Goal: Task Accomplishment & Management: Use online tool/utility

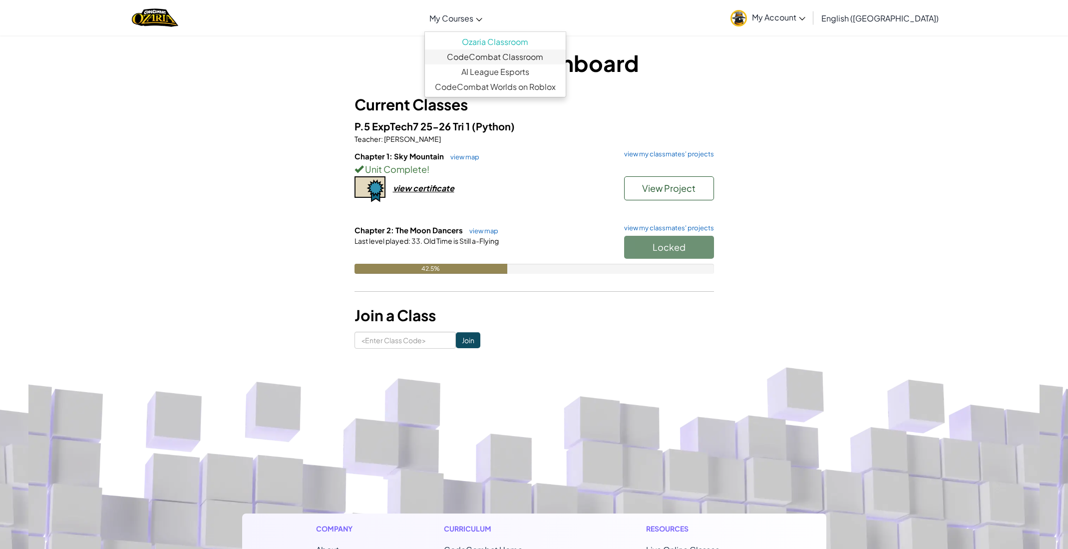
scroll to position [1, 0]
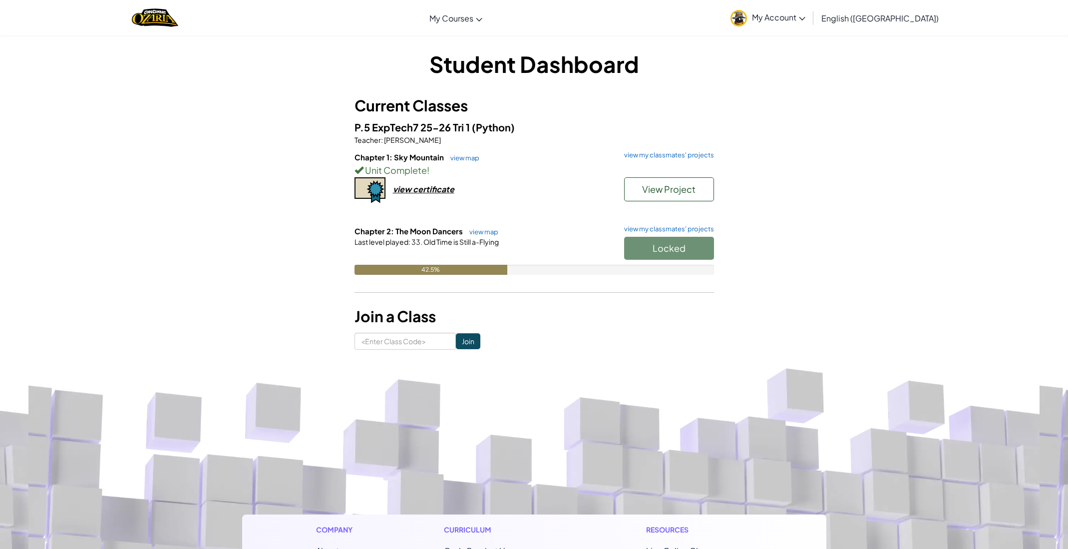
click at [681, 244] on div "Locked" at bounding box center [664, 251] width 100 height 28
click at [221, 173] on div "Student Dashboard Current Classes P.5 ExpTech7 25-26 Tri 1 (Python) Teacher : M…" at bounding box center [534, 198] width 1068 height 331
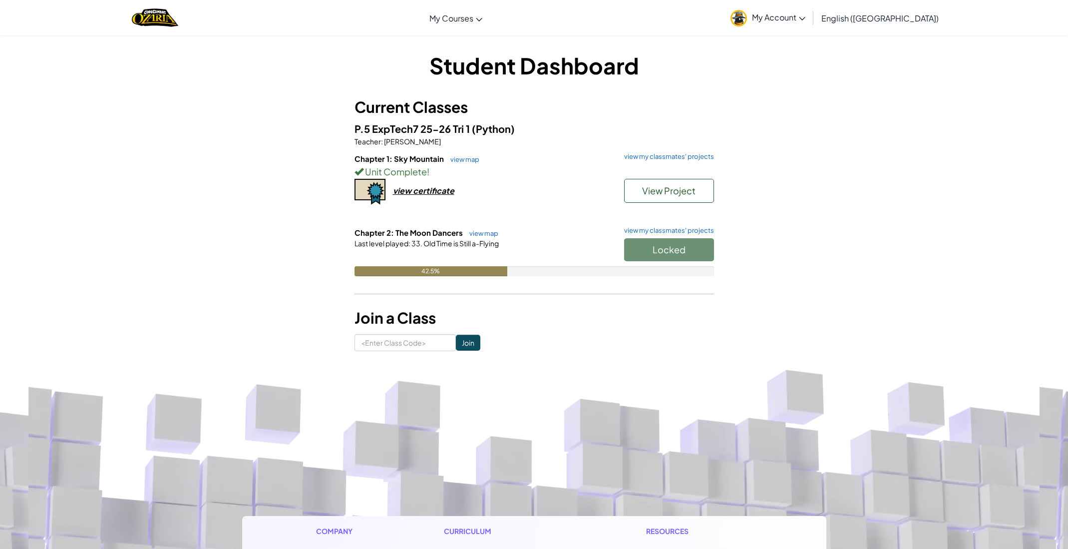
click at [214, 168] on div "Student Dashboard Current Classes P.5 ExpTech7 25-26 Tri 1 (Python) Teacher : M…" at bounding box center [534, 200] width 1068 height 331
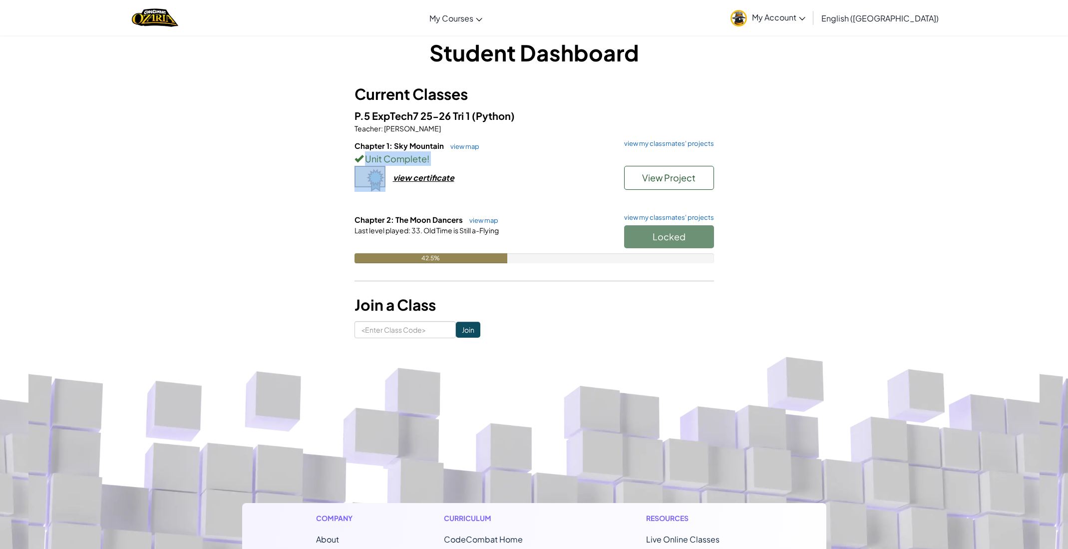
click at [214, 168] on div "Student Dashboard Current Classes P.5 ExpTech7 25-26 Tri 1 (Python) Teacher : M…" at bounding box center [534, 187] width 1068 height 331
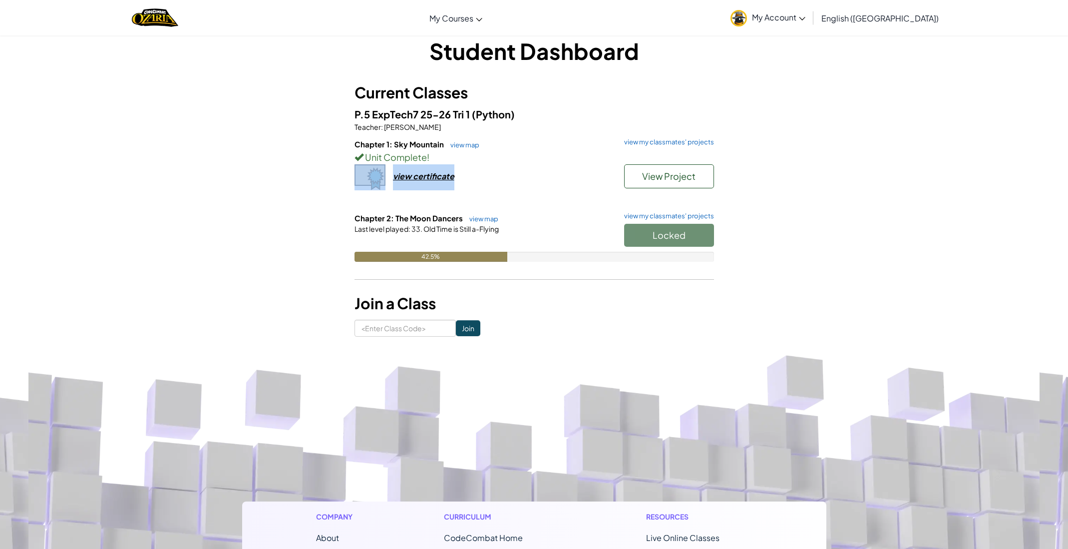
click at [214, 168] on div "Student Dashboard Current Classes P.5 ExpTech7 25-26 Tri 1 (Python) Teacher : M…" at bounding box center [534, 185] width 1068 height 331
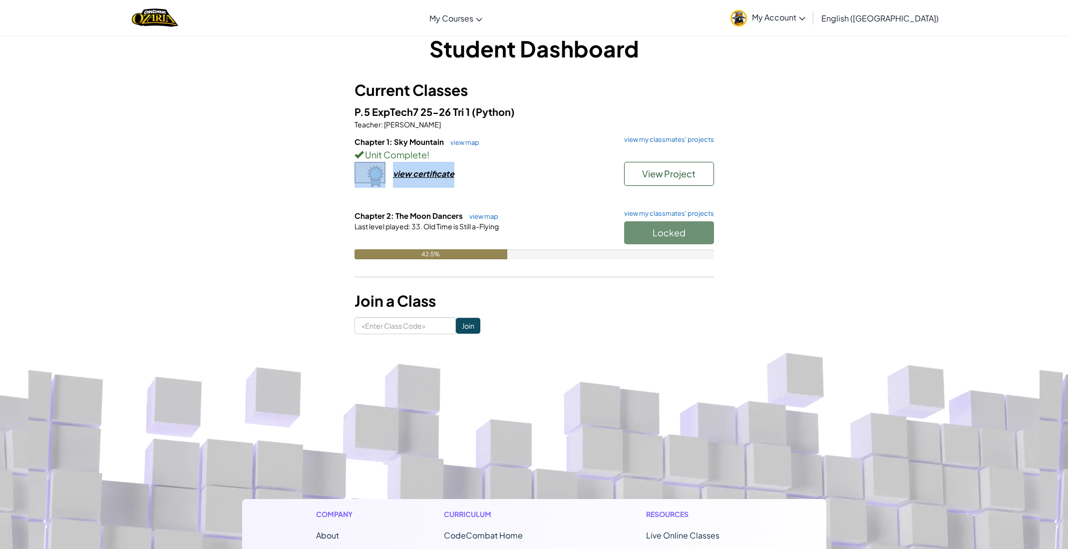
click at [214, 168] on div "Student Dashboard Current Classes P.5 ExpTech7 25-26 Tri 1 (Python) Teacher : M…" at bounding box center [534, 183] width 1068 height 331
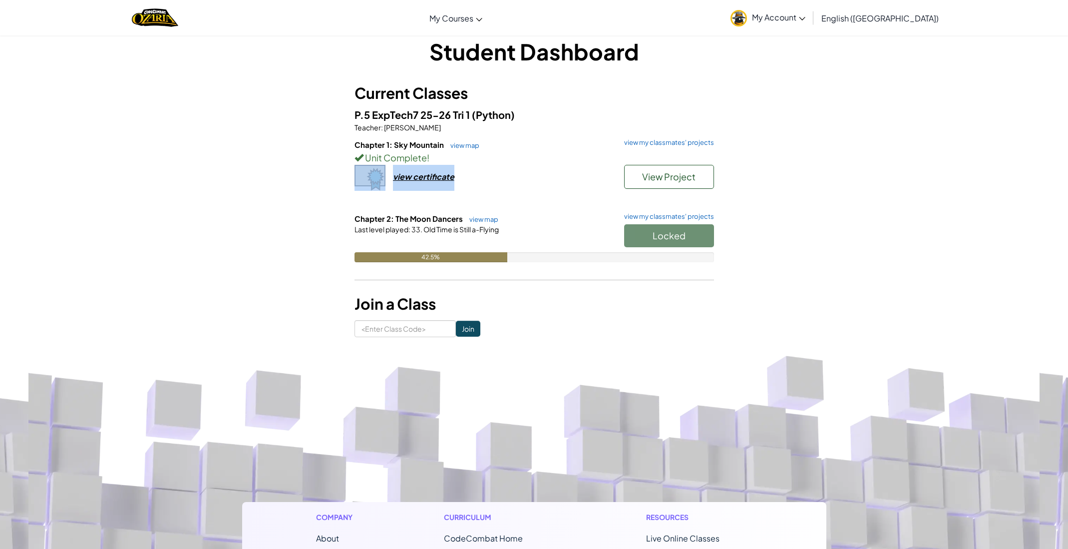
click at [214, 168] on div "Student Dashboard Current Classes P.5 ExpTech7 25-26 Tri 1 (Python) Teacher : M…" at bounding box center [534, 186] width 1068 height 331
click at [214, 168] on div "Student Dashboard Current Classes P.5 ExpTech7 25-26 Tri 1 (Python) Teacher : M…" at bounding box center [534, 187] width 1068 height 331
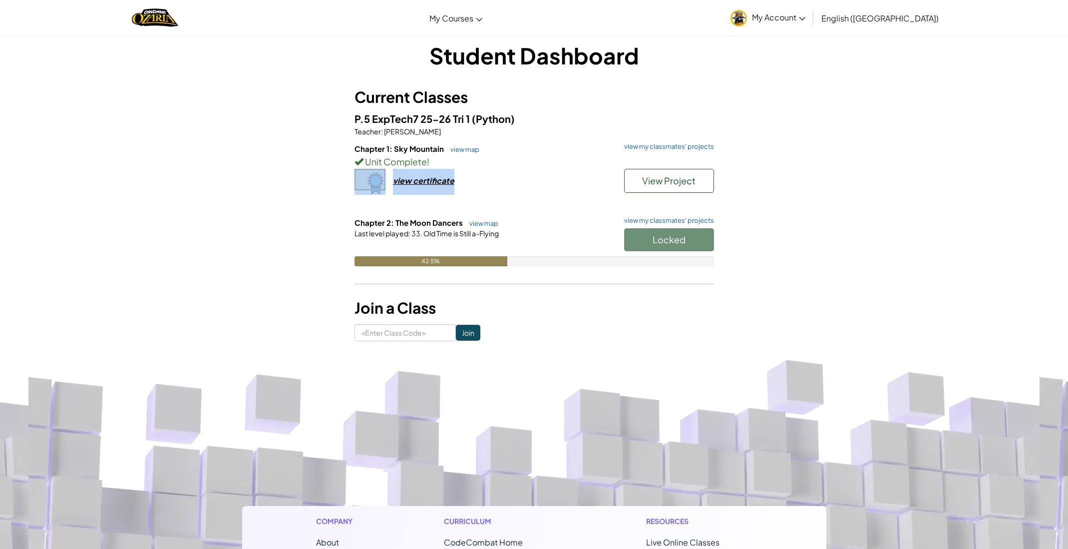
click at [214, 168] on div "Student Dashboard Current Classes P.5 ExpTech7 25-26 Tri 1 (Python) Teacher : M…" at bounding box center [534, 190] width 1068 height 331
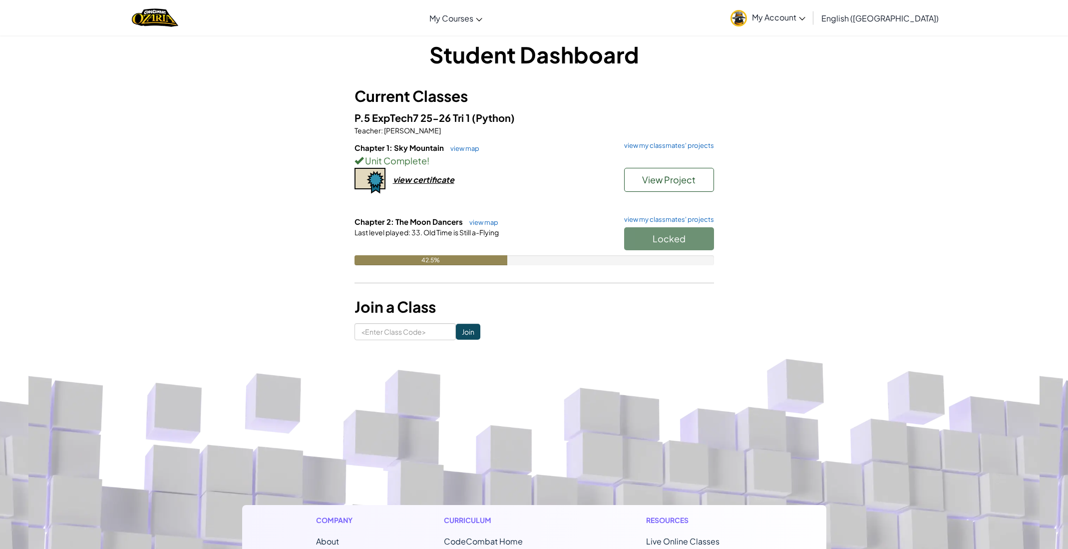
click at [337, 234] on div "Student Dashboard Current Classes P.5 ExpTech7 25-26 Tri 1 (Python) Teacher : M…" at bounding box center [534, 189] width 584 height 301
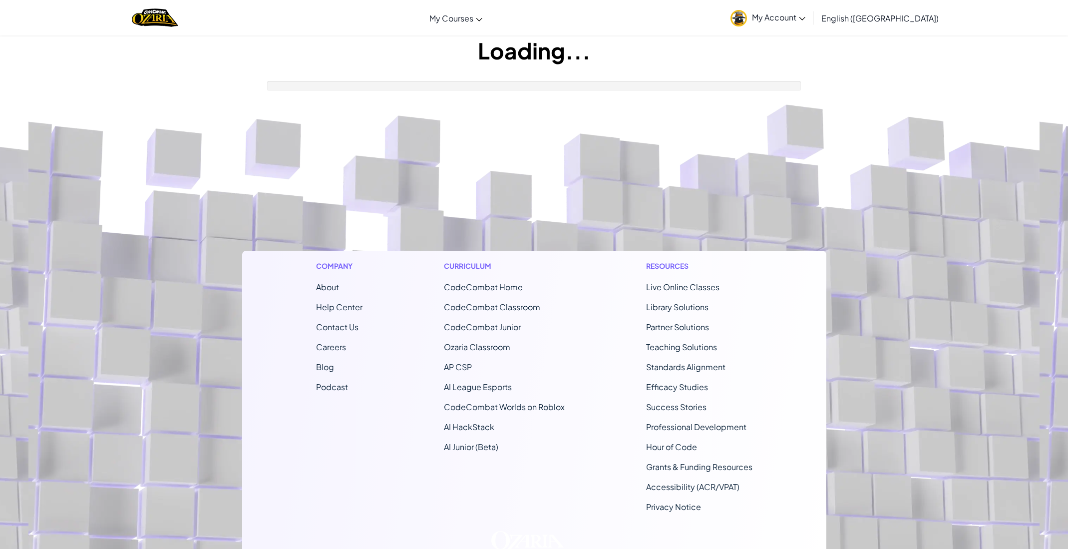
scroll to position [6, 0]
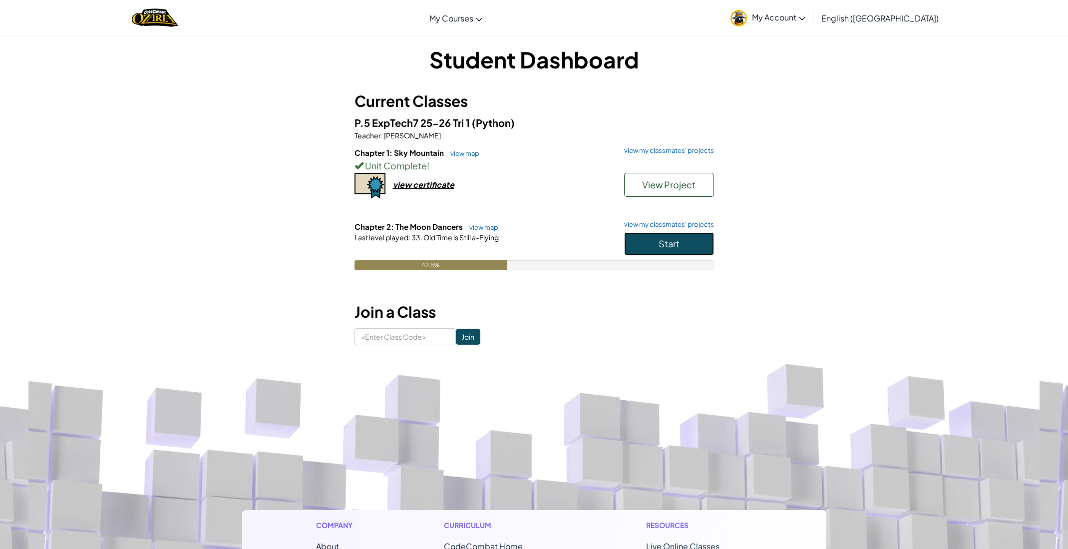
click at [662, 236] on button "Start" at bounding box center [669, 243] width 90 height 23
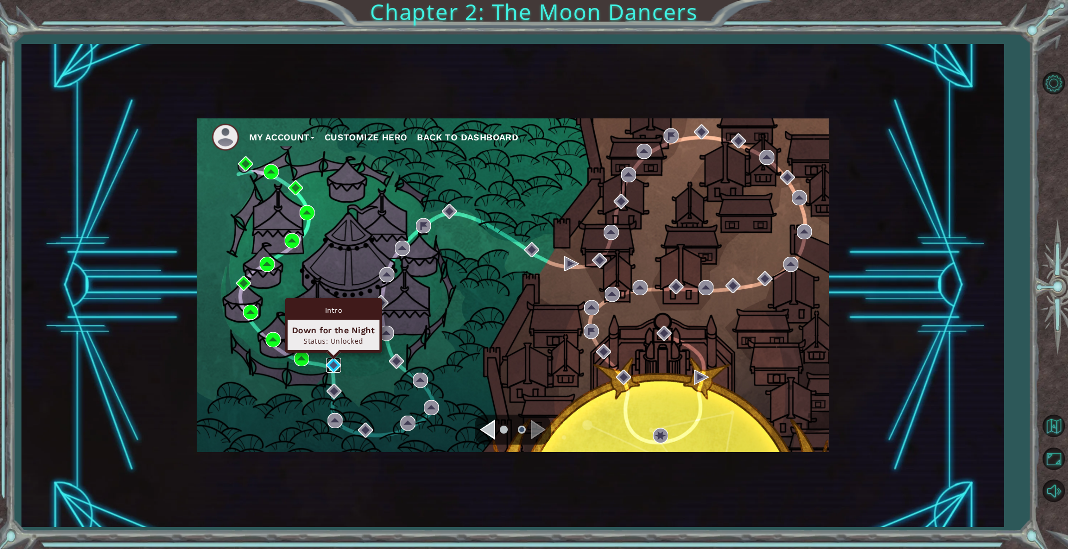
click at [338, 361] on img at bounding box center [333, 364] width 15 height 15
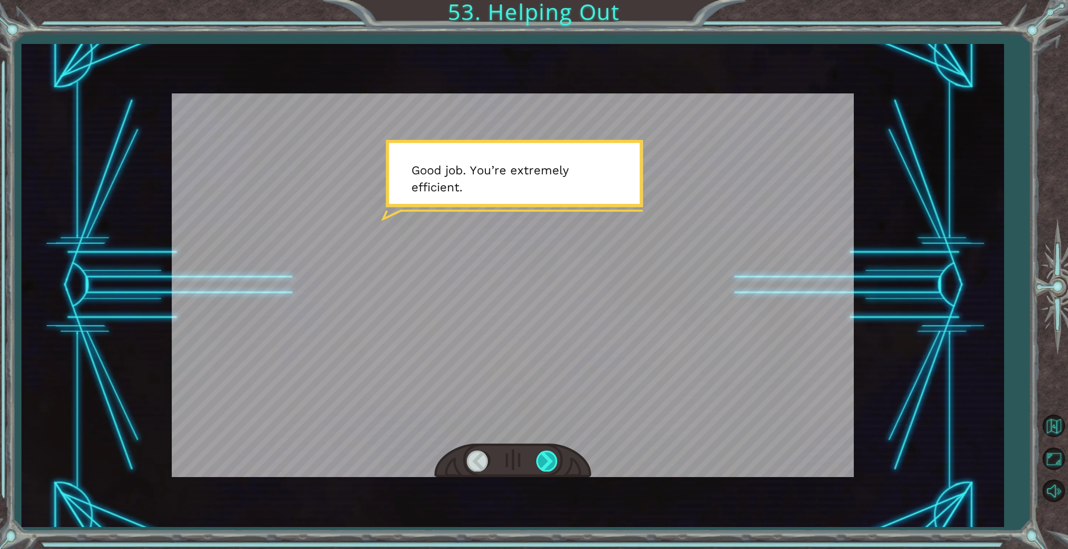
click at [551, 462] on div at bounding box center [547, 460] width 22 height 20
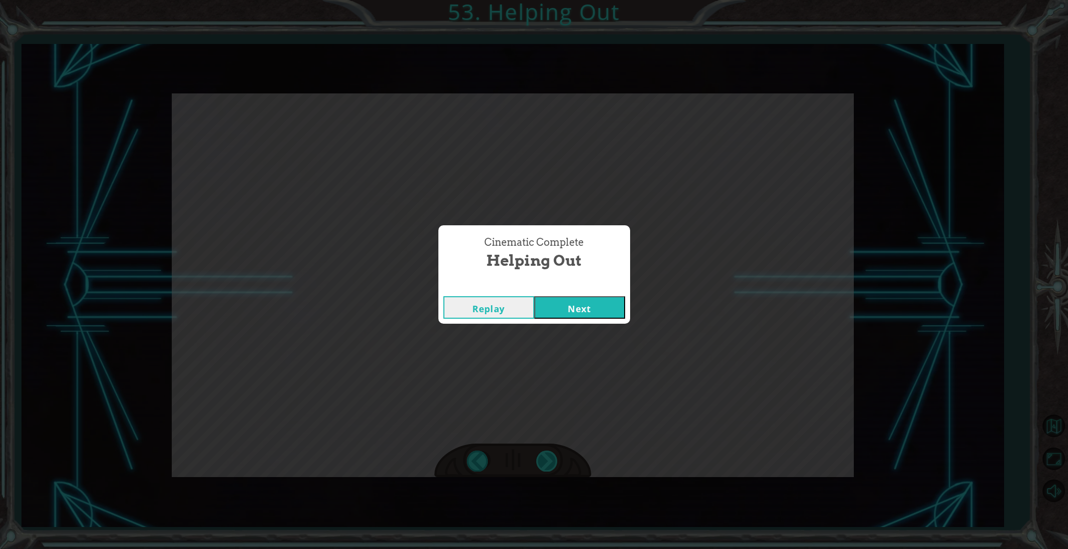
click button "Next" at bounding box center [579, 307] width 91 height 22
click at [534, 296] on button "Next" at bounding box center [579, 307] width 91 height 22
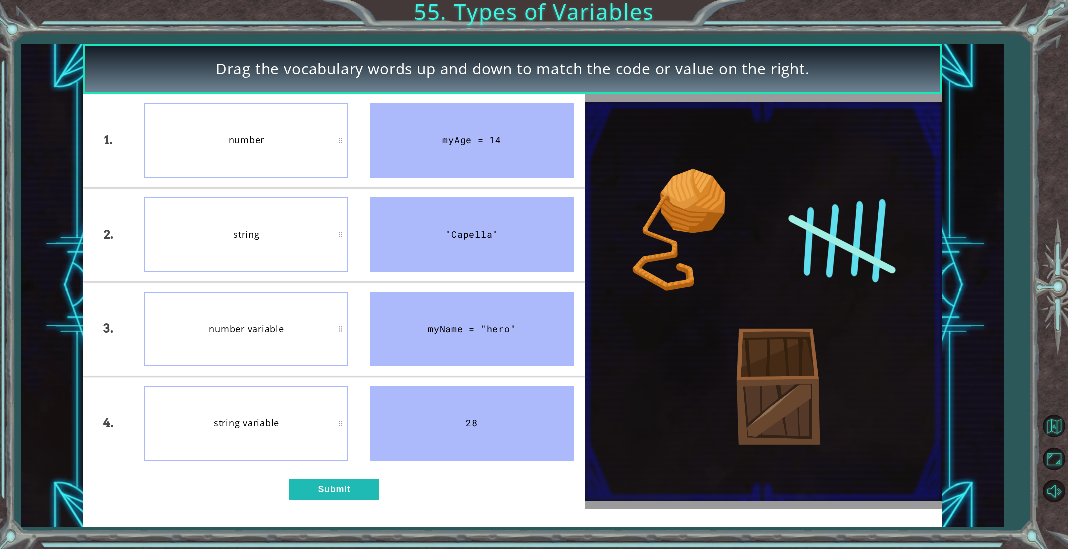
click at [275, 154] on div "number" at bounding box center [246, 140] width 204 height 75
click at [316, 494] on button "Submit" at bounding box center [333, 489] width 91 height 20
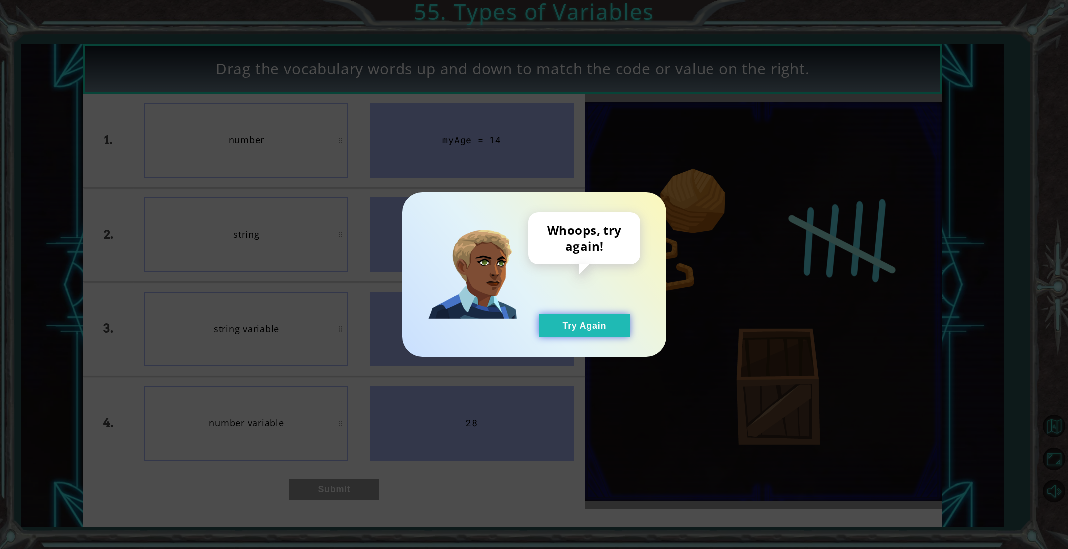
click at [568, 325] on button "Try Again" at bounding box center [584, 325] width 91 height 22
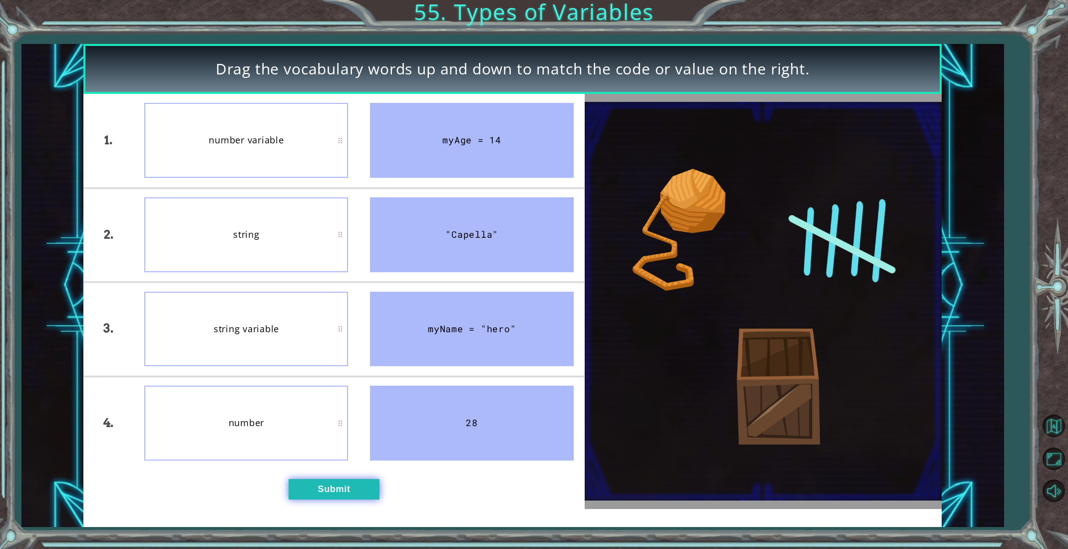
click at [300, 492] on button "Submit" at bounding box center [333, 489] width 91 height 20
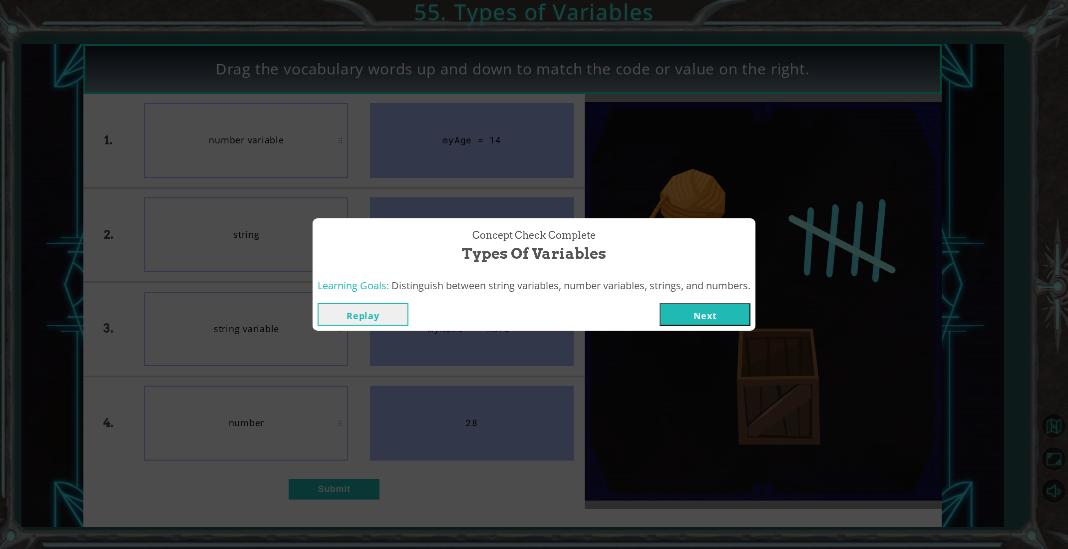
click at [745, 319] on button "Next" at bounding box center [704, 314] width 91 height 22
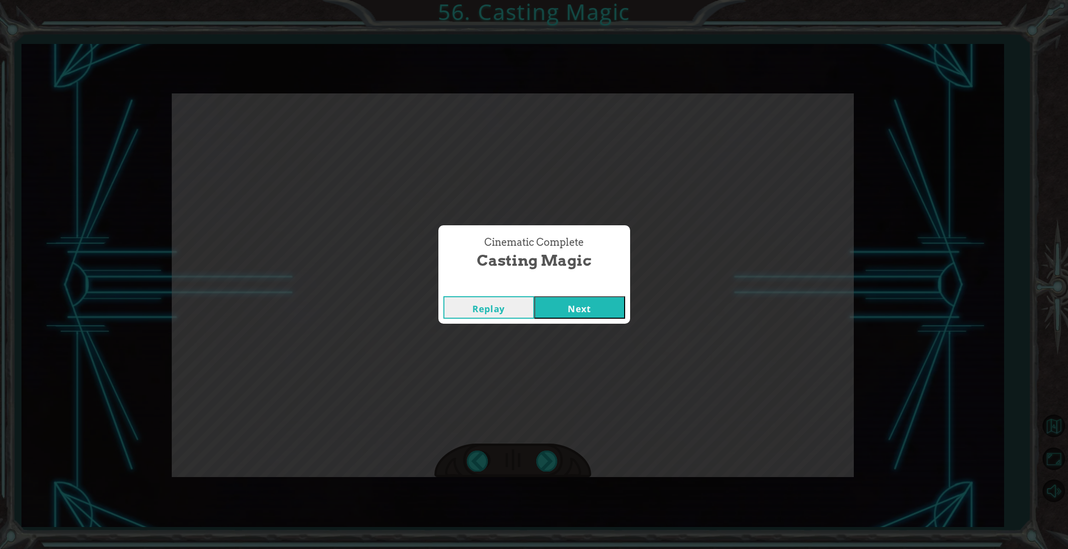
click button "Next" at bounding box center [579, 307] width 91 height 22
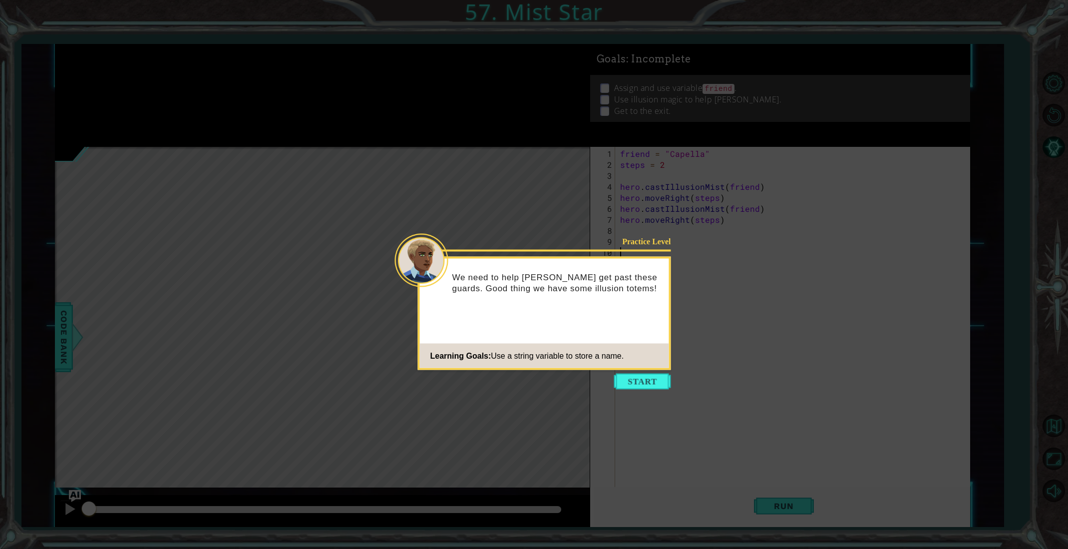
click at [619, 384] on button "Start" at bounding box center [642, 381] width 57 height 16
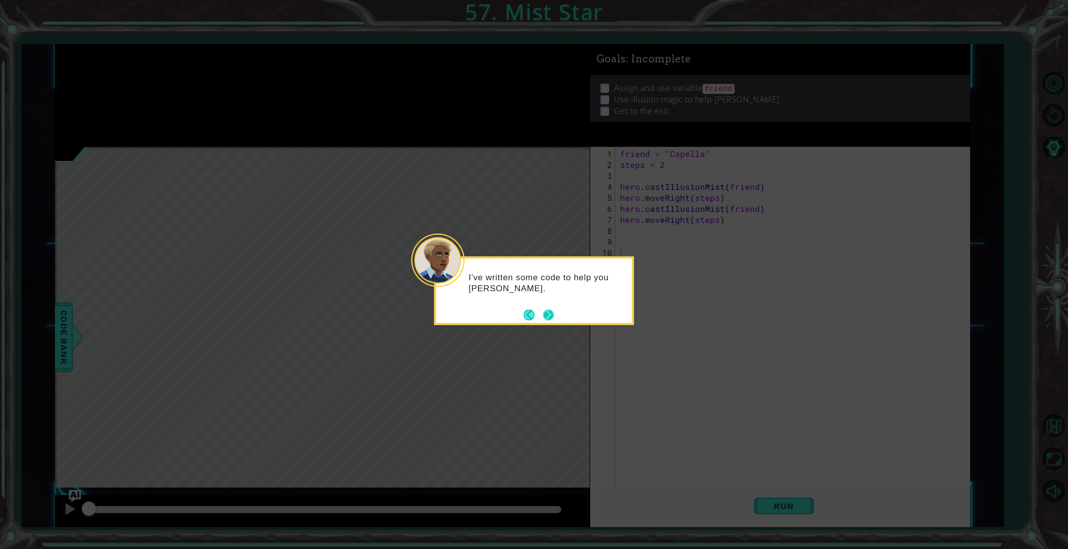
click at [548, 317] on button "Next" at bounding box center [548, 314] width 11 height 11
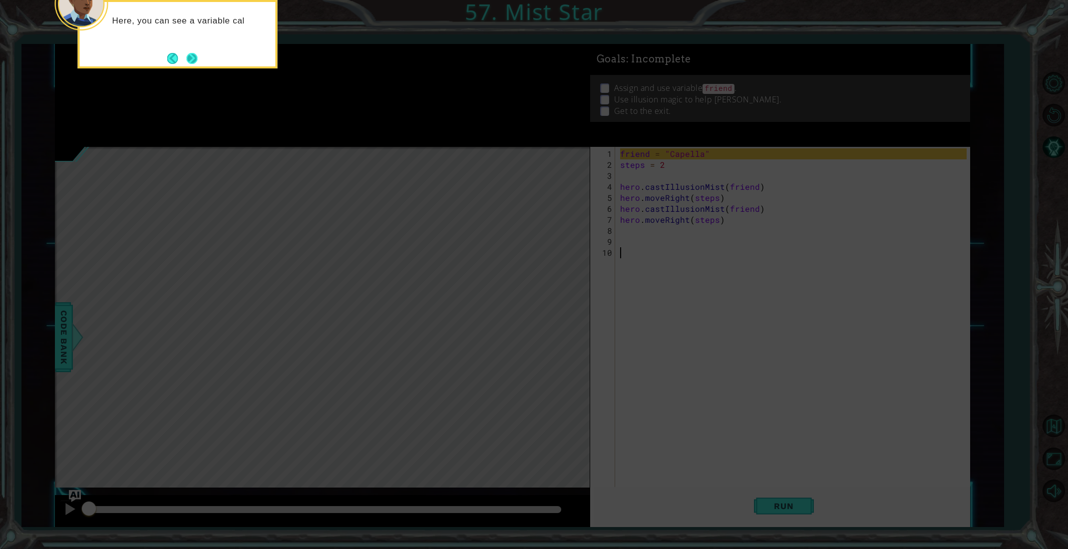
click at [187, 54] on button "Next" at bounding box center [192, 58] width 11 height 11
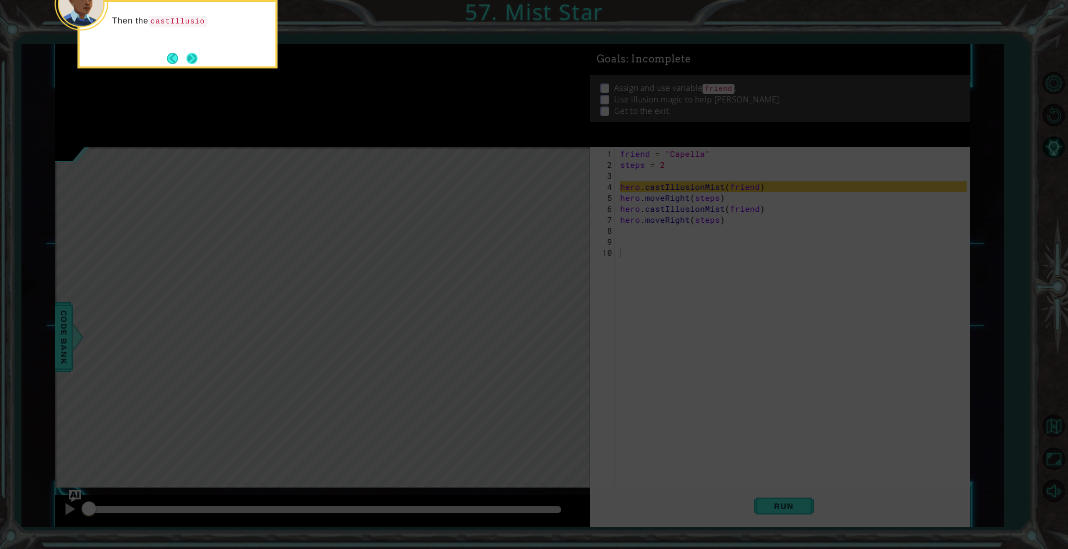
click at [194, 57] on button "Next" at bounding box center [191, 58] width 11 height 11
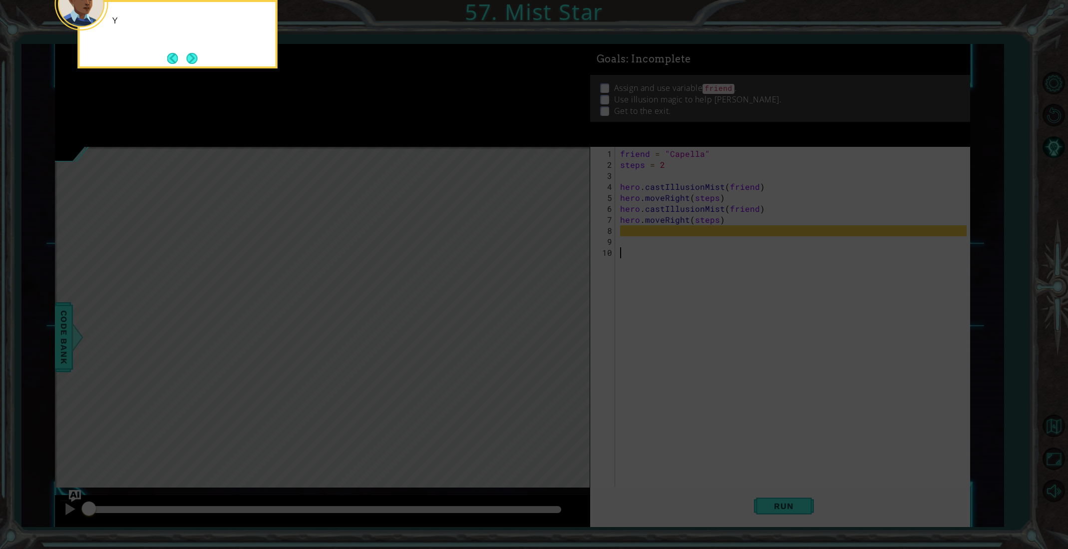
click at [194, 57] on button "Next" at bounding box center [192, 58] width 11 height 11
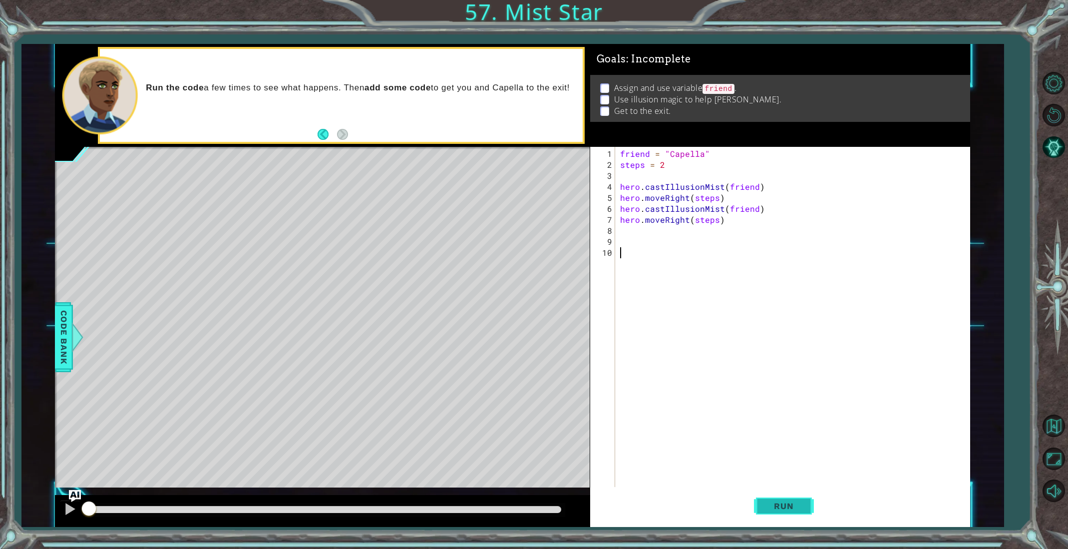
click at [787, 513] on button "Run" at bounding box center [784, 506] width 60 height 38
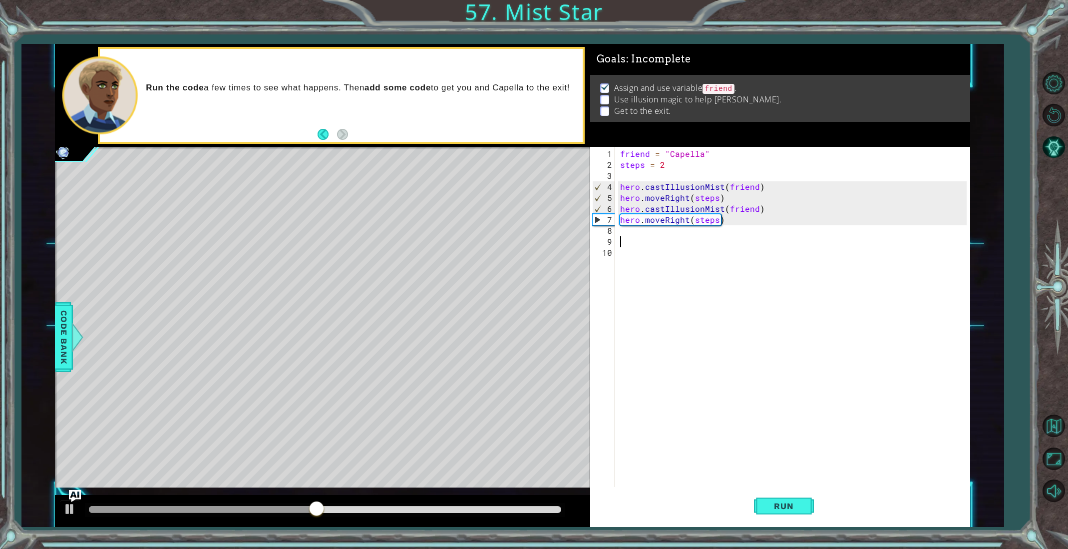
click at [639, 238] on div "friend = "Capella" steps = 2 hero . castIllusionMist ( friend ) hero . moveRigh…" at bounding box center [794, 329] width 353 height 362
drag, startPoint x: 619, startPoint y: 186, endPoint x: 759, endPoint y: 184, distance: 139.8
click at [759, 184] on div "friend = "Capella" steps = 2 hero . castIllusionMist ( friend ) hero . moveRigh…" at bounding box center [794, 329] width 353 height 362
type textarea "hero.castIllusionMist(friend)"
click at [711, 246] on div "friend = "Capella" steps = 2 hero . castIllusionMist ( friend ) hero . moveRigh…" at bounding box center [794, 329] width 353 height 362
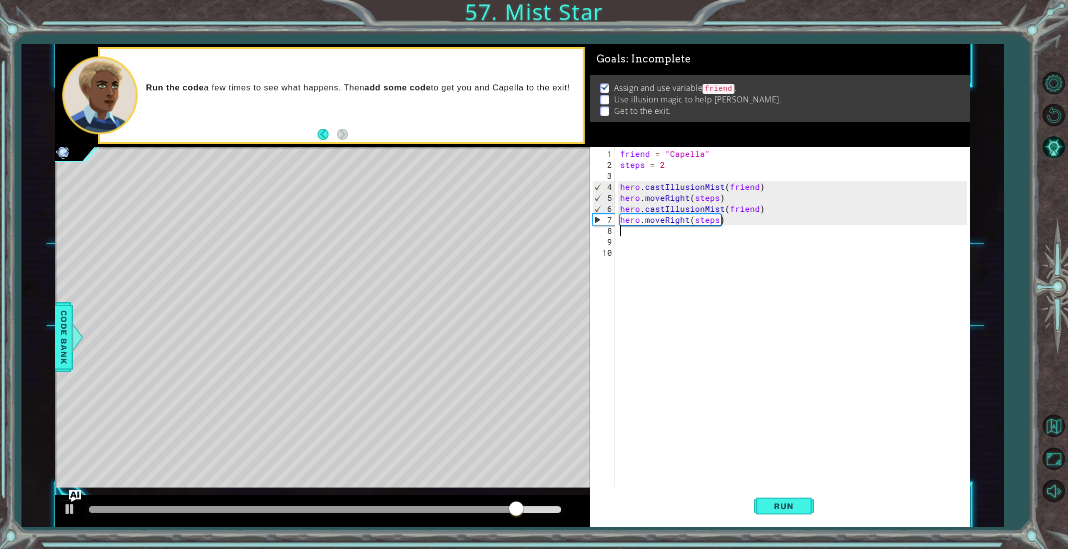
click at [666, 233] on div "friend = "Capella" steps = 2 hero . castIllusionMist ( friend ) hero . moveRigh…" at bounding box center [794, 329] width 353 height 362
paste textarea "hero.castIllusionMist(friend)"
type textarea "hero.castIllusionMist(friend)"
click at [663, 243] on div "friend = "Capella" steps = 2 hero . castIllusionMist ( friend ) hero . moveRigh…" at bounding box center [794, 329] width 353 height 362
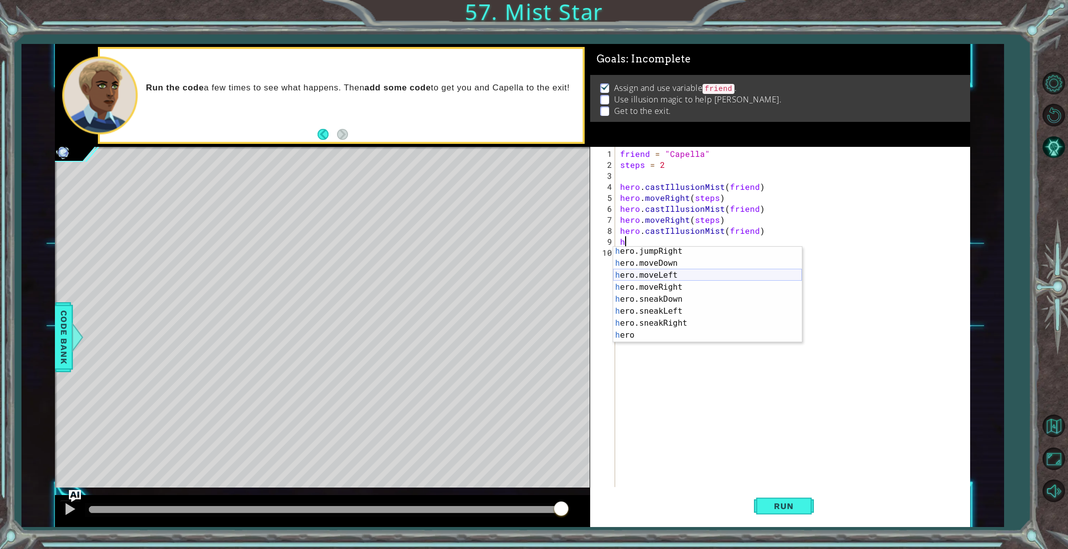
scroll to position [69, 0]
click at [646, 277] on div "h ero.jumpRight press enter h ero.moveDown press enter h ero.moveLeft press ent…" at bounding box center [707, 297] width 189 height 120
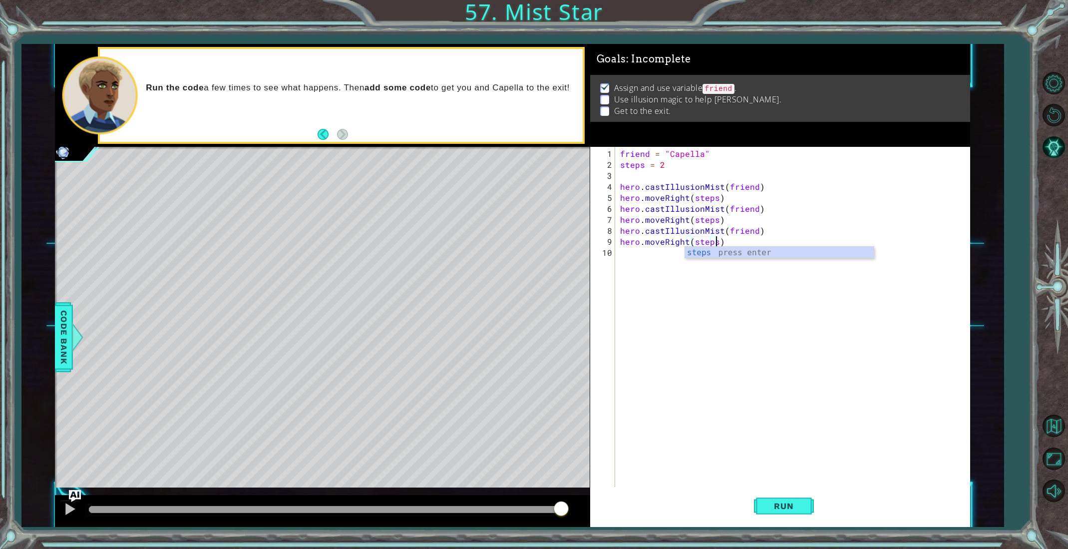
scroll to position [0, 5]
type textarea "hero.moveRight(steps)"
click at [801, 497] on button "Run" at bounding box center [784, 506] width 60 height 38
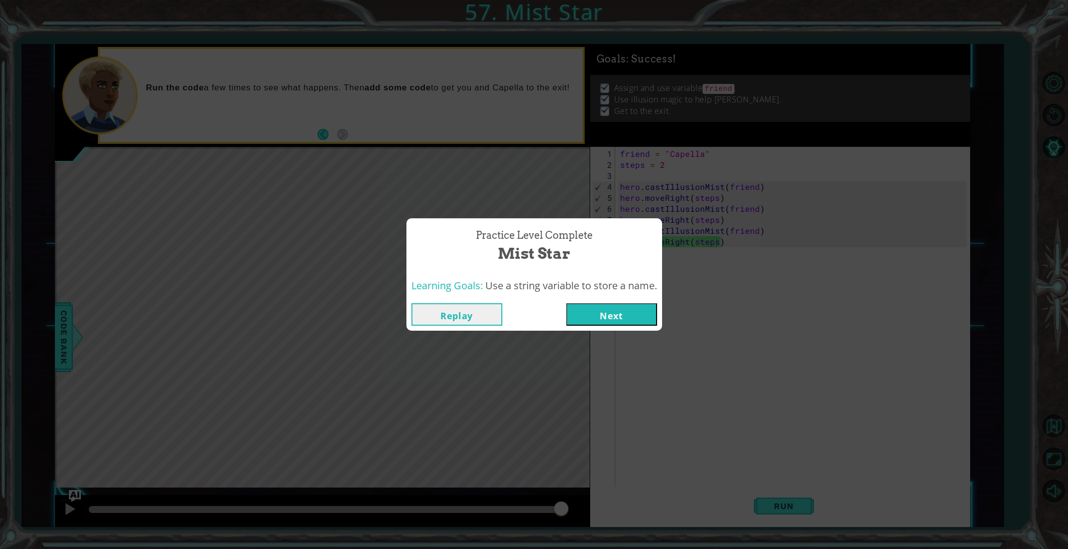
click at [619, 316] on button "Next" at bounding box center [611, 314] width 91 height 22
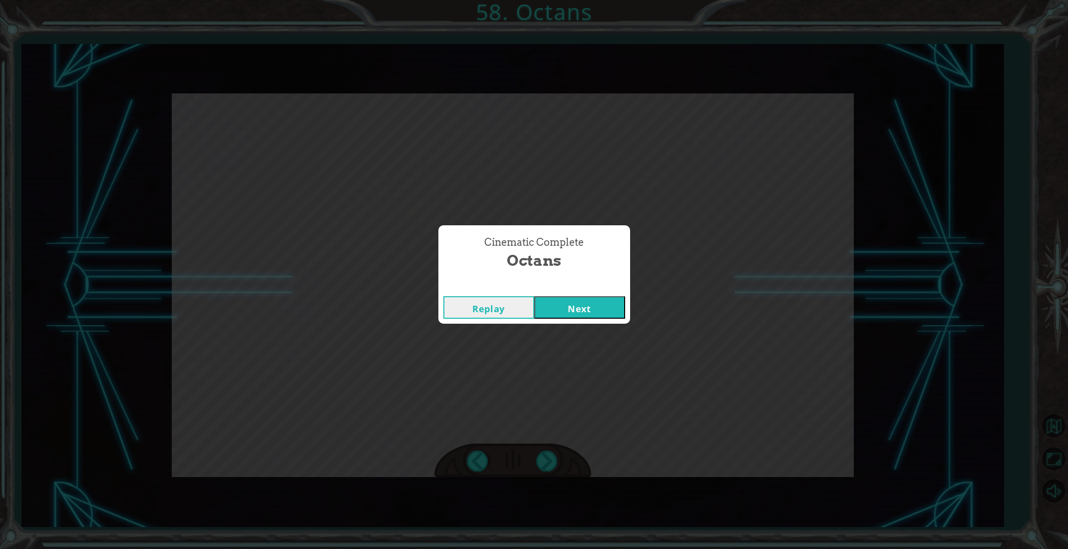
click at [563, 307] on button "Next" at bounding box center [579, 307] width 91 height 22
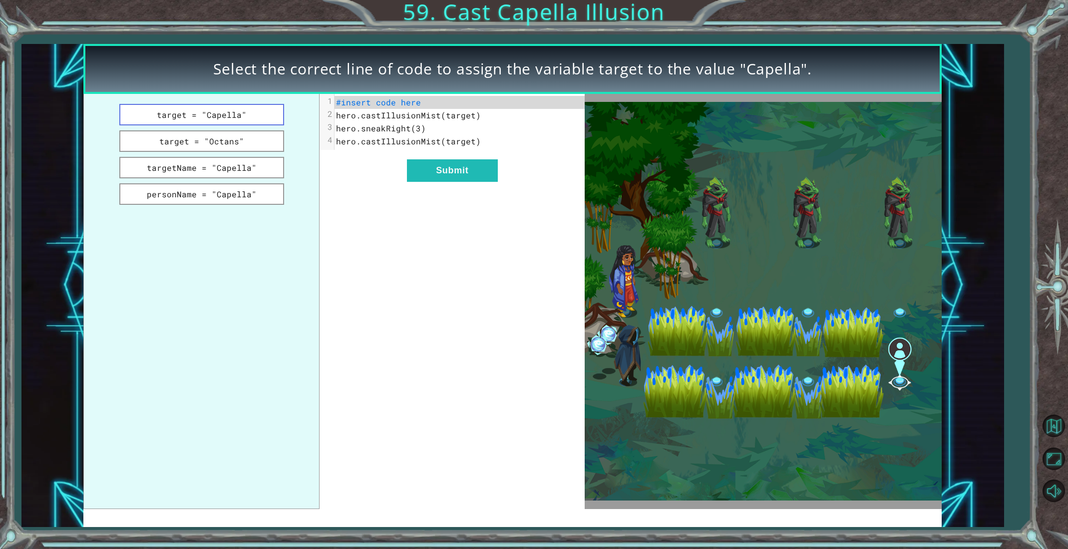
click at [221, 121] on button "target = "Capella"" at bounding box center [201, 114] width 165 height 21
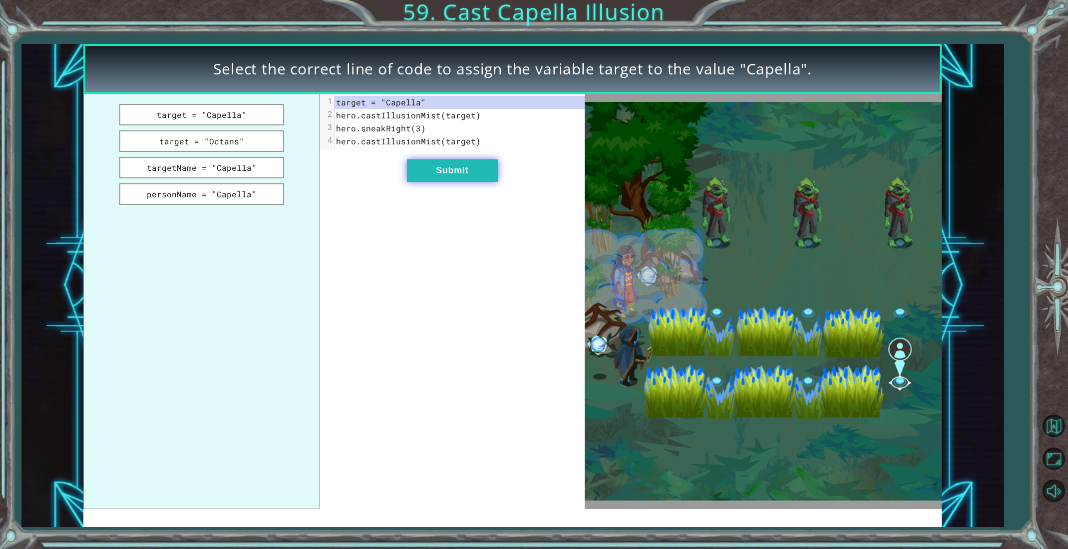
click at [437, 176] on button "Submit" at bounding box center [452, 170] width 91 height 22
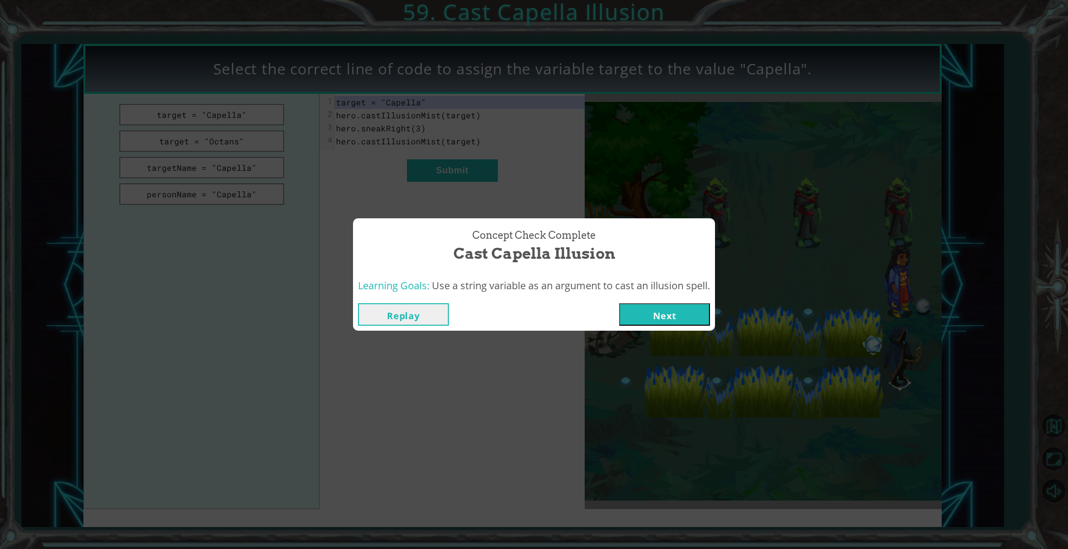
click at [677, 314] on button "Next" at bounding box center [664, 314] width 91 height 22
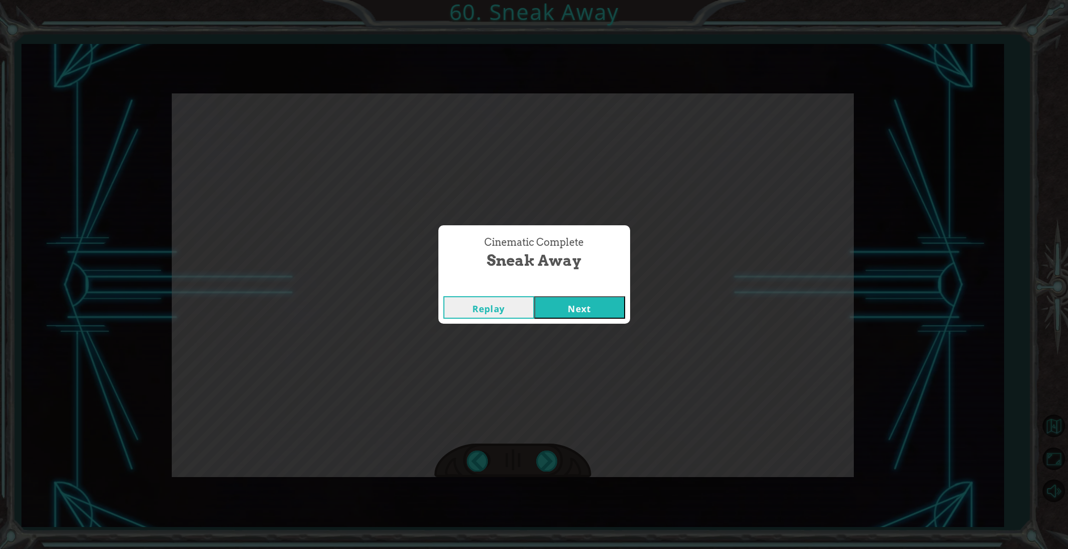
click button "Next" at bounding box center [579, 307] width 91 height 22
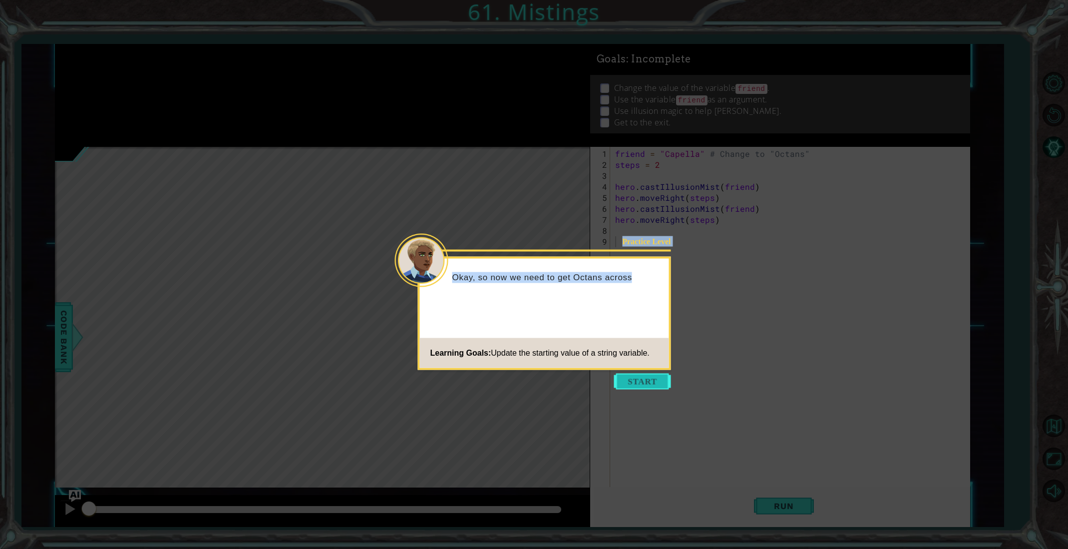
click at [642, 388] on body "1 ההההההההההההההההההההההההההההההההההההההההההההההההההההההההההההההההההההההההההההה…" at bounding box center [534, 274] width 1068 height 549
click at [642, 386] on button "Start" at bounding box center [642, 381] width 57 height 16
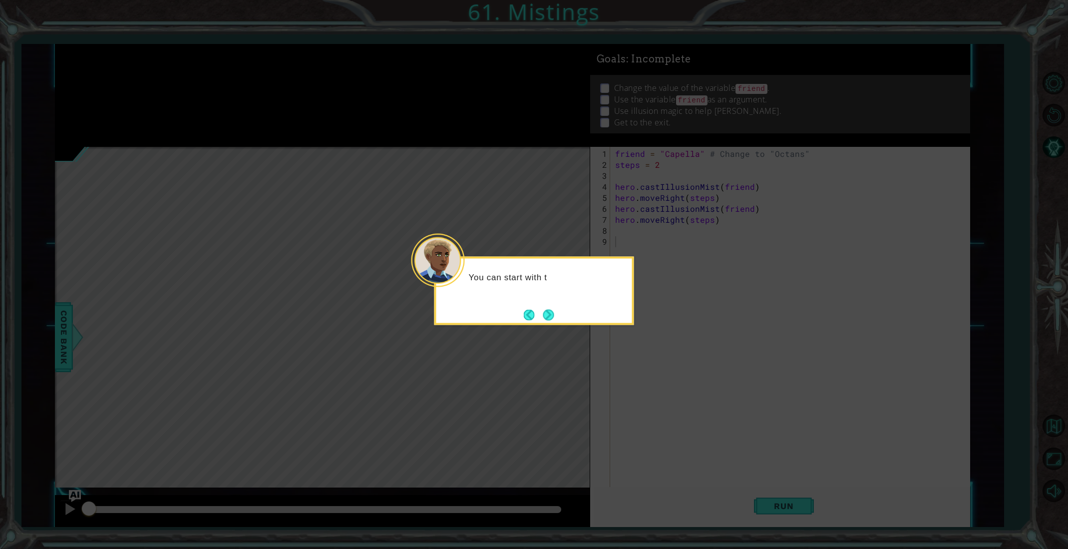
click at [548, 320] on button "Next" at bounding box center [548, 314] width 11 height 11
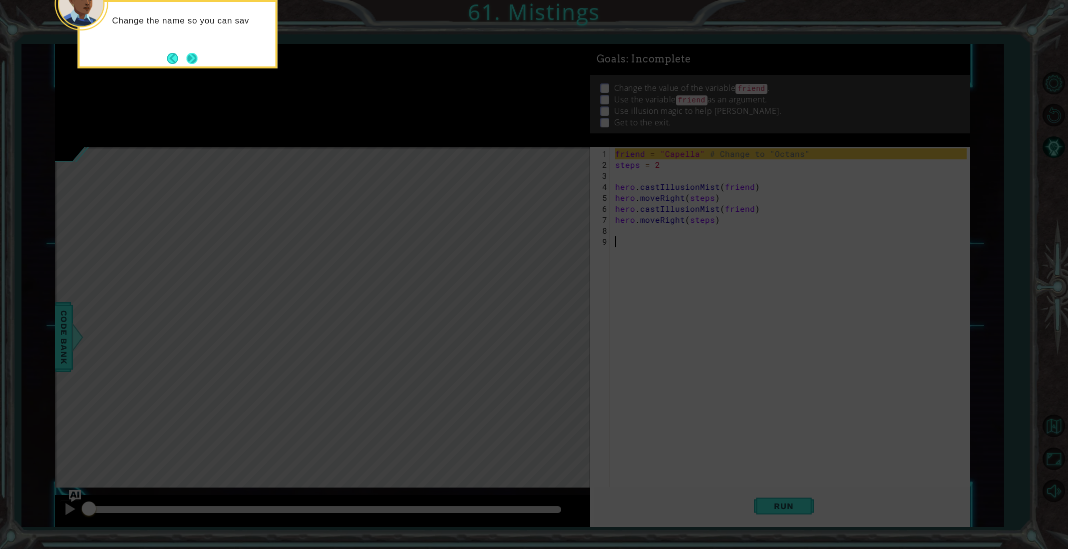
click at [193, 62] on button "Next" at bounding box center [192, 58] width 11 height 11
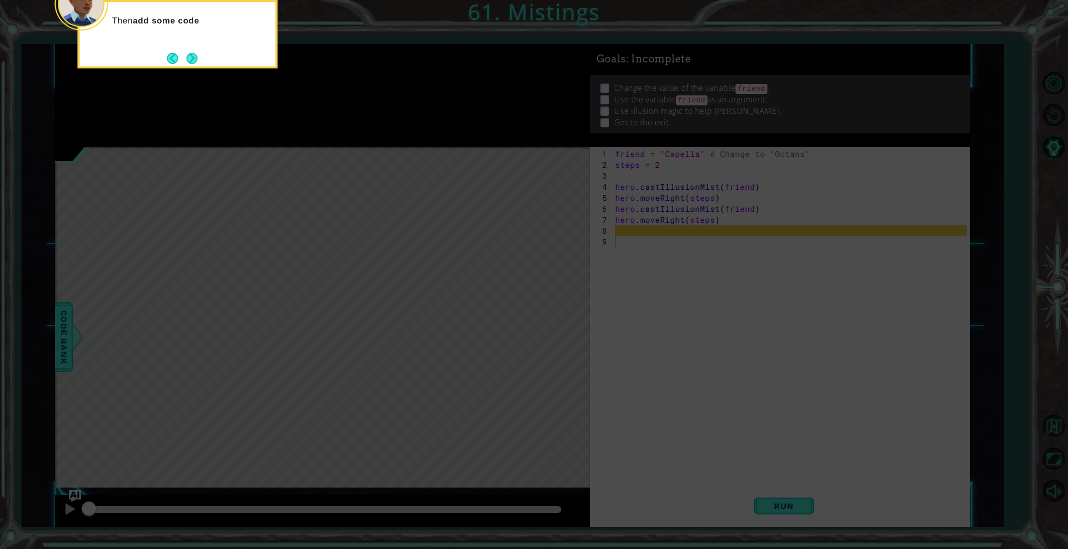
click at [179, 48] on div "Then add some code" at bounding box center [178, 34] width 200 height 68
click at [191, 58] on button "Next" at bounding box center [191, 58] width 11 height 11
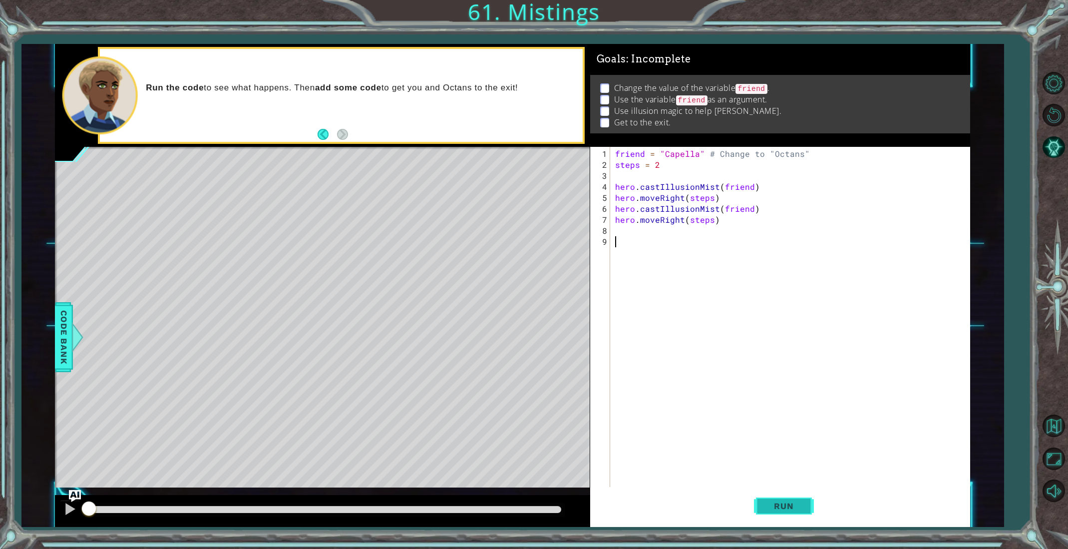
click at [770, 512] on button "Run" at bounding box center [784, 506] width 60 height 38
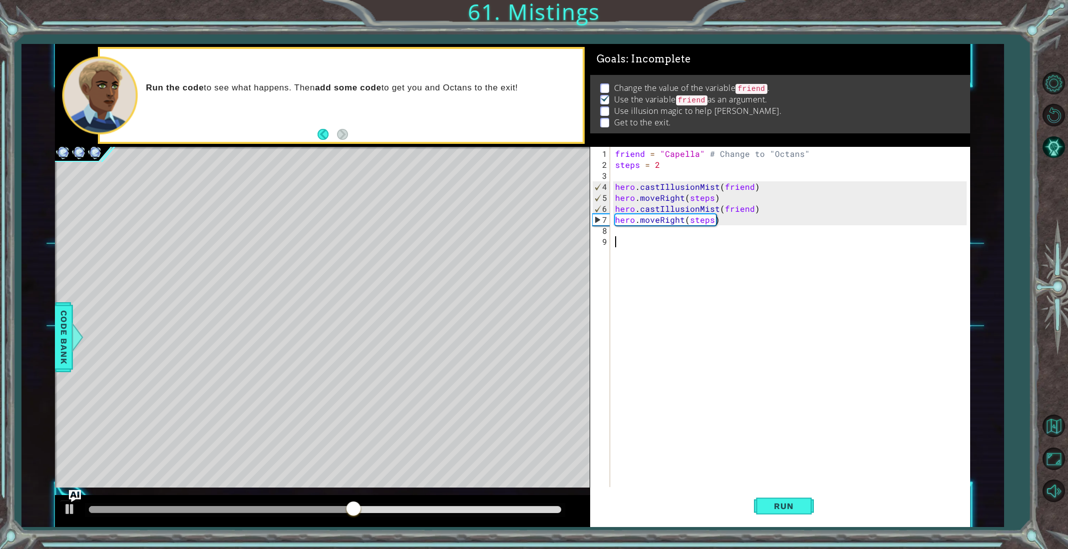
click at [684, 184] on div "friend = "Capella" # Change to "Octans" steps = 2 hero . castIllusionMist ( fri…" at bounding box center [792, 334] width 358 height 373
click at [714, 189] on div "friend = "Capella" # Change to "Octans" steps = 2 hero . castIllusionMist ( fri…" at bounding box center [792, 334] width 358 height 373
click at [713, 196] on div "hero.castIllusionMist press enter" at bounding box center [702, 210] width 189 height 36
drag, startPoint x: 792, startPoint y: 189, endPoint x: 755, endPoint y: 189, distance: 36.9
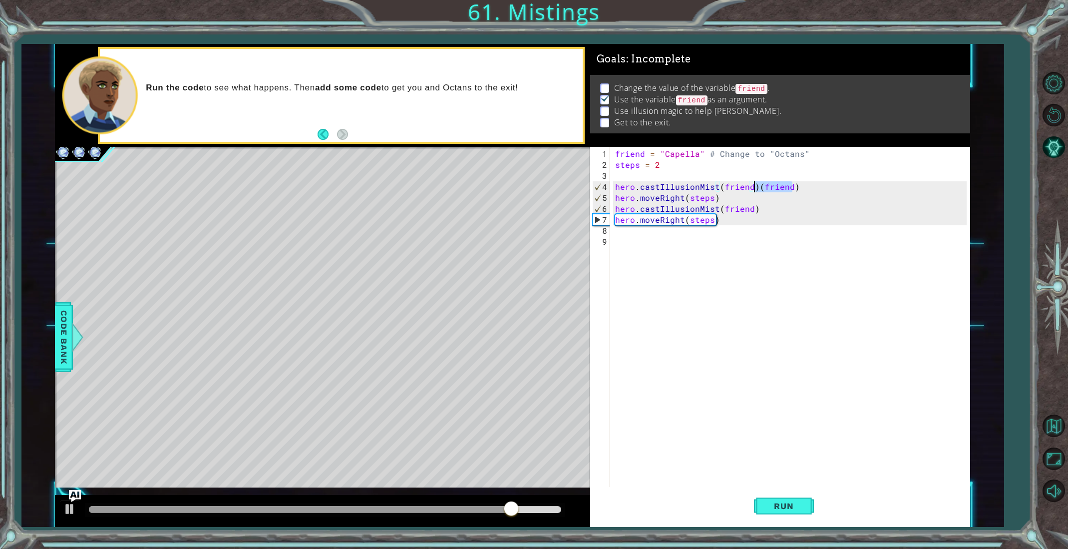
click at [755, 189] on div "friend = "Capella" # Change to "Octans" steps = 2 hero . castIllusionMist ( fri…" at bounding box center [792, 334] width 358 height 373
click at [762, 489] on button "Run" at bounding box center [784, 506] width 60 height 38
click at [776, 503] on span "Run" at bounding box center [783, 506] width 39 height 10
click at [696, 154] on div "friend = "Capella" # Change to "Octans" steps = 2 hero . castIllusionMist ( fri…" at bounding box center [792, 334] width 358 height 373
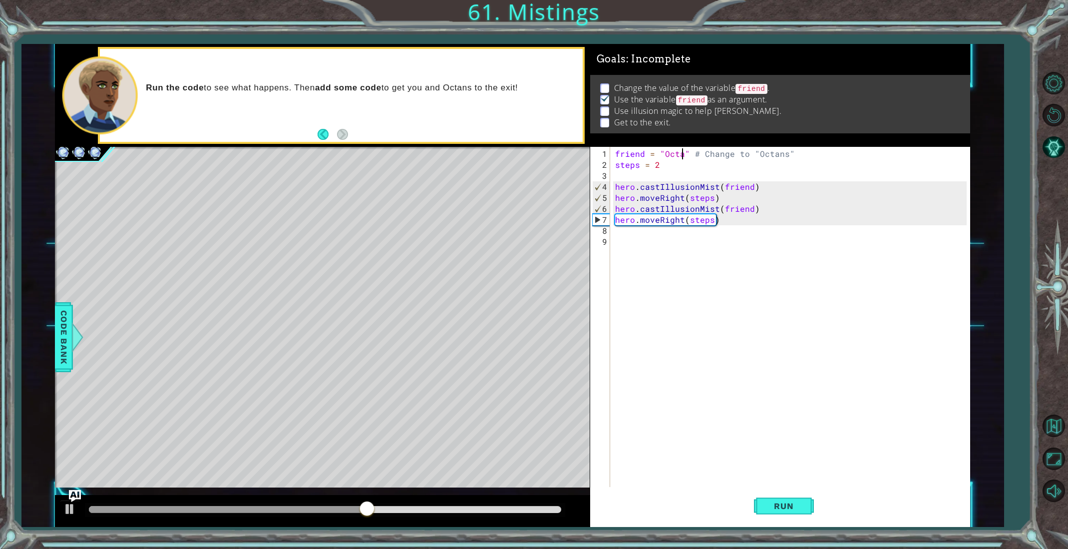
type textarea "friend = "Octans" # Change to "Octans""
click at [776, 359] on div "friend = "Octans" # Change to "Octans" steps = 2 hero . castIllusionMist ( frie…" at bounding box center [792, 334] width 358 height 373
click at [767, 496] on button "Run" at bounding box center [784, 506] width 60 height 38
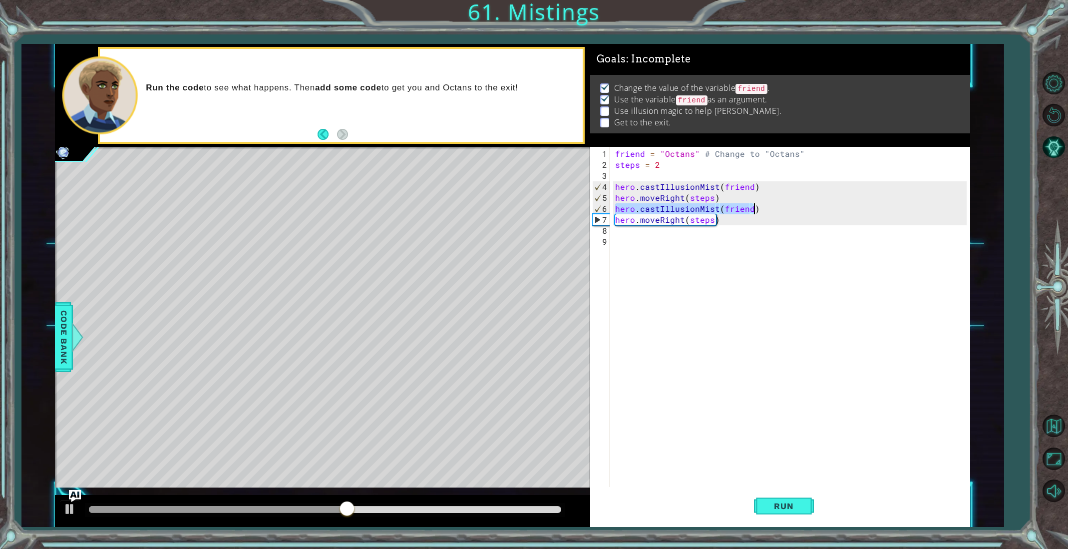
drag, startPoint x: 615, startPoint y: 208, endPoint x: 775, endPoint y: 208, distance: 159.7
click at [775, 208] on div "friend = "Octans" # Change to "Octans" steps = 2 hero . castIllusionMist ( frie…" at bounding box center [792, 334] width 358 height 373
type textarea "hero.castIllusionMist(friend)"
click at [699, 236] on div "friend = "Octans" # Change to "Octans" steps = 2 hero . castIllusionMist ( frie…" at bounding box center [792, 334] width 358 height 373
click at [690, 230] on div "friend = "Octans" # Change to "Octans" steps = 2 hero . castIllusionMist ( frie…" at bounding box center [792, 334] width 358 height 373
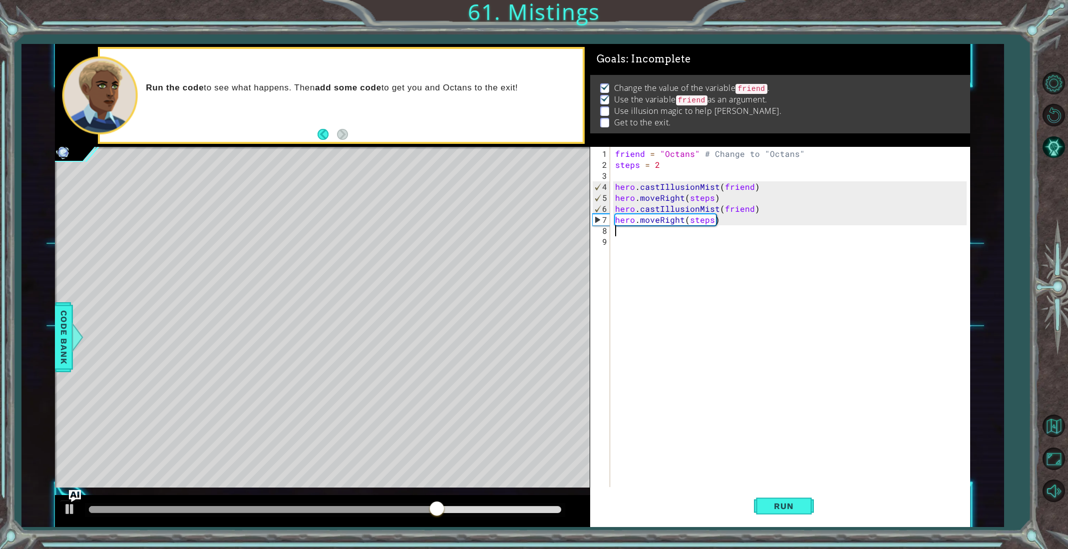
paste textarea "hero.castIllusionMist(friend)"
drag, startPoint x: 617, startPoint y: 220, endPoint x: 722, endPoint y: 218, distance: 105.3
click at [722, 218] on div "friend = "Octans" # Change to "Octans" steps = 2 hero . castIllusionMist ( frie…" at bounding box center [792, 334] width 358 height 373
type textarea "hero.moveRight(steps)"
click at [702, 245] on div "friend = "Octans" # Change to "Octans" steps = 2 hero . castIllusionMist ( frie…" at bounding box center [792, 334] width 358 height 373
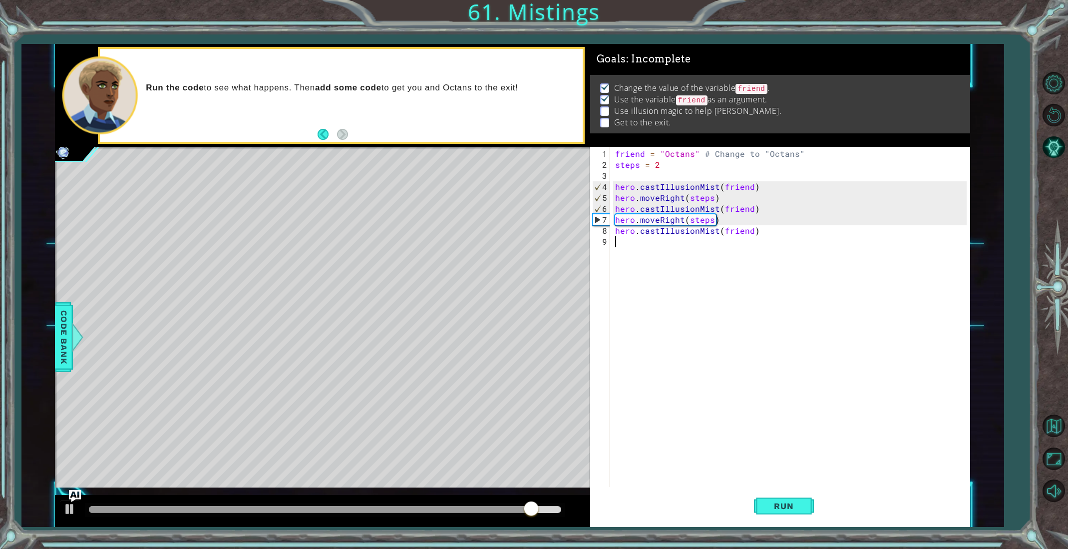
paste textarea "hero.moveRight(steps)"
type textarea "hero.moveRight(steps)"
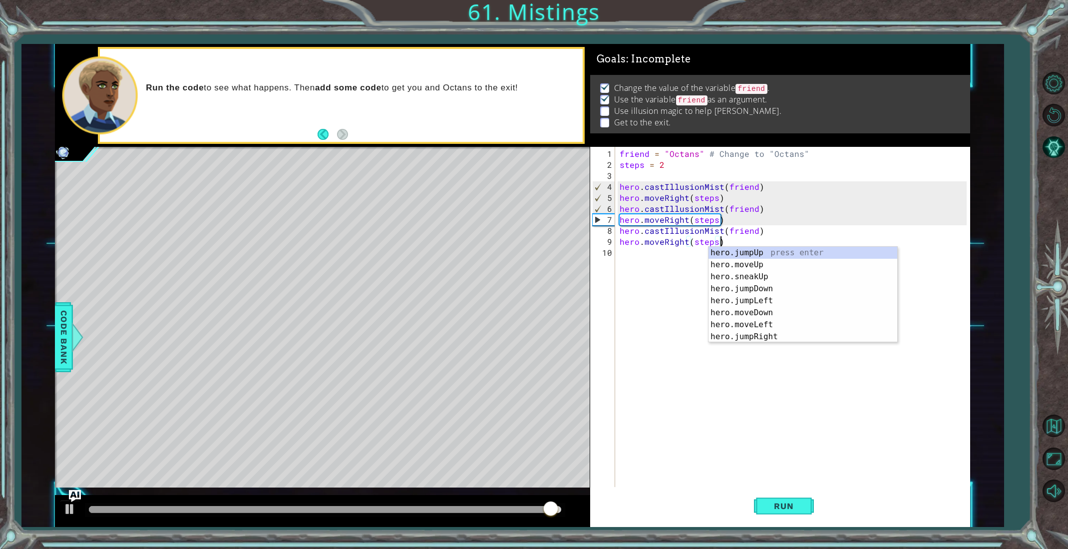
click at [676, 318] on div "friend = "Octans" # Change to "Octans" steps = 2 hero . castIllusionMist ( frie…" at bounding box center [794, 329] width 354 height 362
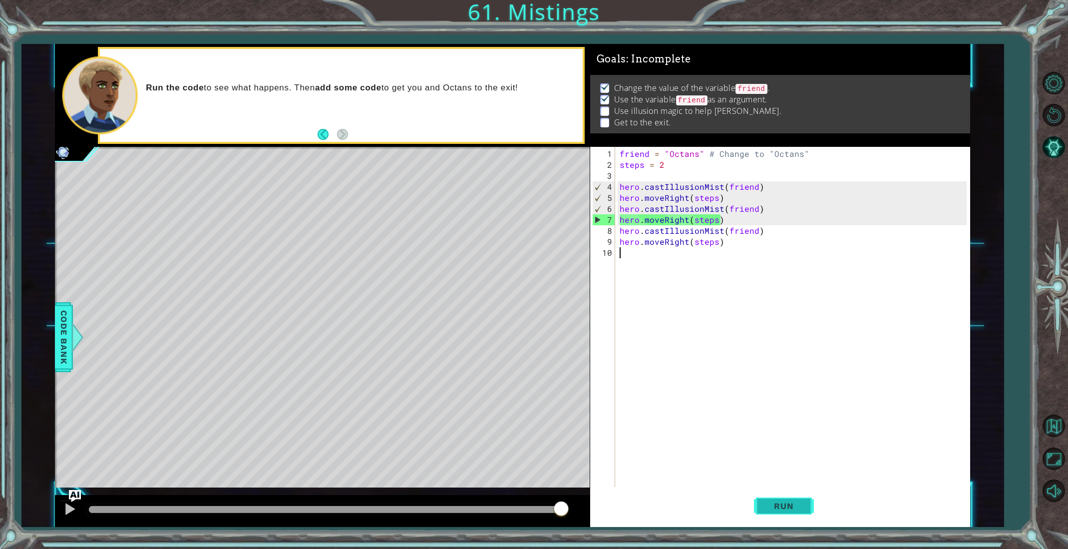
click at [768, 503] on span "Run" at bounding box center [783, 506] width 39 height 10
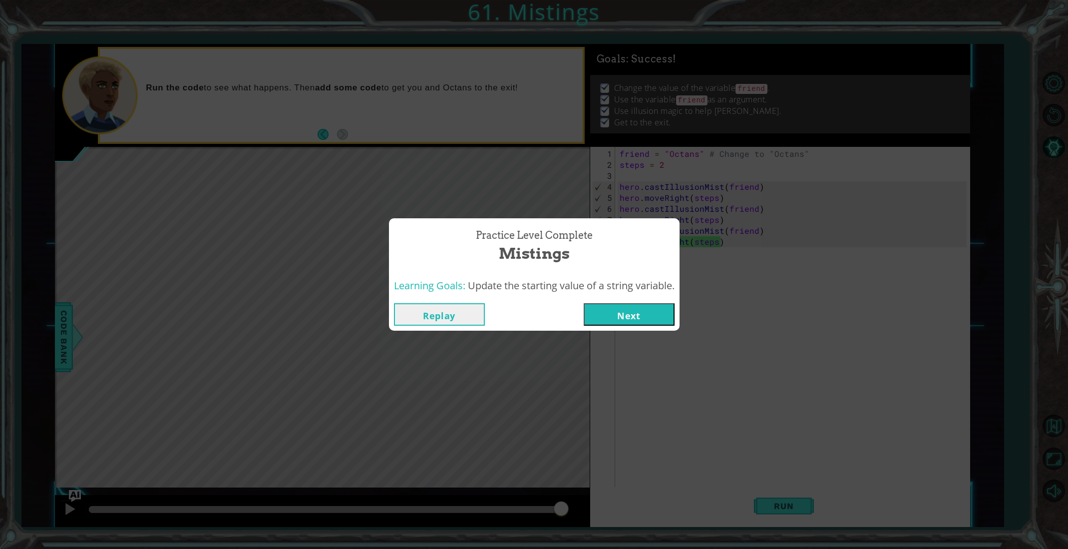
click at [602, 312] on button "Next" at bounding box center [628, 314] width 91 height 22
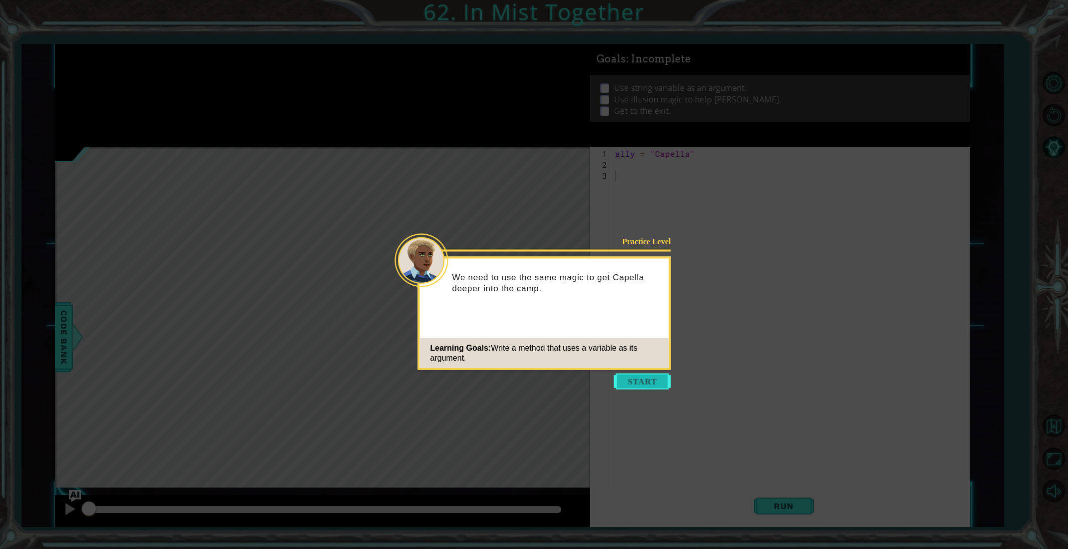
click at [658, 373] on button "Start" at bounding box center [642, 381] width 57 height 16
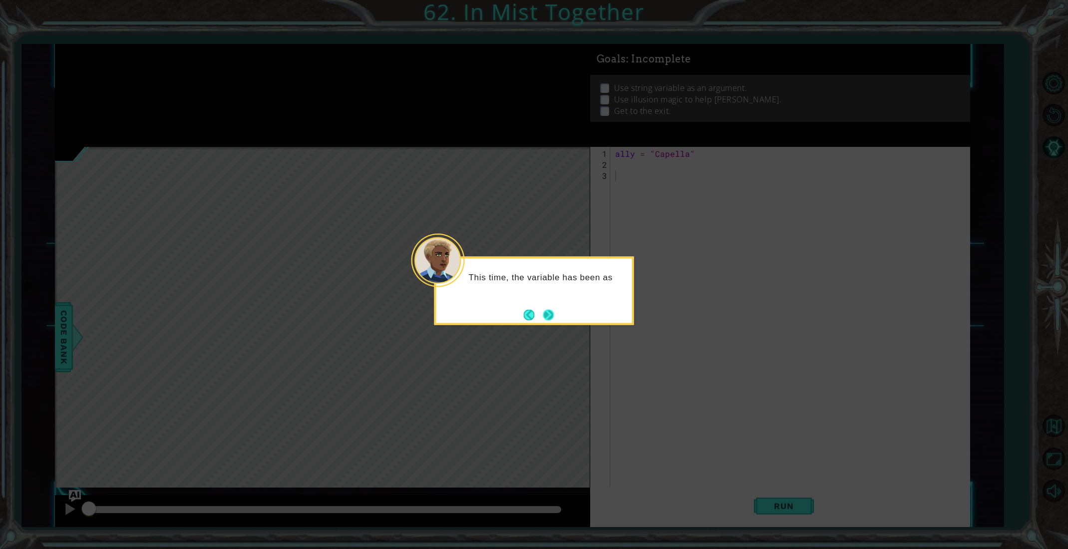
click at [552, 320] on button "Next" at bounding box center [548, 314] width 11 height 11
click at [543, 315] on button "Next" at bounding box center [548, 314] width 11 height 11
click at [543, 312] on button "Next" at bounding box center [548, 314] width 11 height 11
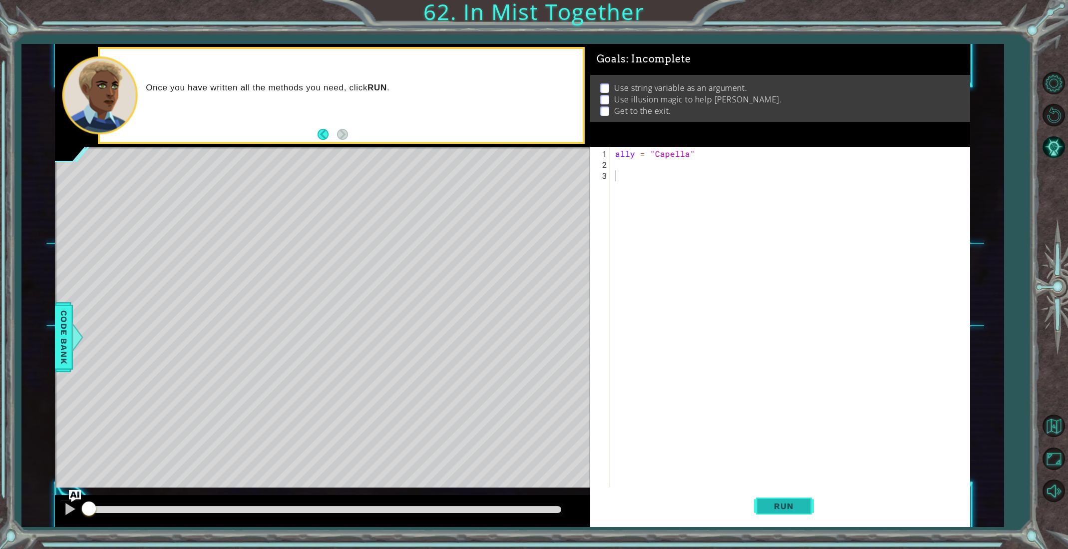
click at [764, 511] on button "Run" at bounding box center [784, 506] width 60 height 38
paste textarea "hero.moveRight(steps)"
type textarea "hero.moveRight(steps)"
click at [623, 167] on div "ally = "Capella" hero . moveRight ( steps )" at bounding box center [792, 329] width 358 height 362
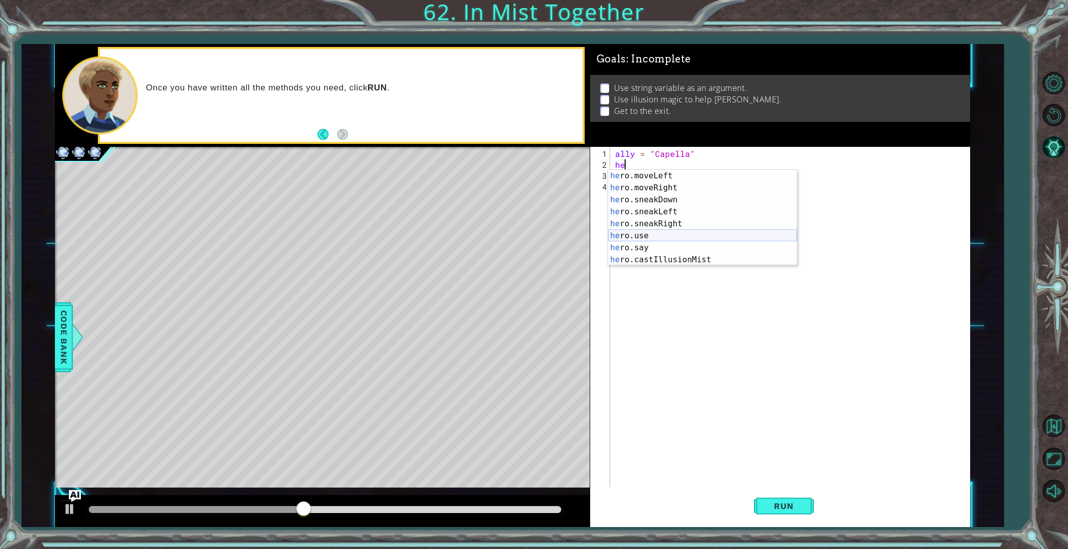
scroll to position [84, 0]
click at [661, 261] on div "he ro.moveDown press enter he ro.moveLeft press enter he ro.moveRight press ent…" at bounding box center [702, 219] width 189 height 120
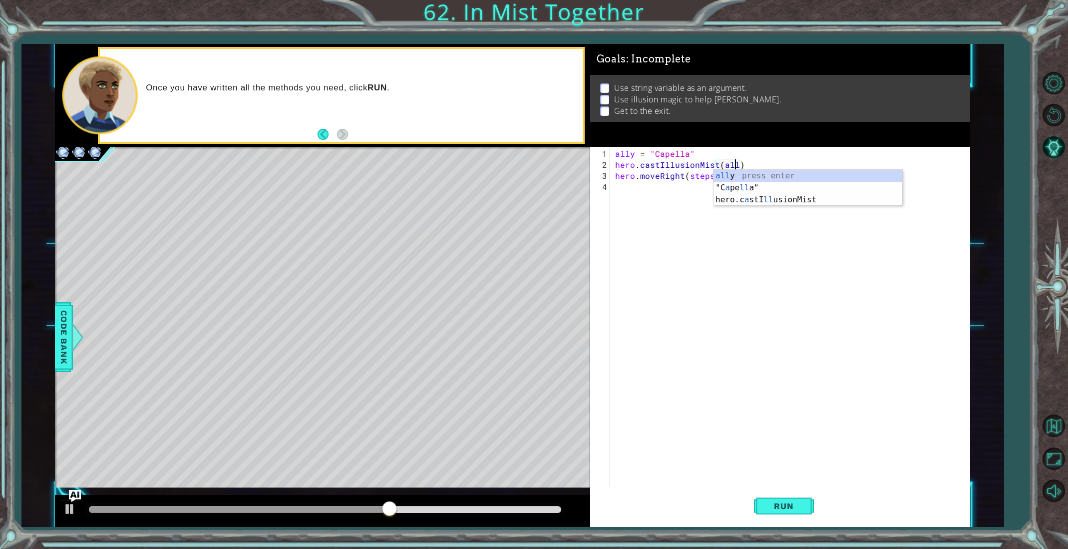
scroll to position [0, 7]
type textarea "hero.castIllusionMist(ally)"
click at [661, 289] on div "ally = "Capella" hero . castIllusionMist ( ally ) hero . moveRight ( steps )" at bounding box center [792, 329] width 358 height 362
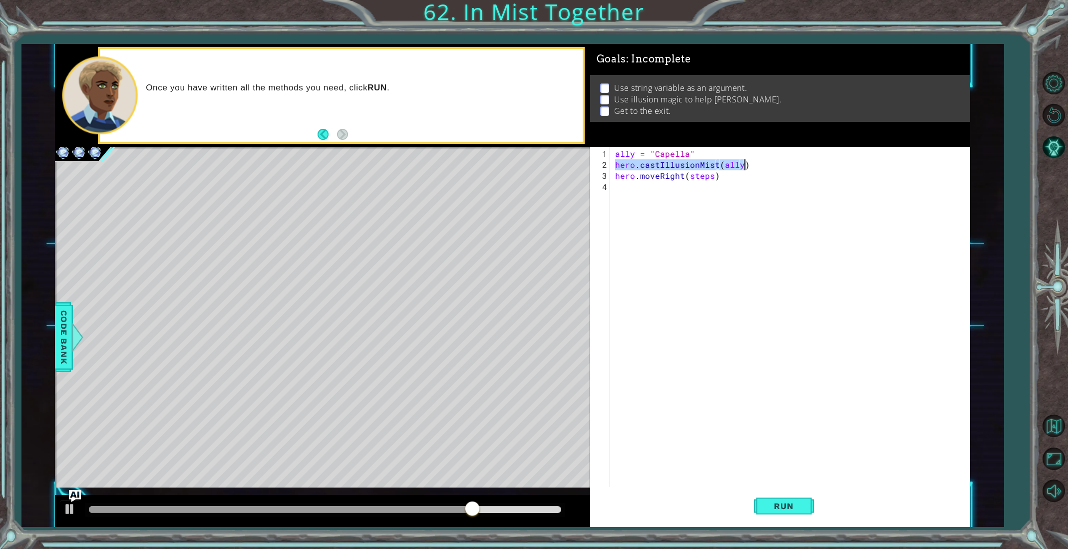
drag, startPoint x: 614, startPoint y: 168, endPoint x: 753, endPoint y: 162, distance: 138.9
click at [750, 162] on div "ally = "Capella" hero . castIllusionMist ( ally ) hero . moveRight ( steps )" at bounding box center [792, 329] width 358 height 362
type textarea "hero.castIllusionMist(ally)"
click at [691, 194] on div "ally = "Capella" hero . castIllusionMist ( ally ) hero . moveRight ( steps )" at bounding box center [792, 329] width 358 height 362
paste textarea "hero.castIllusionMist(ally)"
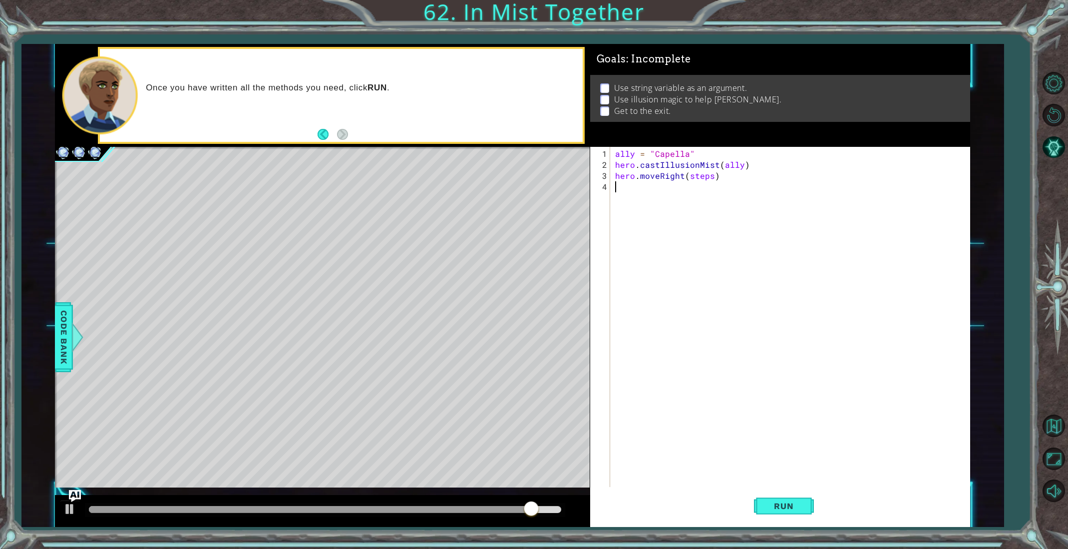
type textarea "hero.castIllusionMist(ally)"
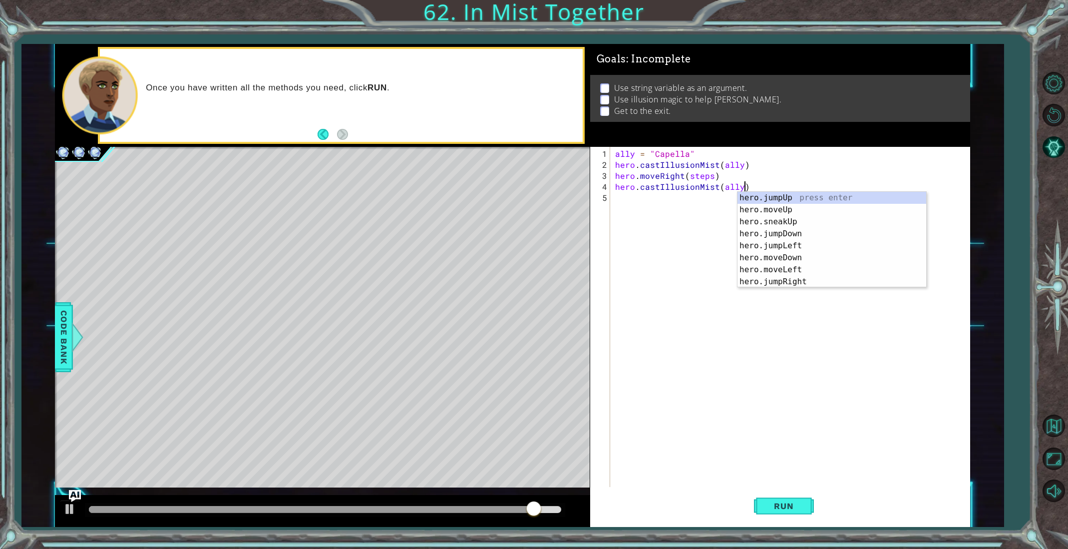
scroll to position [1, 0]
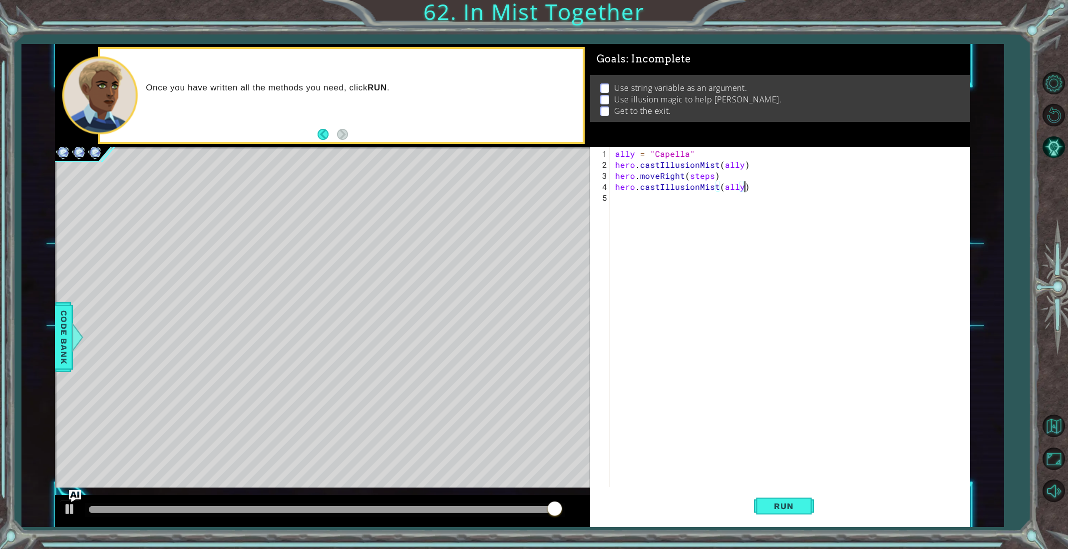
click at [691, 194] on div "ally = "Capella" hero . castIllusionMist ( ally ) hero . moveRight ( steps ) he…" at bounding box center [792, 329] width 358 height 362
paste textarea "hero.castIllusionMist(ally)"
type textarea "hero.castIllusionMist(ally)"
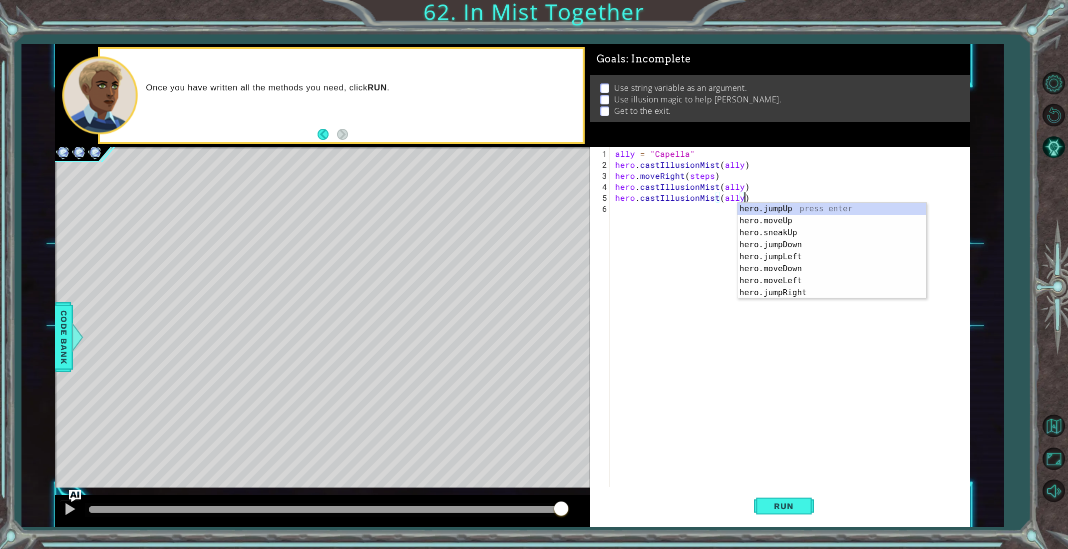
scroll to position [0, 0]
click at [679, 206] on div "ally = "Capella" hero . castIllusionMist ( ally ) hero . moveRight ( steps ) he…" at bounding box center [792, 329] width 358 height 362
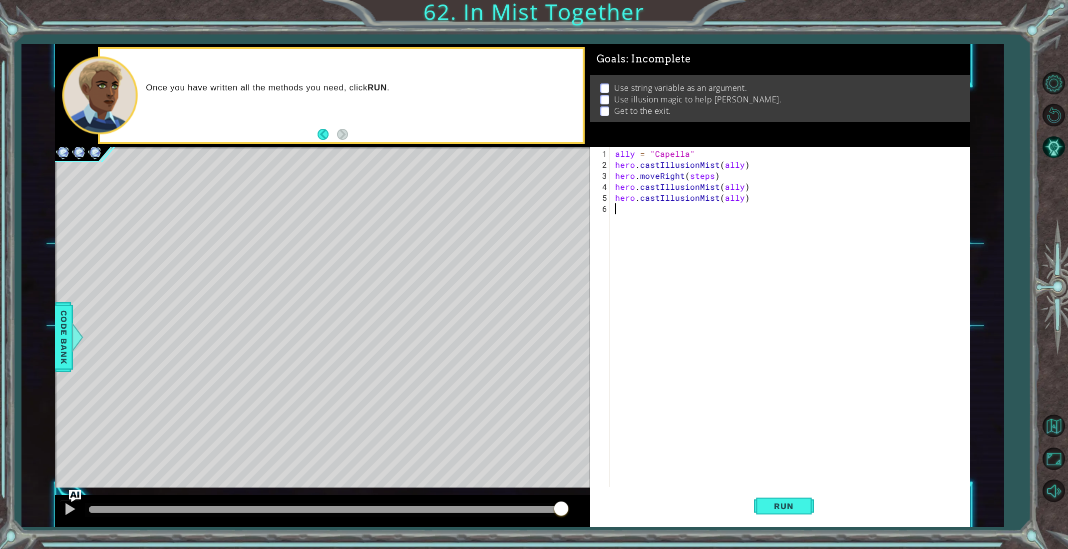
paste textarea "hero.castIllusionMist(ally)"
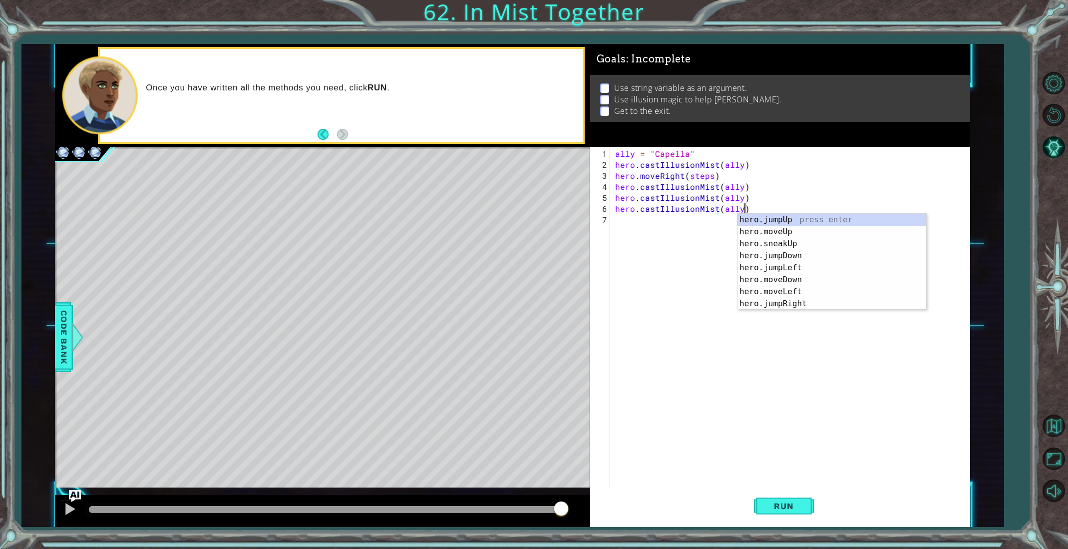
type textarea "hero.castIllusionMist(ally)hero.jumpUp()"
type textarea "hero.castIllusionMist(ally)"
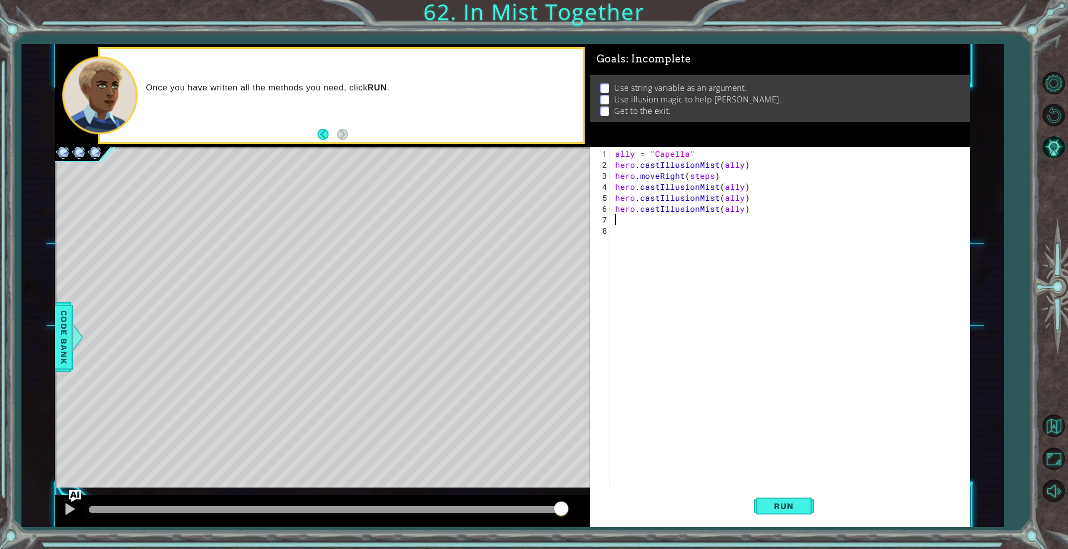
paste textarea "hero.castIllusionMist(ally)"
type textarea "hero.castIllusionMist(ally)"
paste textarea "hero.castIllusionMist(ally)"
drag, startPoint x: 613, startPoint y: 177, endPoint x: 729, endPoint y: 173, distance: 115.9
click at [729, 173] on div "ally = "Capella" hero . castIllusionMist ( ally ) hero . moveRight ( steps ) he…" at bounding box center [792, 329] width 358 height 362
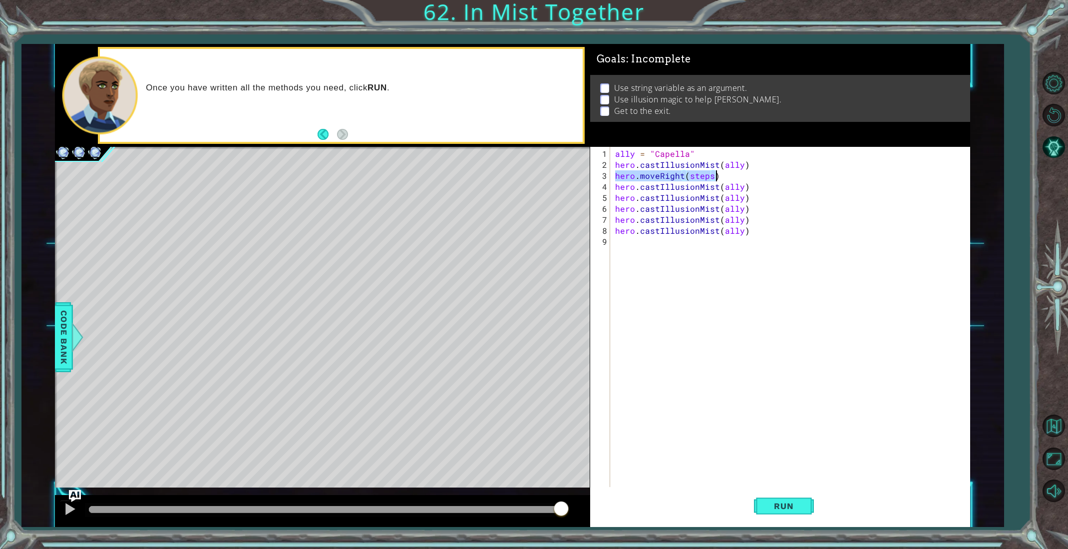
click at [744, 182] on div "ally = "Capella" hero . castIllusionMist ( ally ) hero . moveRight ( steps ) he…" at bounding box center [792, 329] width 358 height 362
type textarea "hero.castIllusionMist(ally)"
paste textarea "hero.moveRight(steps)"
click at [756, 209] on div "ally = "Capella" hero . castIllusionMist ( ally ) hero . moveRight ( steps ) he…" at bounding box center [794, 329] width 354 height 362
type textarea "hero.castIllusionMist(ally)"
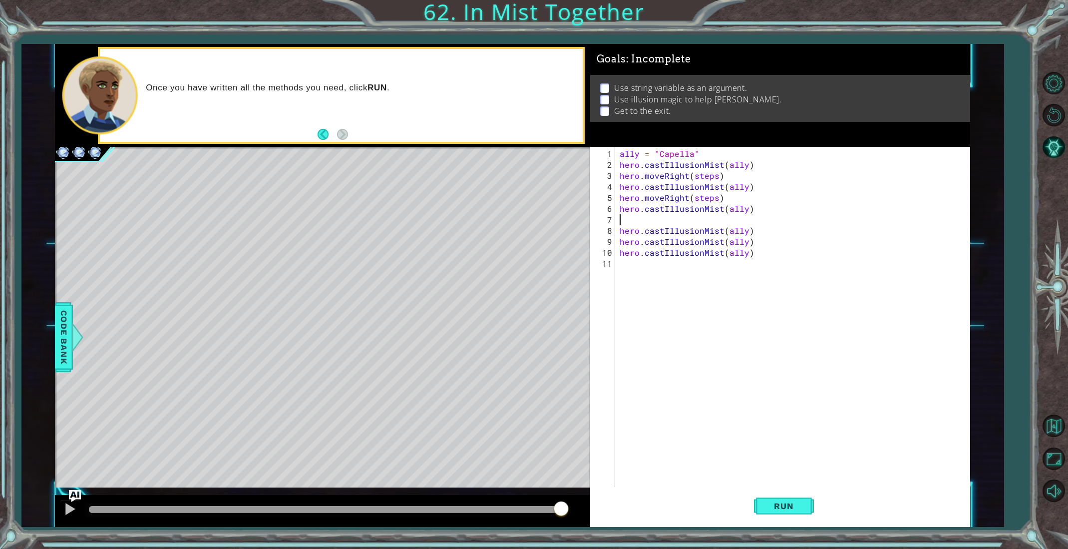
paste textarea "hero.moveRight(steps)"
click at [752, 234] on div "ally = "Capella" hero . castIllusionMist ( ally ) hero . moveRight ( steps ) he…" at bounding box center [794, 329] width 354 height 362
type textarea "hero.castIllusionMist(ally)"
paste textarea "hero.moveRight(steps)"
click at [755, 252] on div "ally = "Capella" hero . castIllusionMist ( ally ) hero . moveRight ( steps ) he…" at bounding box center [794, 329] width 354 height 362
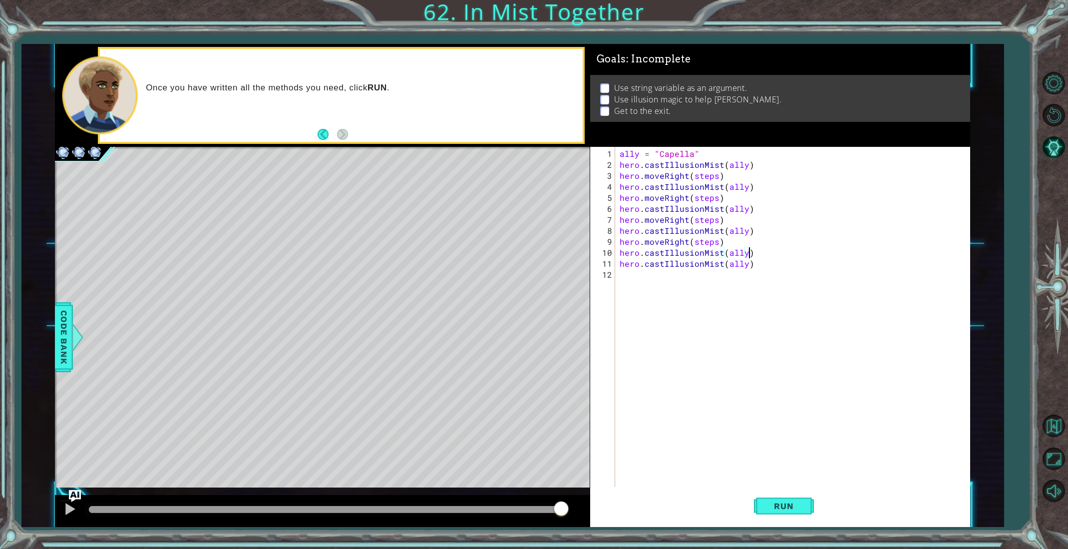
type textarea "hero.castIllusionMist(ally)"
paste textarea "hero.moveRight(steps)"
click at [752, 274] on div "ally = "Capella" hero . castIllusionMist ( ally ) hero . moveRight ( steps ) he…" at bounding box center [794, 329] width 354 height 362
type textarea "hero.castIllusionMist(ally)"
paste textarea "hero.moveRight(steps)"
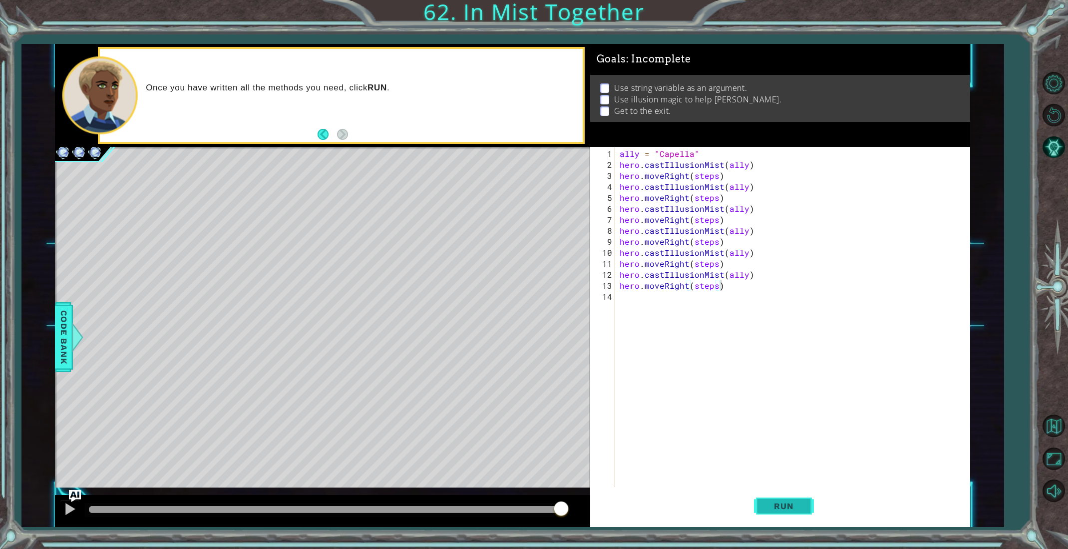
click at [757, 502] on button "Run" at bounding box center [784, 506] width 60 height 38
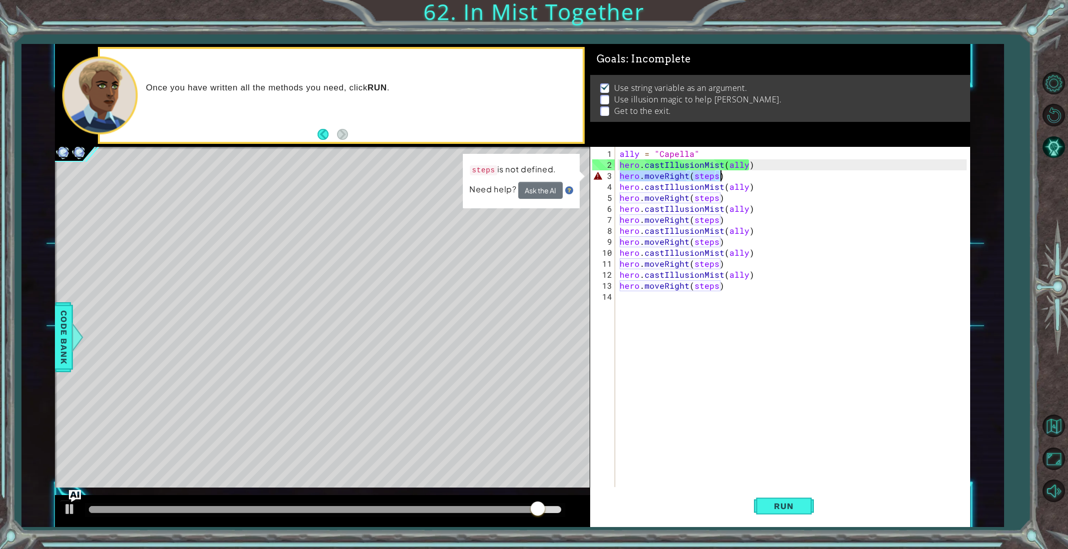
drag, startPoint x: 618, startPoint y: 175, endPoint x: 734, endPoint y: 179, distance: 115.9
click at [734, 179] on div "ally = "Capella" hero . castIllusionMist ( ally ) hero . moveRight ( steps ) he…" at bounding box center [794, 329] width 354 height 362
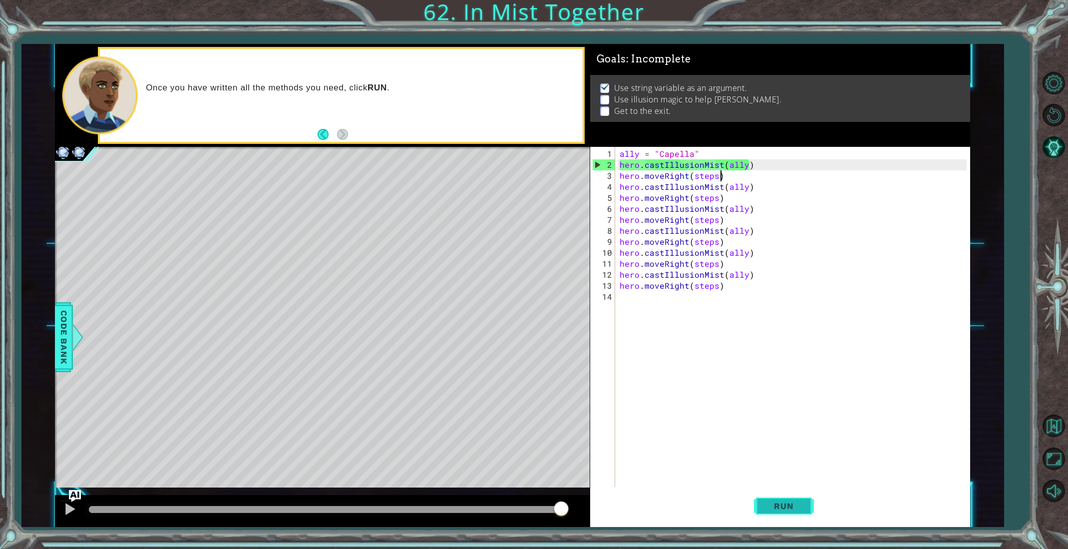
click at [783, 502] on span "Run" at bounding box center [783, 506] width 39 height 10
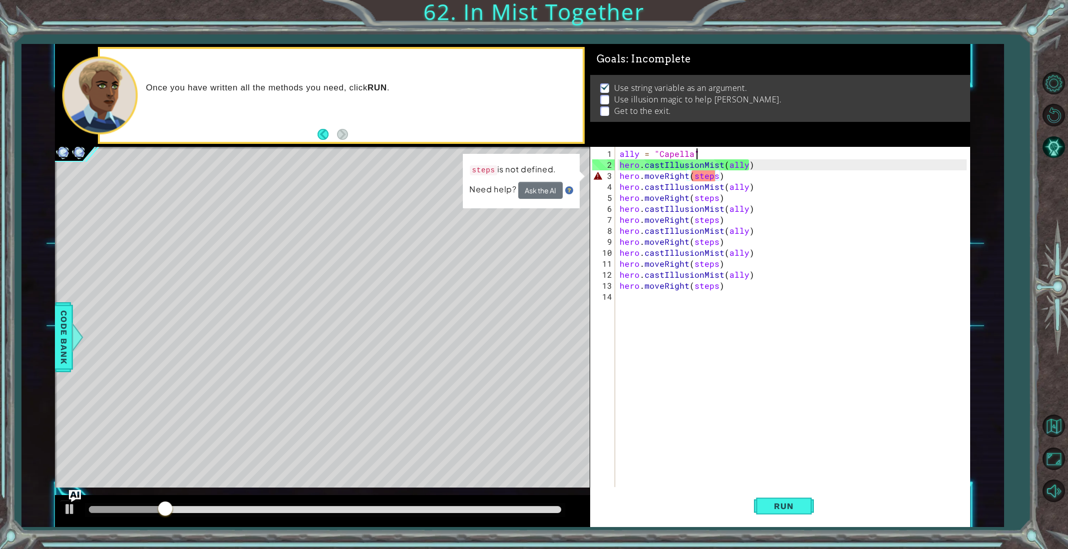
click at [701, 152] on div "ally = "Capella" hero . castIllusionMist ( ally ) hero . moveRight ( steps ) he…" at bounding box center [794, 329] width 354 height 362
type textarea "ally = "Capella""
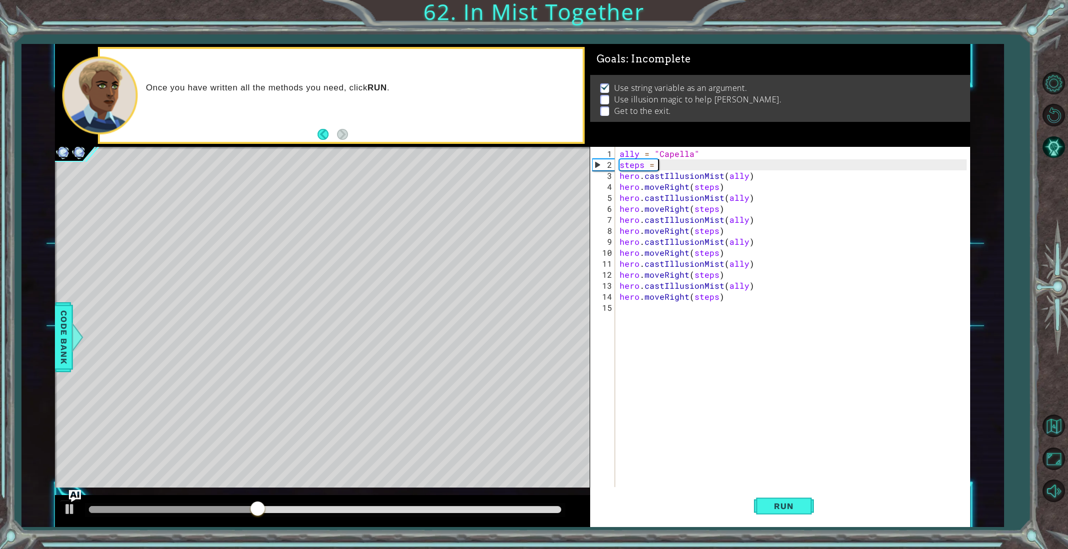
scroll to position [0, 2]
click at [799, 494] on button "Run" at bounding box center [784, 506] width 60 height 38
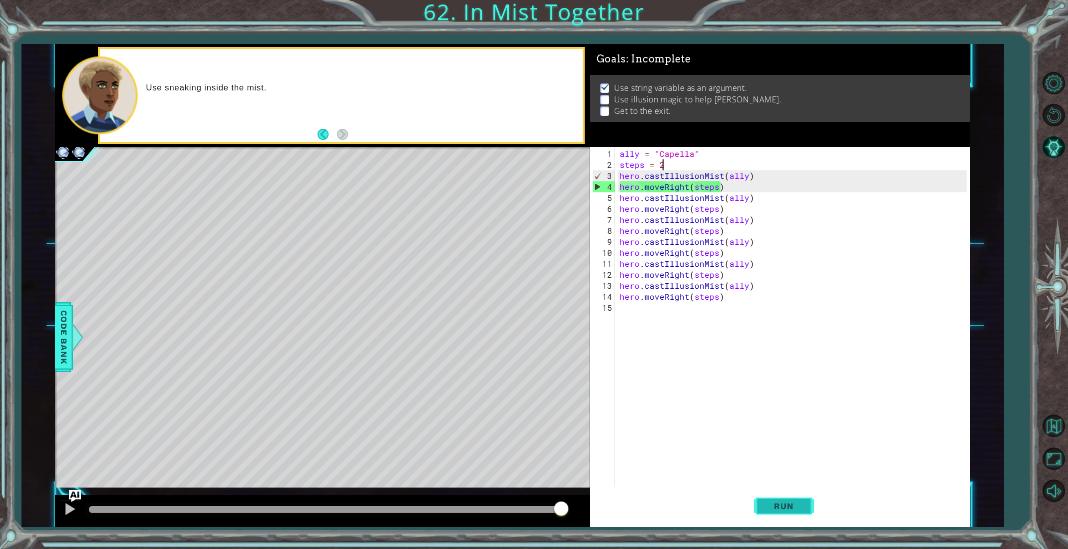
click at [799, 494] on button "Run" at bounding box center [784, 506] width 60 height 38
click at [659, 210] on div "ally = "Capella" steps = 2 hero . castIllusionMist ( ally ) hero . moveRight ( …" at bounding box center [794, 329] width 354 height 362
drag, startPoint x: 643, startPoint y: 209, endPoint x: 660, endPoint y: 209, distance: 17.0
click at [660, 209] on div "ally = "Capella" steps = 2 hero . castIllusionMist ( ally ) hero . moveRight ( …" at bounding box center [794, 329] width 354 height 362
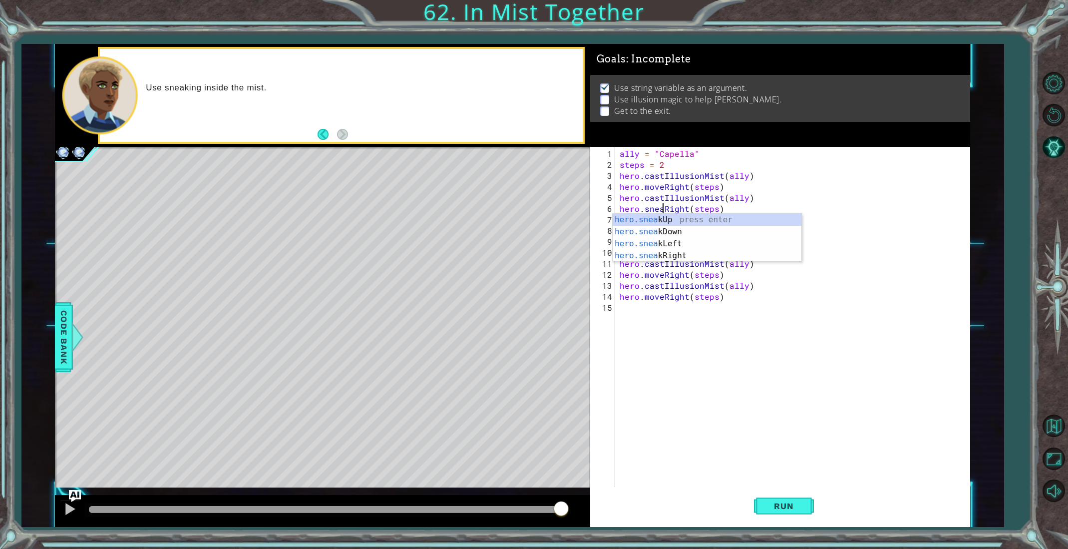
type textarea "hero.sneakRight(steps)"
click at [810, 316] on div "ally = "Capella" steps = 2 hero . castIllusionMist ( ally ) hero . moveRight ( …" at bounding box center [794, 329] width 354 height 362
click at [645, 210] on div "ally = "Capella" steps = 2 hero . castIllusionMist ( ally ) hero . moveRight ( …" at bounding box center [794, 329] width 354 height 362
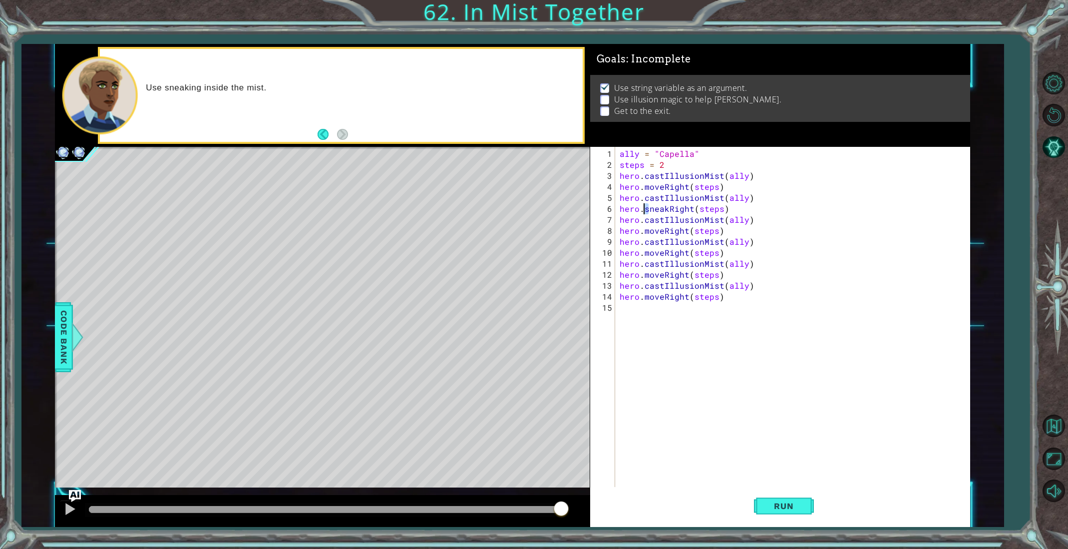
type textarea "hero.sneakRight(steps)"
drag, startPoint x: 644, startPoint y: 210, endPoint x: 666, endPoint y: 210, distance: 22.5
click at [666, 210] on div "ally = "Capella" steps = 2 hero . castIllusionMist ( ally ) hero . moveRight ( …" at bounding box center [794, 329] width 354 height 362
drag, startPoint x: 855, startPoint y: 353, endPoint x: 834, endPoint y: 327, distance: 33.6
click at [848, 339] on div "ally = "Capella" steps = 2 hero . castIllusionMist ( ally ) hero . moveRight ( …" at bounding box center [794, 329] width 354 height 362
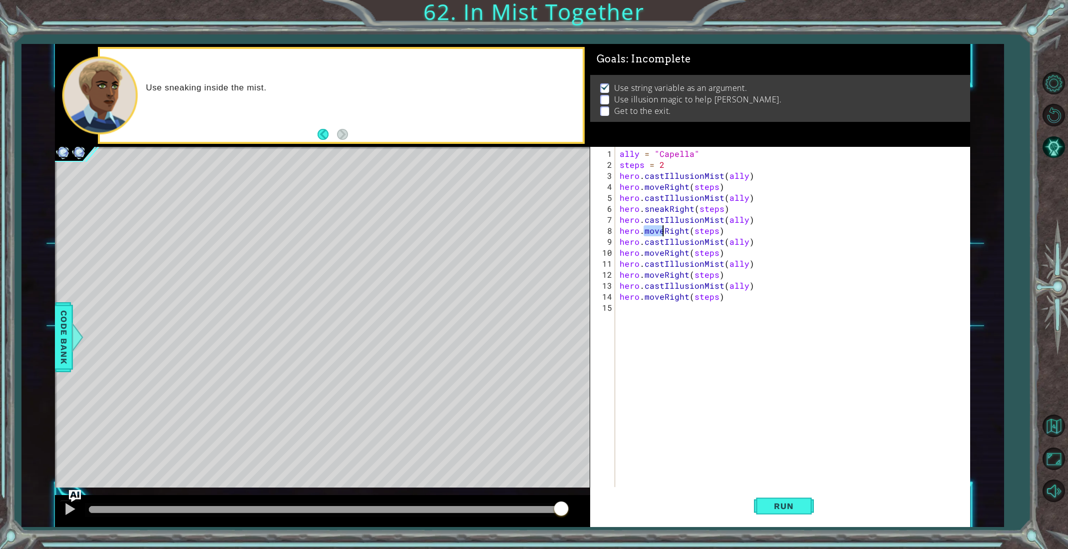
drag, startPoint x: 643, startPoint y: 233, endPoint x: 661, endPoint y: 233, distance: 18.0
click at [661, 233] on div "ally = "Capella" steps = 2 hero . castIllusionMist ( ally ) hero . moveRight ( …" at bounding box center [794, 329] width 354 height 362
paste textarea "sneak"
drag, startPoint x: 644, startPoint y: 256, endPoint x: 662, endPoint y: 255, distance: 18.0
click at [662, 255] on div "ally = "Capella" steps = 2 hero . castIllusionMist ( ally ) hero . moveRight ( …" at bounding box center [794, 329] width 354 height 362
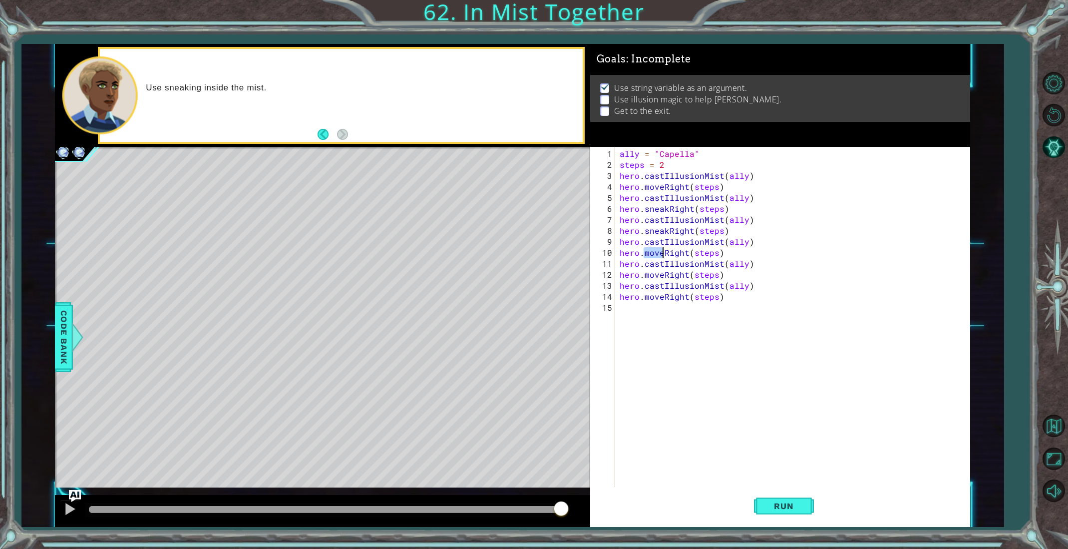
paste textarea "sneak"
drag, startPoint x: 644, startPoint y: 274, endPoint x: 662, endPoint y: 277, distance: 18.6
click at [662, 277] on div "ally = "Capella" steps = 2 hero . castIllusionMist ( ally ) hero . moveRight ( …" at bounding box center [794, 329] width 354 height 362
paste textarea "sneak"
drag, startPoint x: 645, startPoint y: 297, endPoint x: 661, endPoint y: 299, distance: 16.6
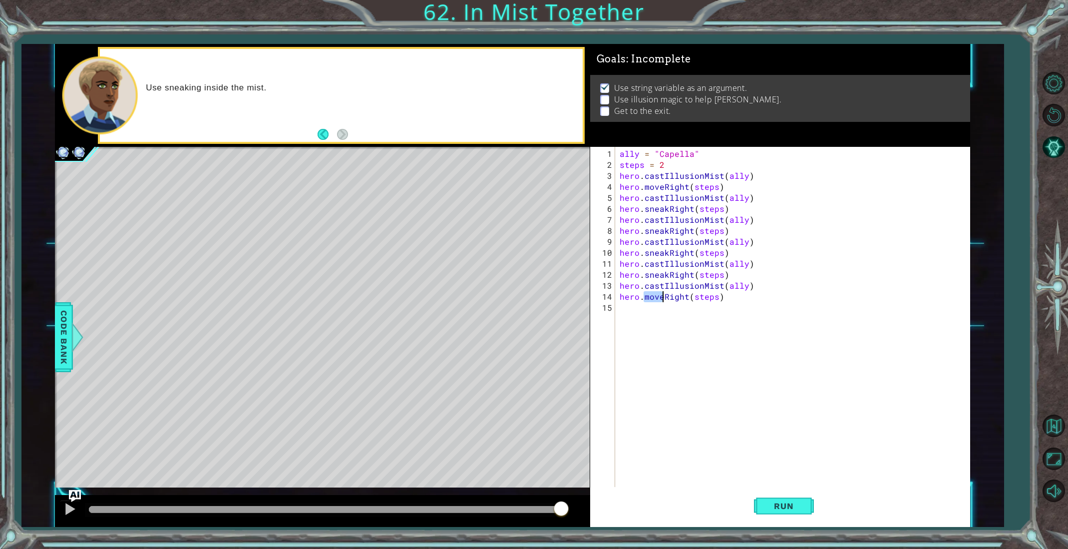
click at [661, 299] on div "ally = "Capella" steps = 2 hero . castIllusionMist ( ally ) hero . moveRight ( …" at bounding box center [794, 329] width 354 height 362
paste textarea "sneak"
click at [779, 501] on span "Run" at bounding box center [783, 506] width 39 height 10
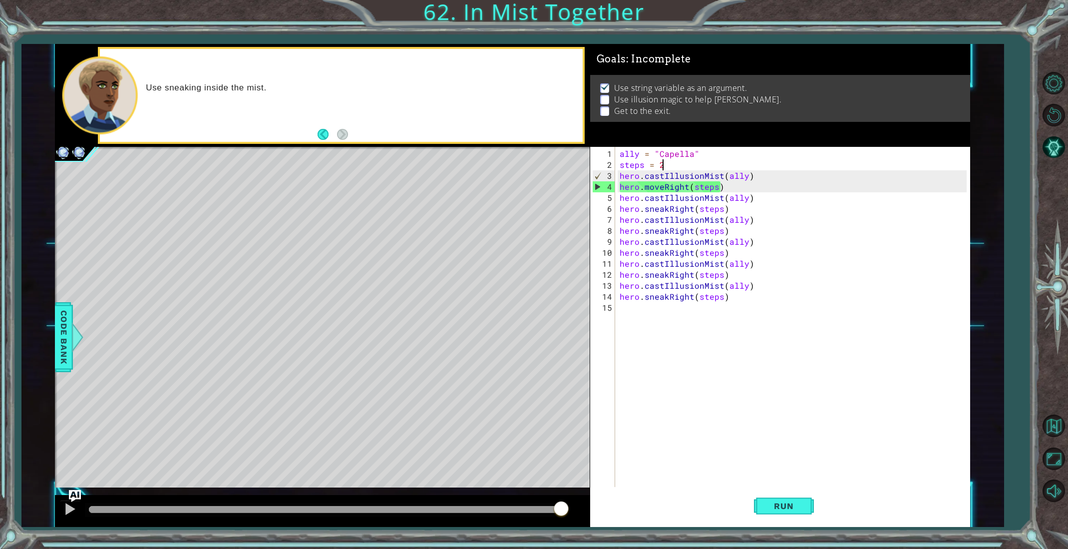
click at [679, 166] on div "ally = "Capella" steps = 2 hero . castIllusionMist ( ally ) hero . moveRight ( …" at bounding box center [794, 329] width 354 height 362
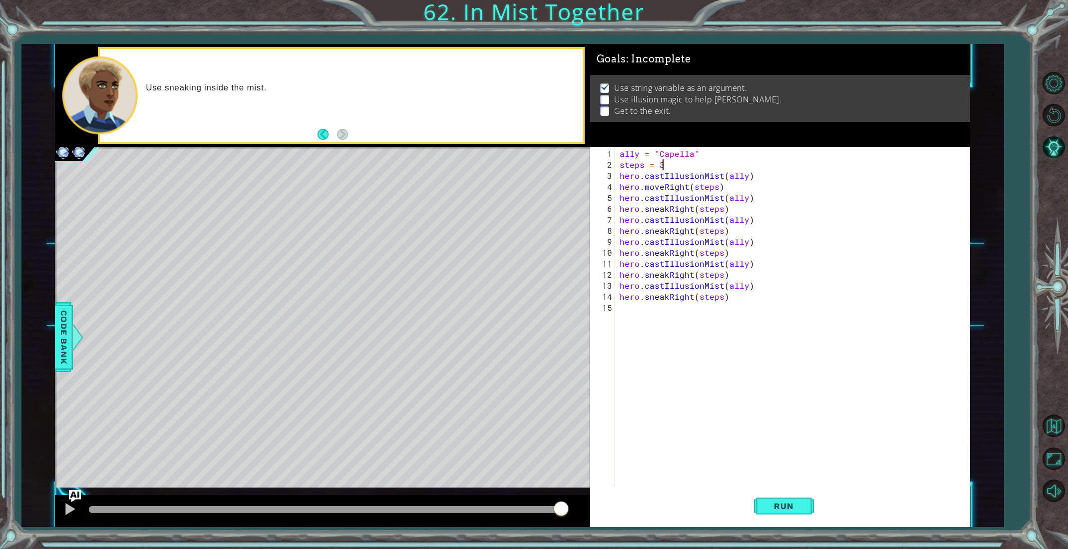
scroll to position [0, 2]
click at [798, 510] on span "Run" at bounding box center [783, 506] width 39 height 10
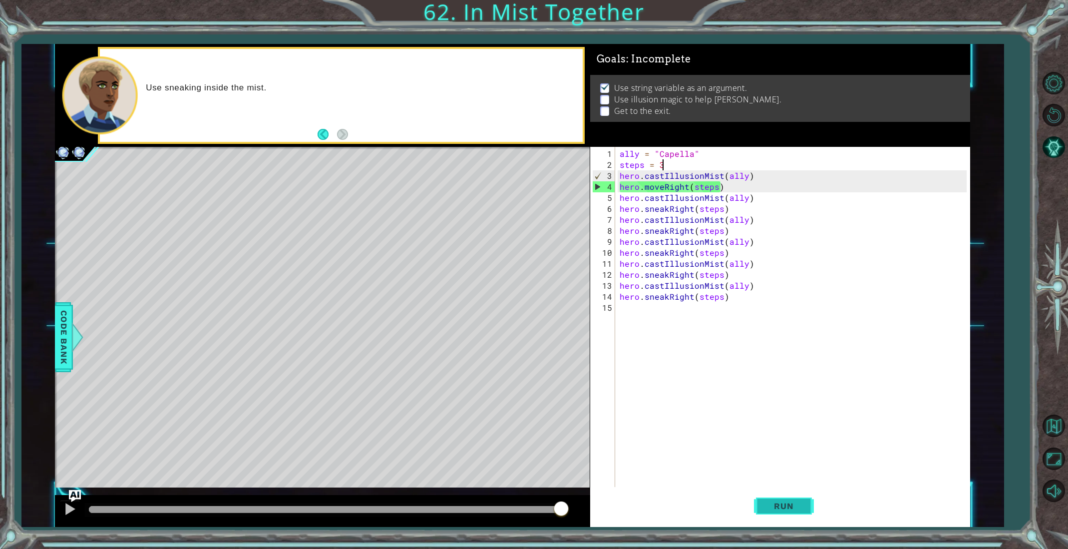
click at [799, 505] on span "Run" at bounding box center [783, 506] width 39 height 10
drag, startPoint x: 645, startPoint y: 188, endPoint x: 661, endPoint y: 188, distance: 16.0
click at [661, 188] on div "ally = "Capella" steps = 3 hero . castIllusionMist ( ally ) hero . moveRight ( …" at bounding box center [794, 329] width 354 height 362
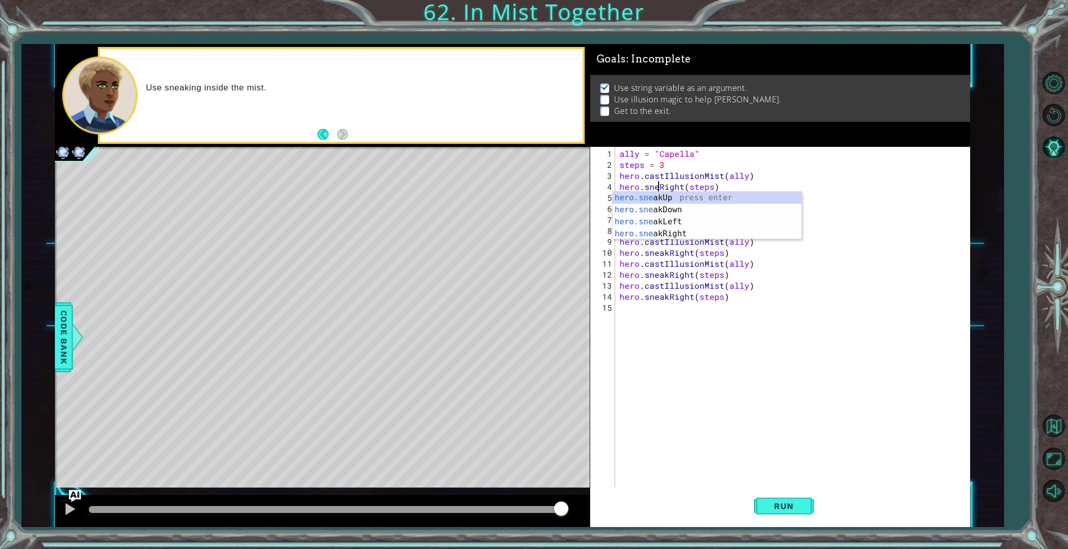
scroll to position [0, 3]
click at [774, 496] on button "Run" at bounding box center [784, 506] width 60 height 38
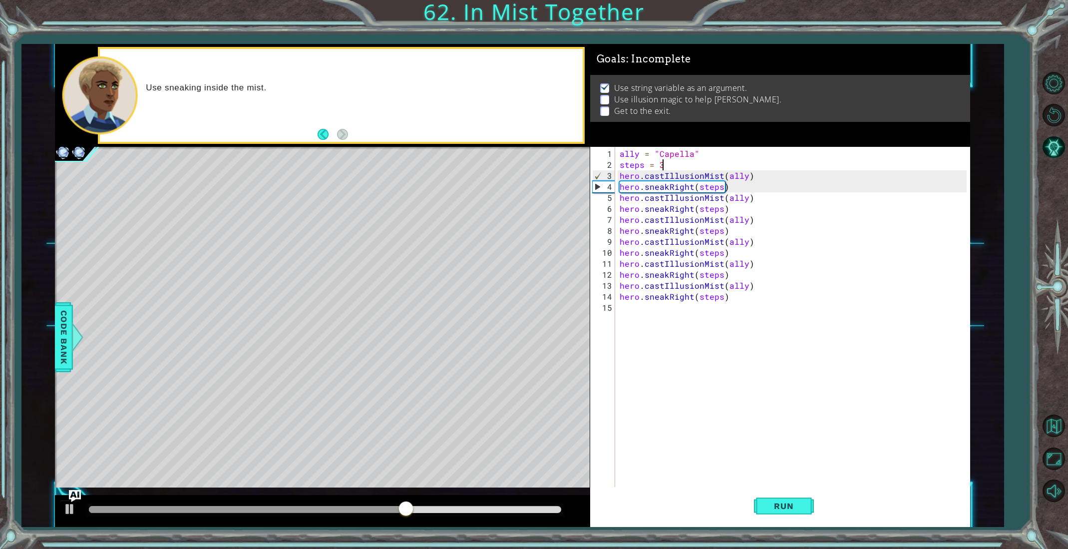
click at [670, 164] on div "ally = "Capella" steps = 3 hero . castIllusionMist ( ally ) hero . sneakRight (…" at bounding box center [794, 329] width 354 height 362
type textarea "steps = 2"
click at [761, 501] on button "Run" at bounding box center [784, 506] width 60 height 38
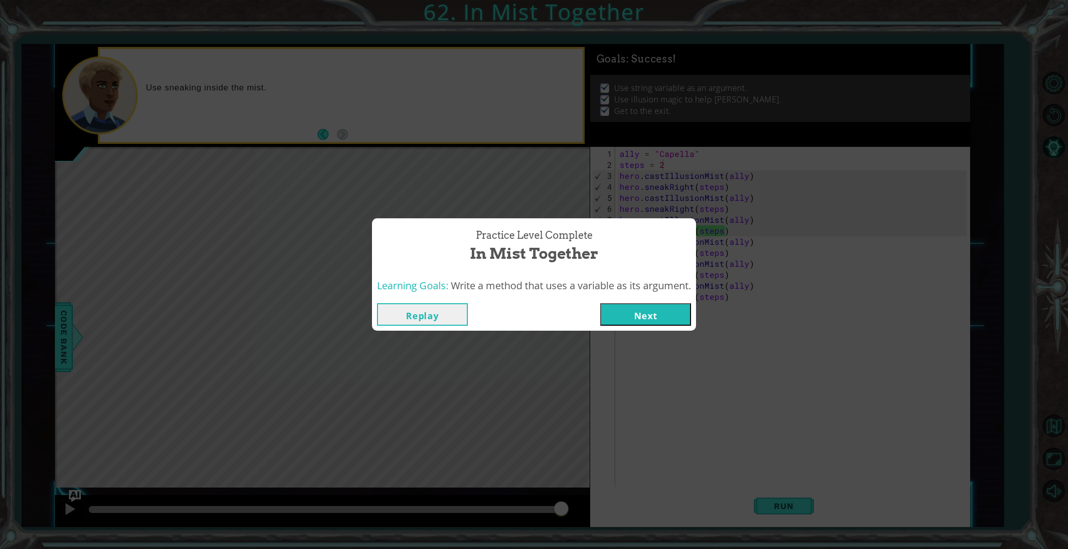
click at [638, 309] on button "Next" at bounding box center [645, 314] width 91 height 22
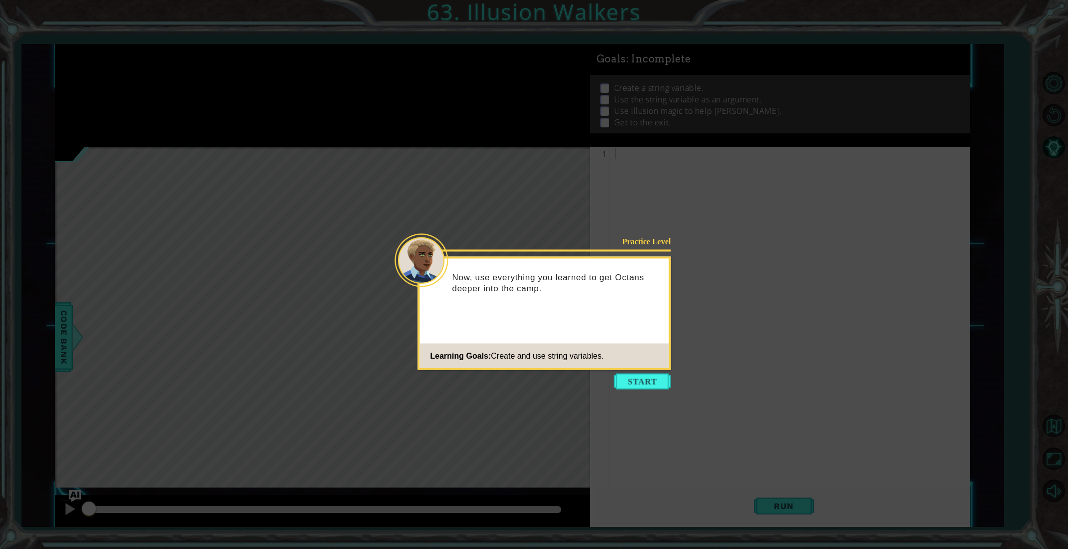
click at [641, 372] on body "1 ההההההההההההההההההההההההההההההההההההההההההההההההההההההההההההההההההההההההההההה…" at bounding box center [534, 274] width 1068 height 549
click at [625, 379] on button "Start" at bounding box center [642, 381] width 57 height 16
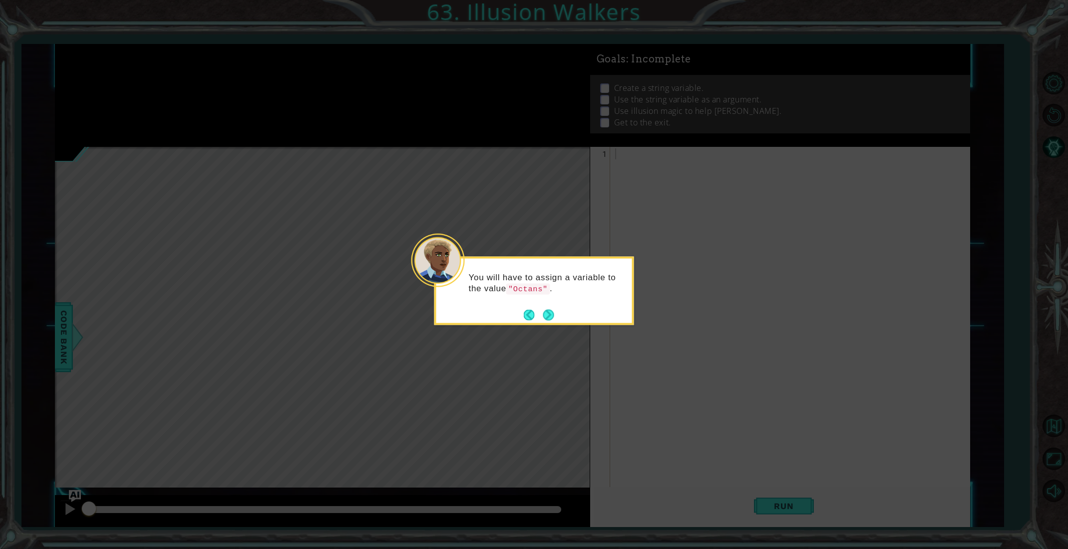
click at [550, 321] on footer at bounding box center [539, 314] width 30 height 15
click at [549, 318] on button "Next" at bounding box center [548, 314] width 11 height 11
click at [548, 317] on button "Next" at bounding box center [548, 314] width 11 height 11
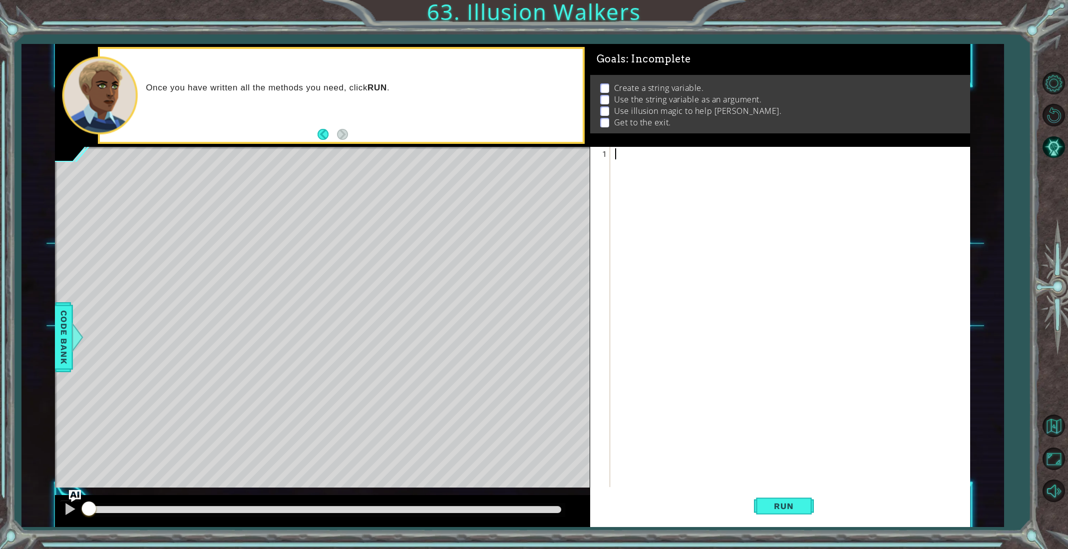
type textarea "V"
paste textarea "sneak"
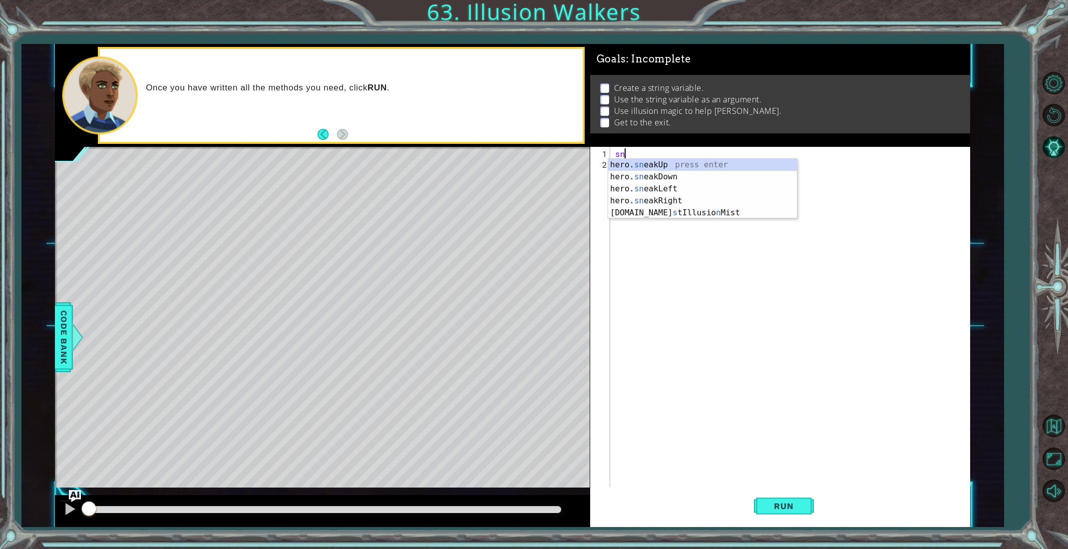
type textarea "s"
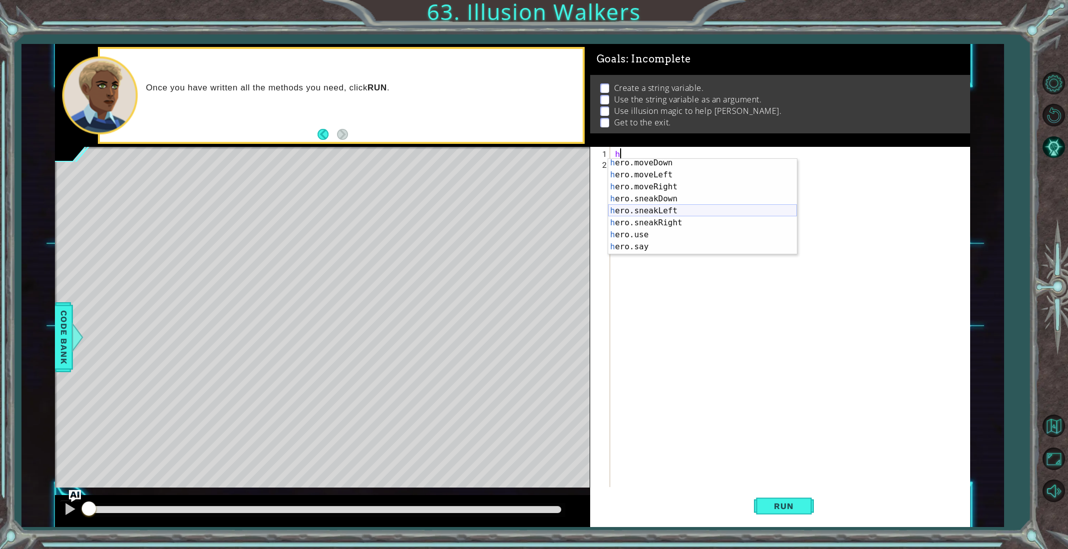
scroll to position [84, 0]
click at [643, 252] on div "h ero.moveLeft press enter h ero.moveRight press enter h ero.sneakDown press en…" at bounding box center [702, 219] width 189 height 120
type textarea "hero.castIllusionMist(friend)"
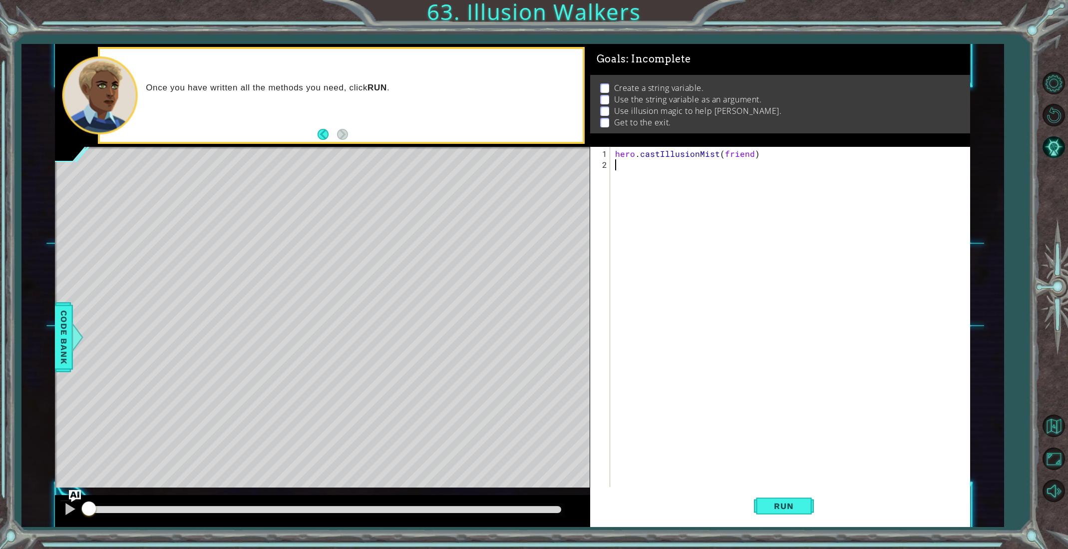
drag, startPoint x: 770, startPoint y: 168, endPoint x: 744, endPoint y: 160, distance: 26.5
click at [742, 161] on div "hero . castIllusionMist ( friend )" at bounding box center [792, 329] width 358 height 362
drag, startPoint x: 728, startPoint y: 159, endPoint x: 625, endPoint y: 172, distance: 103.7
click at [623, 173] on div "hero . castIllusionMist ( friend )" at bounding box center [792, 329] width 358 height 362
drag, startPoint x: 615, startPoint y: 151, endPoint x: 788, endPoint y: 152, distance: 172.2
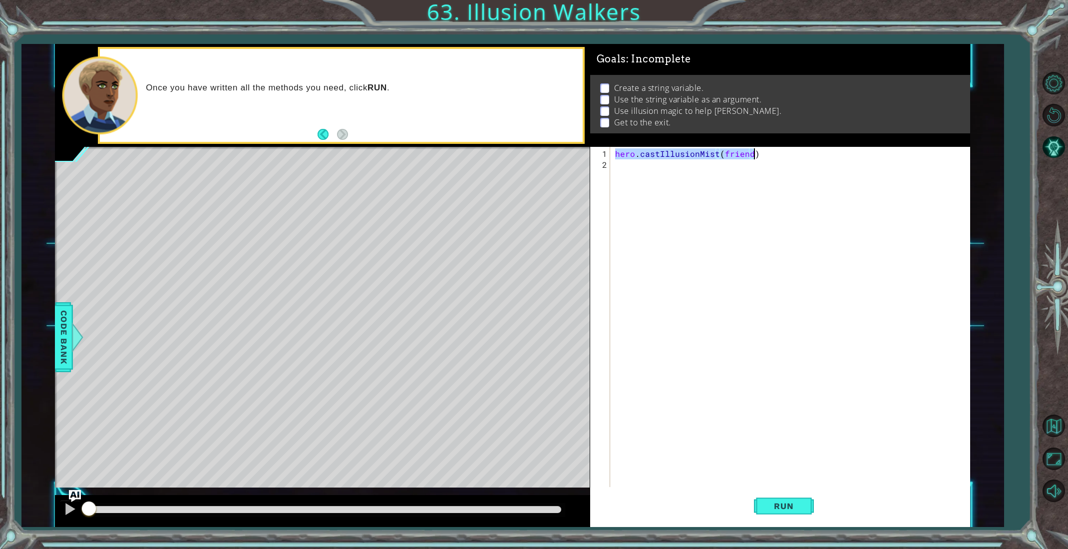
click at [788, 152] on div "hero . castIllusionMist ( friend )" at bounding box center [792, 329] width 358 height 362
type textarea "hero.castIllusionMist(friend)"
type textarea "octans = Capella"
click at [684, 167] on div "octans = Capella" at bounding box center [792, 329] width 358 height 362
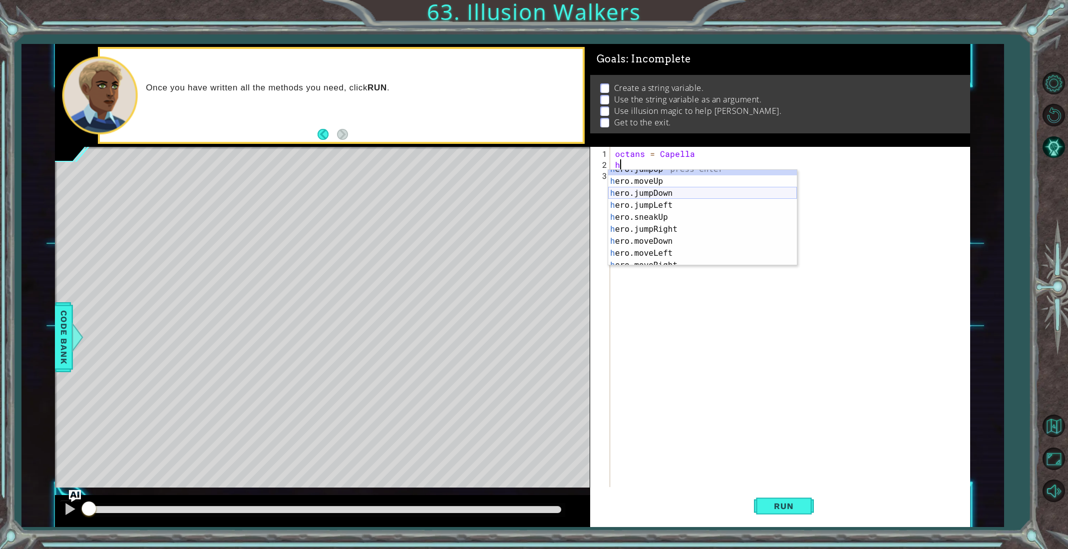
scroll to position [84, 0]
click at [671, 256] on div "h ero.moveLeft press enter h ero.moveRight press enter h ero.sneakDown press en…" at bounding box center [702, 230] width 189 height 120
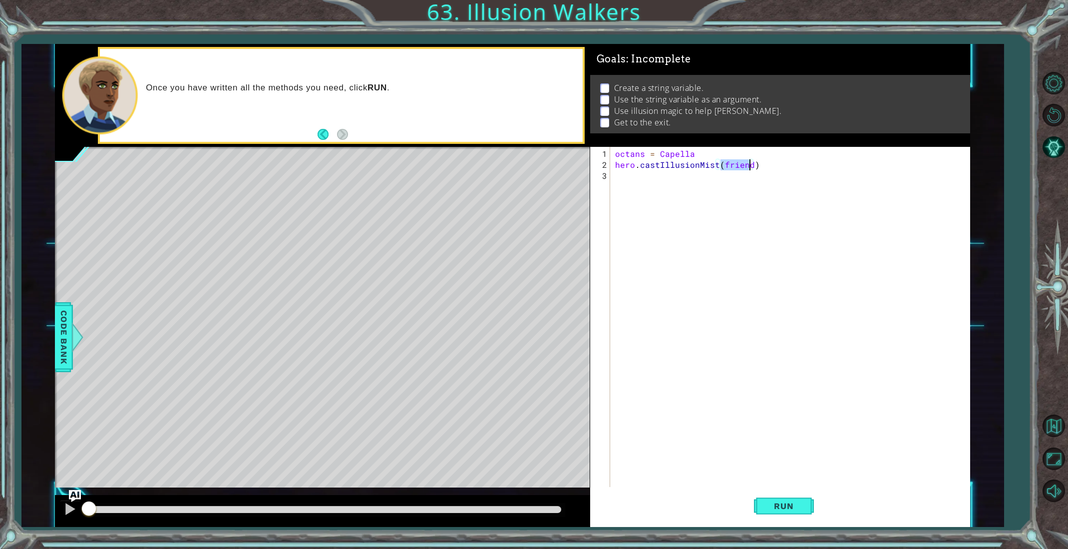
scroll to position [0, 0]
type textarea "hero.castIllusionMist(octans)"
drag, startPoint x: 688, startPoint y: 361, endPoint x: 679, endPoint y: 363, distance: 8.8
click at [684, 362] on div "octans = Capella hero . castIllusionMist ( octans )" at bounding box center [792, 329] width 358 height 362
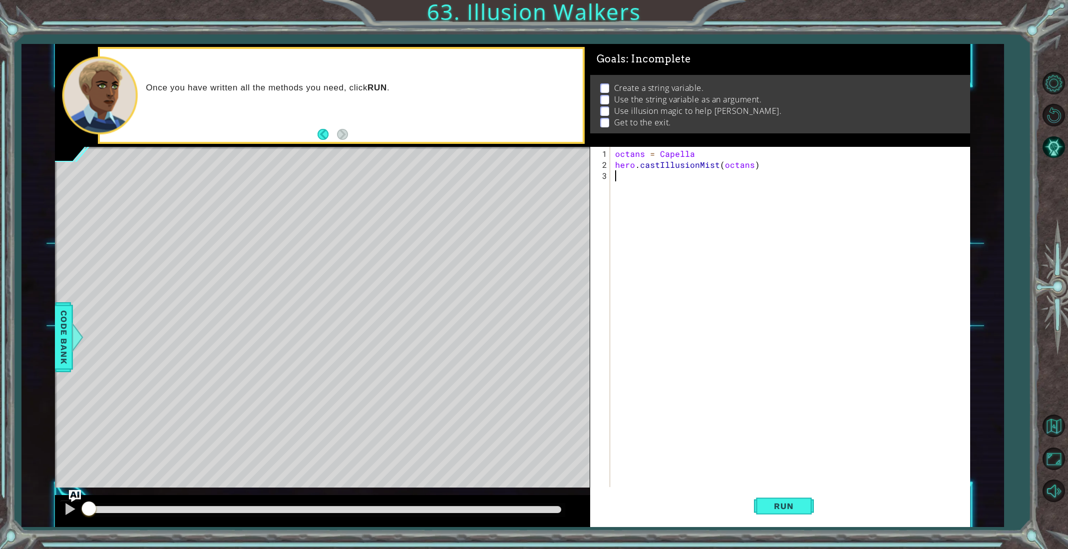
scroll to position [0, 0]
click at [792, 498] on button "Run" at bounding box center [784, 506] width 60 height 38
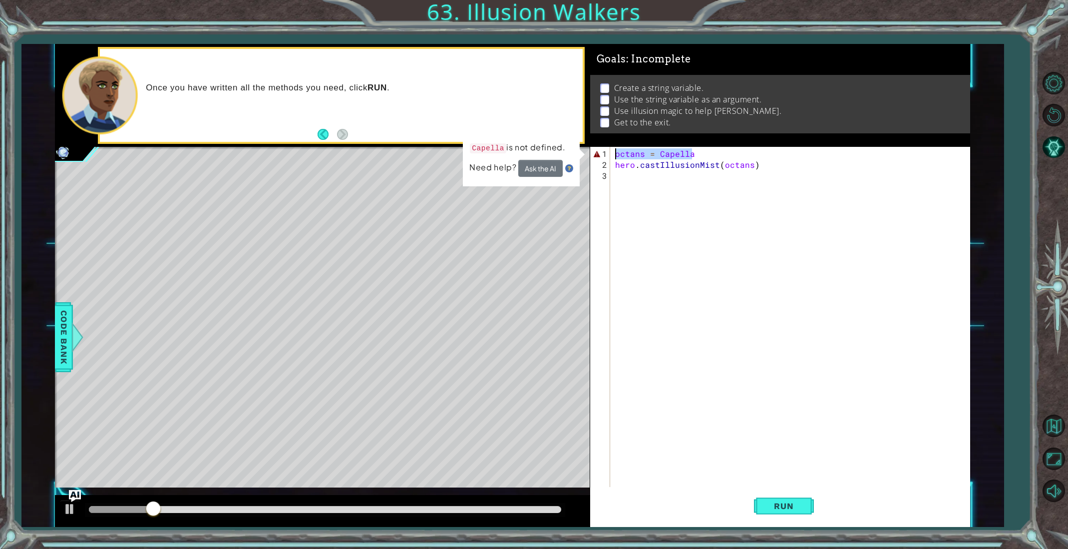
drag, startPoint x: 695, startPoint y: 153, endPoint x: 615, endPoint y: 157, distance: 80.5
click at [615, 157] on div "octans = Capella hero . castIllusionMist ( octans )" at bounding box center [792, 329] width 358 height 362
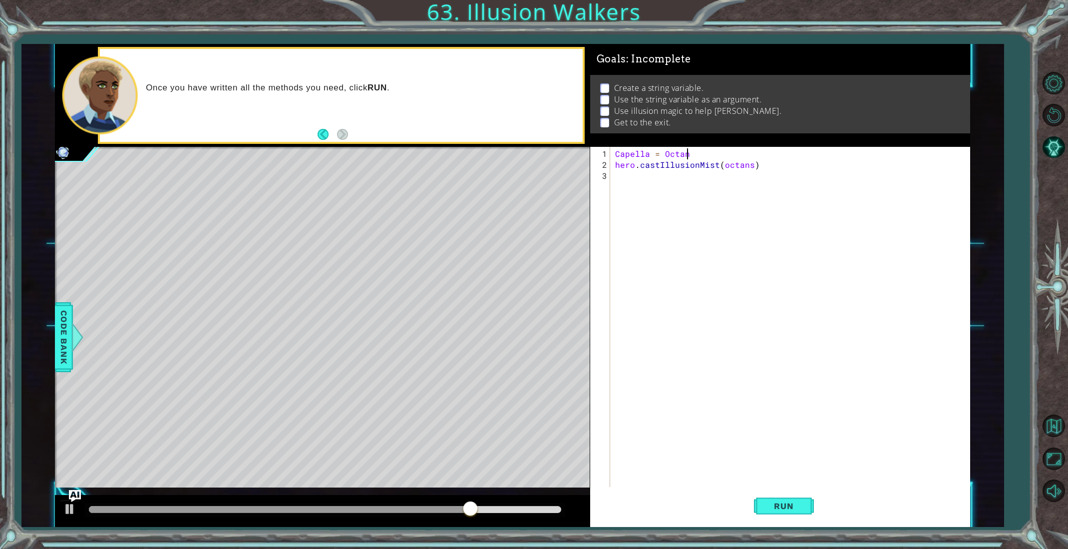
scroll to position [0, 4]
type textarea "Capella = Octans"
drag, startPoint x: 820, startPoint y: 530, endPoint x: 811, endPoint y: 534, distance: 10.3
click at [816, 538] on div "1 ההההההההההההההההההההההההההההההההההההההההההההההההההההההההההההההההההההההההההההה…" at bounding box center [534, 274] width 1068 height 549
click at [786, 496] on button "Run" at bounding box center [784, 506] width 60 height 38
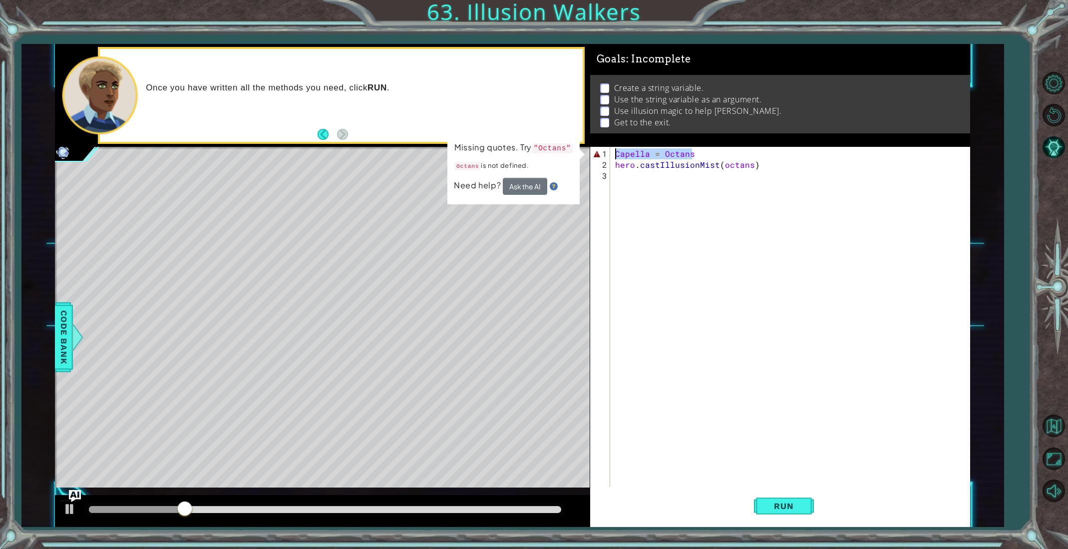
drag, startPoint x: 693, startPoint y: 153, endPoint x: 607, endPoint y: 148, distance: 85.5
click at [607, 148] on div "Capella = Octans 1 2 3 Capella = Octans hero . castIllusionMist ( octans ) הההה…" at bounding box center [778, 317] width 376 height 340
click at [533, 182] on button "Ask the AI" at bounding box center [525, 186] width 44 height 17
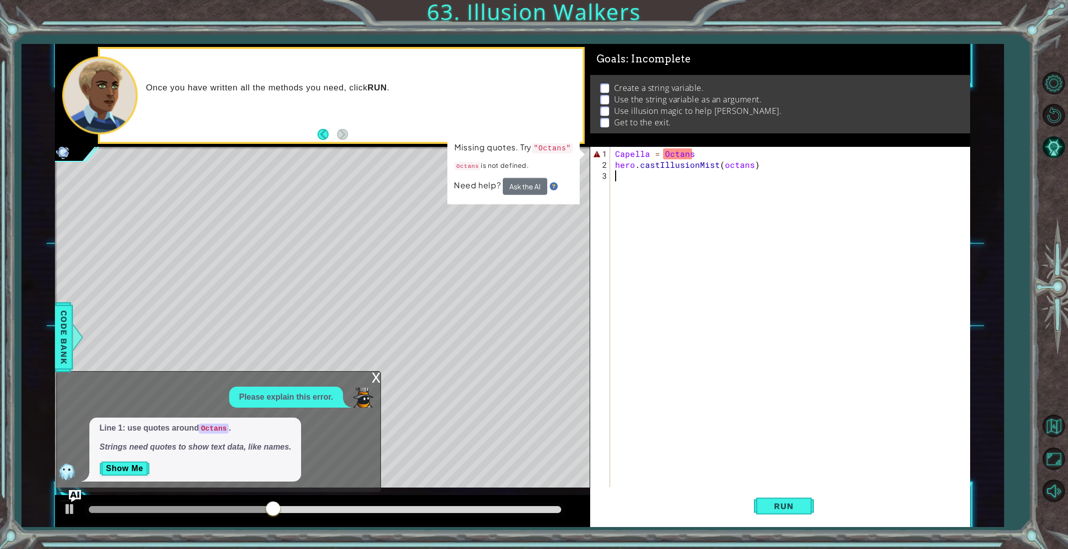
click at [794, 263] on div "Capella = Octans hero . castIllusionMist ( octans )" at bounding box center [792, 329] width 358 height 362
drag, startPoint x: 716, startPoint y: 144, endPoint x: 597, endPoint y: 145, distance: 118.8
click at [597, 145] on div "Goals : Incomplete Create a string variable. Use the string variable as an argu…" at bounding box center [780, 95] width 380 height 103
drag, startPoint x: 694, startPoint y: 151, endPoint x: 595, endPoint y: 154, distance: 98.4
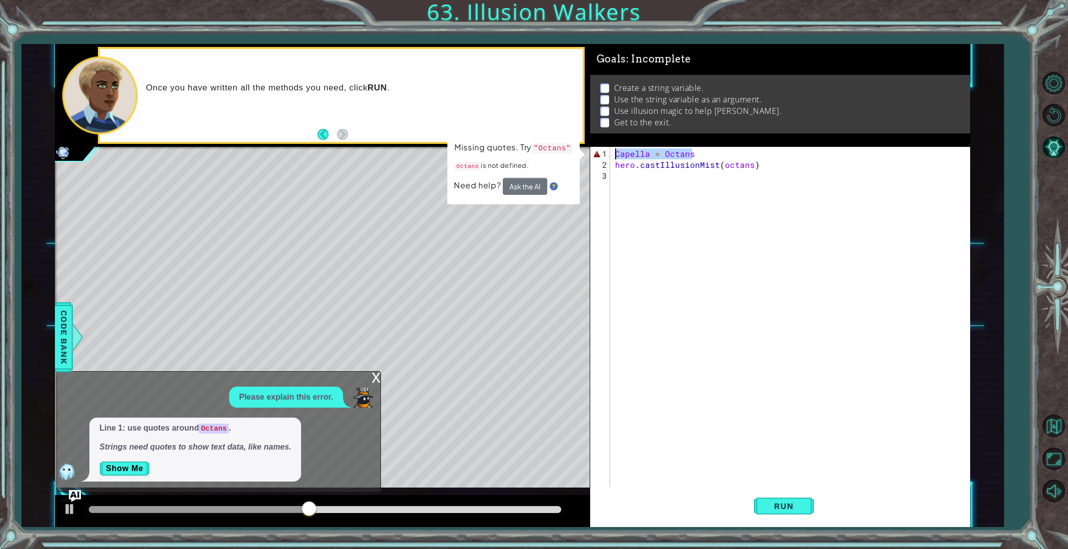
click at [599, 153] on div "Capella = Octans 1 2 3 Capella = Octans hero . castIllusionMist ( octans ) הההה…" at bounding box center [778, 317] width 376 height 340
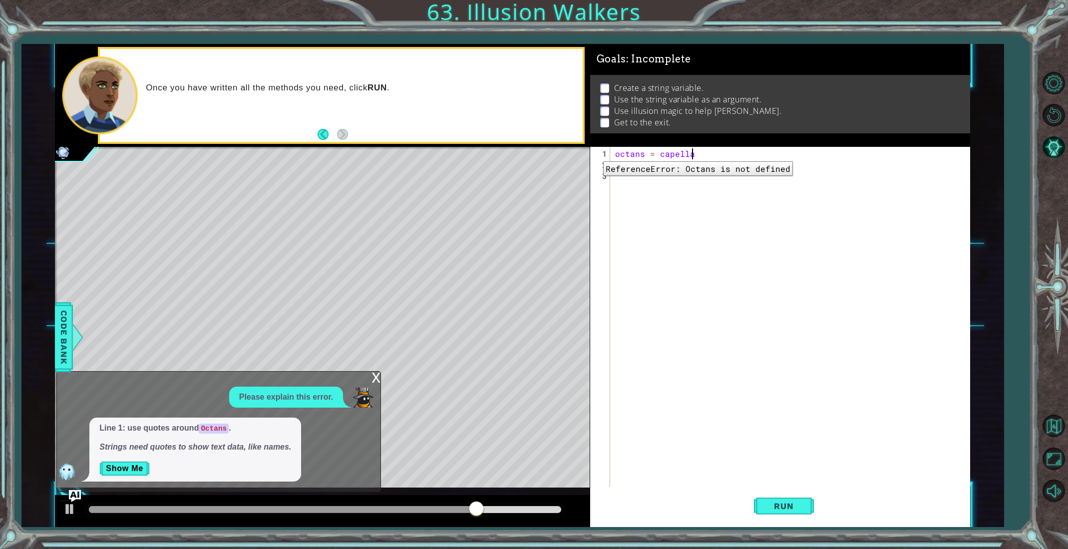
scroll to position [0, 4]
click at [659, 155] on div "octans = capella hero . castIllusionMist ( octans )" at bounding box center [792, 329] width 358 height 362
click at [704, 160] on div "octans = "capella hero . castIllusionMist ( octans )" at bounding box center [792, 329] width 358 height 362
click at [699, 149] on div "octans = "capella hero . castIllusionMist ( octans )" at bounding box center [792, 329] width 358 height 362
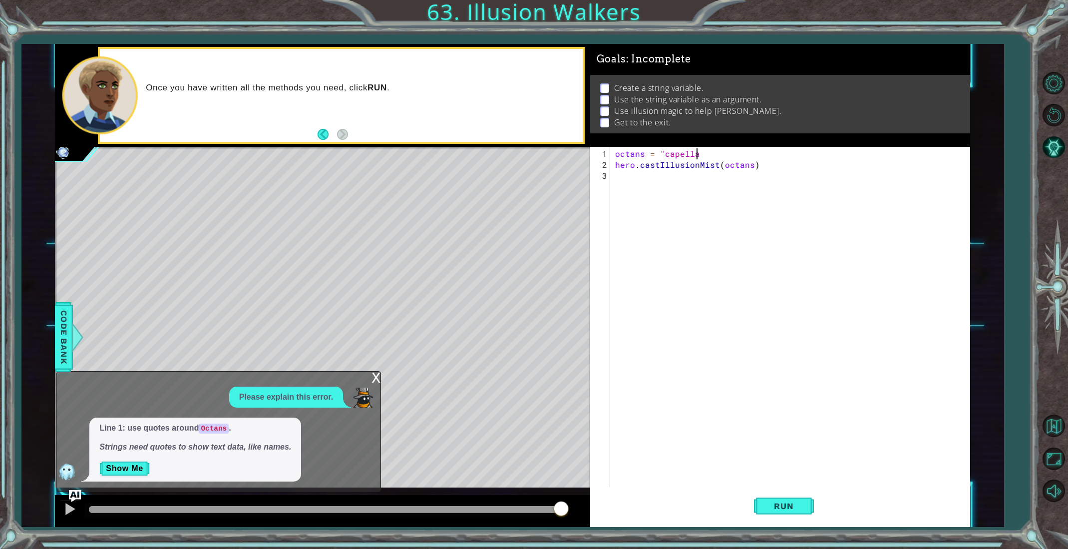
type textarea "octans = "capella""
click at [738, 174] on div "octans = "capella" hero . castIllusionMist ( octans )" at bounding box center [792, 329] width 358 height 362
click at [379, 371] on div "x" at bounding box center [375, 376] width 9 height 10
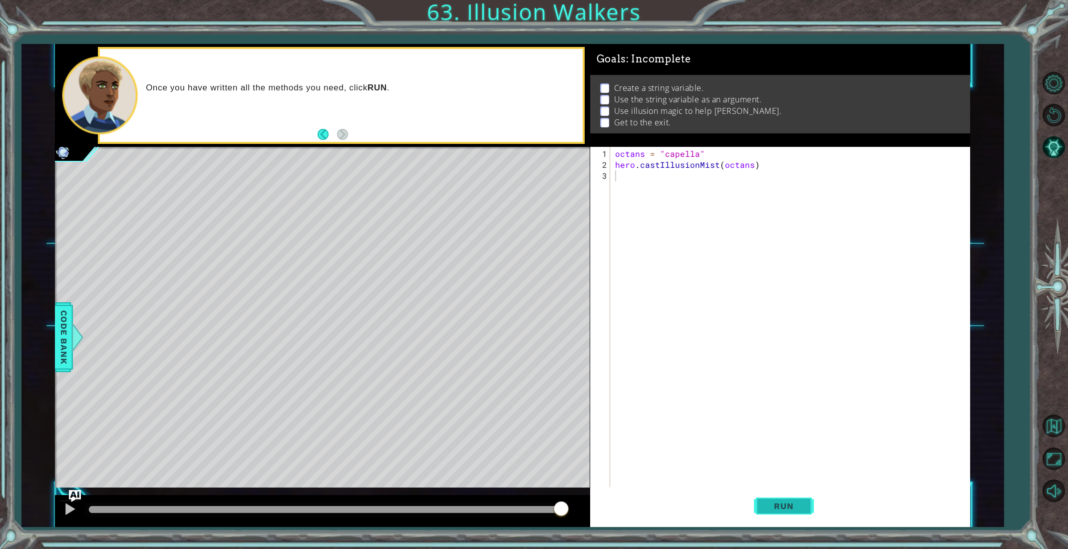
click at [775, 497] on button "Run" at bounding box center [784, 506] width 60 height 38
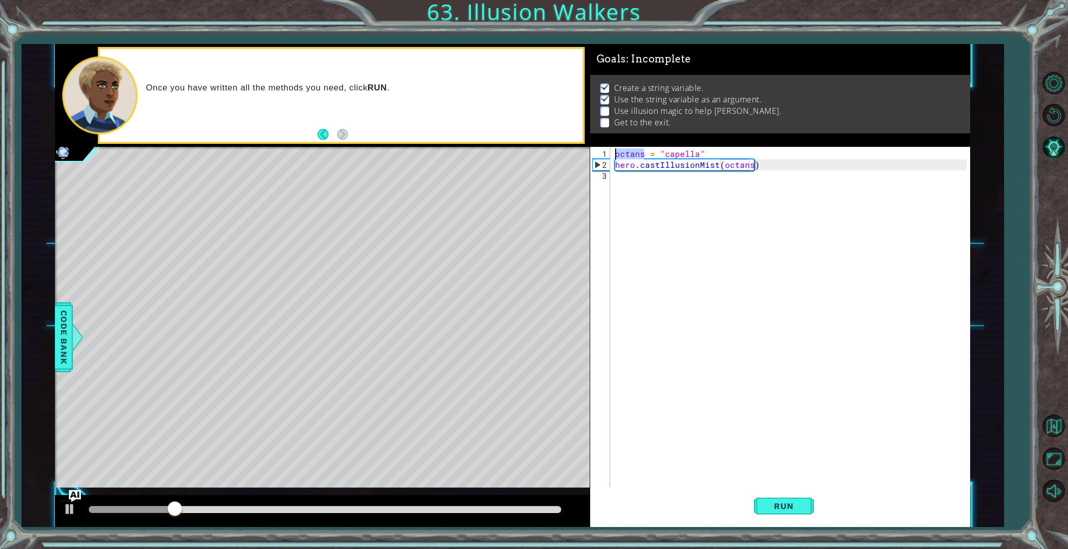
drag, startPoint x: 644, startPoint y: 153, endPoint x: 613, endPoint y: 156, distance: 31.1
click at [613, 156] on div "octans = "capella" hero . castIllusionMist ( octans )" at bounding box center [792, 329] width 358 height 362
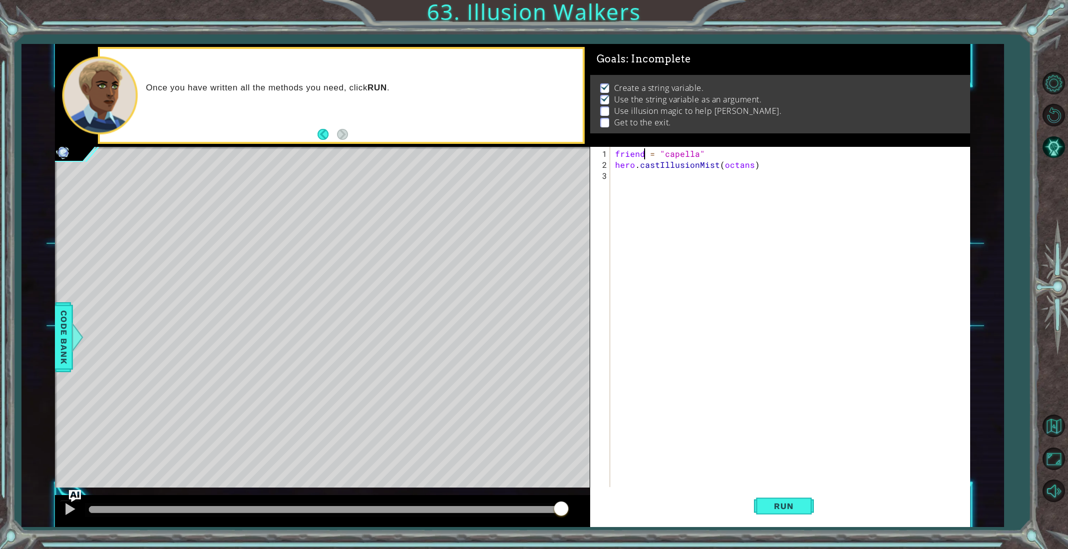
scroll to position [0, 1]
drag, startPoint x: 696, startPoint y: 158, endPoint x: 689, endPoint y: 157, distance: 7.0
click at [685, 158] on div "friend = "capella" hero . castIllusionMist ( octans )" at bounding box center [792, 329] width 358 height 362
drag, startPoint x: 694, startPoint y: 156, endPoint x: 662, endPoint y: 153, distance: 32.1
click at [662, 153] on div "friend = "capella" hero . castIllusionMist ( octans )" at bounding box center [792, 329] width 358 height 362
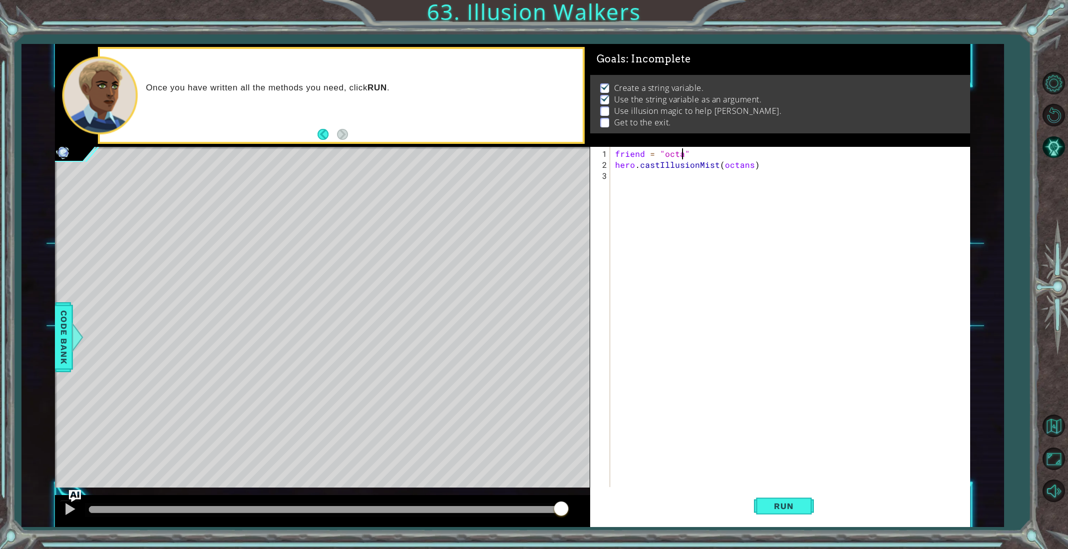
type textarea "friend = "octans""
drag, startPoint x: 700, startPoint y: 237, endPoint x: 711, endPoint y: 276, distance: 40.0
click at [703, 244] on div "friend = "octans" hero . castIllusionMist ( octans )" at bounding box center [792, 329] width 358 height 362
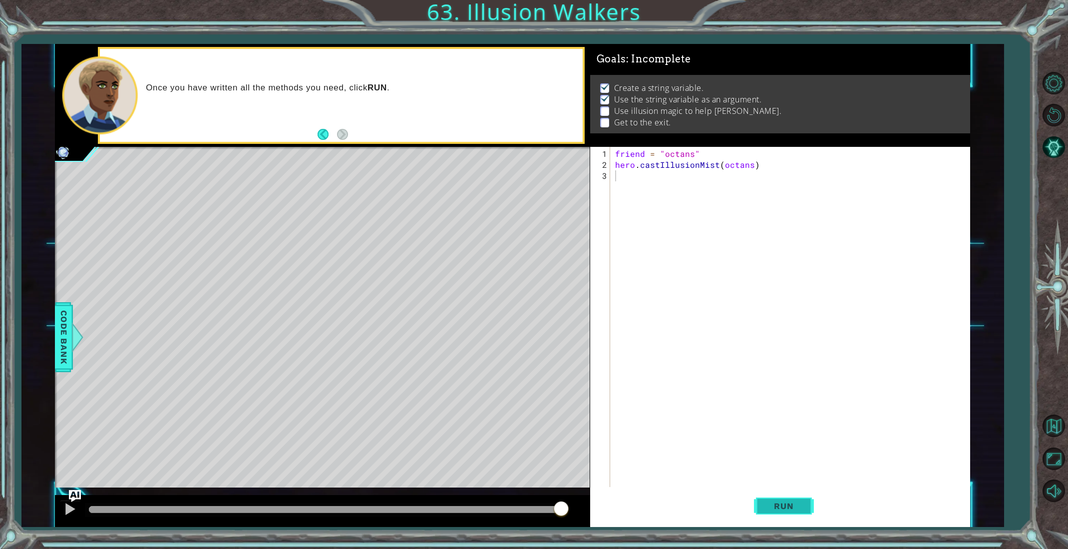
click at [759, 497] on button "Run" at bounding box center [784, 506] width 60 height 38
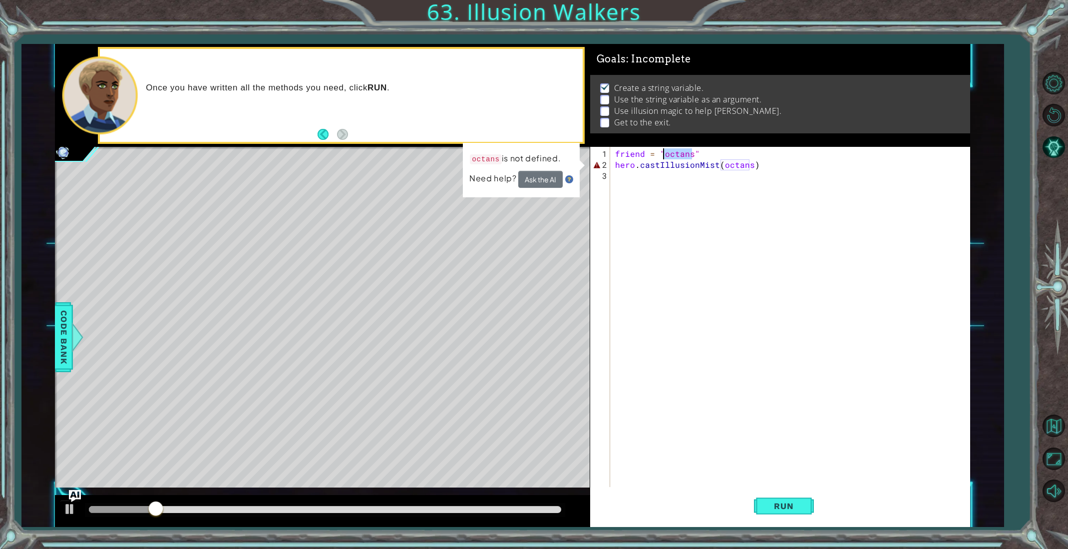
drag, startPoint x: 690, startPoint y: 155, endPoint x: 663, endPoint y: 157, distance: 27.0
click at [663, 157] on div "friend = "octans" hero . castIllusionMist ( octans )" at bounding box center [792, 329] width 358 height 362
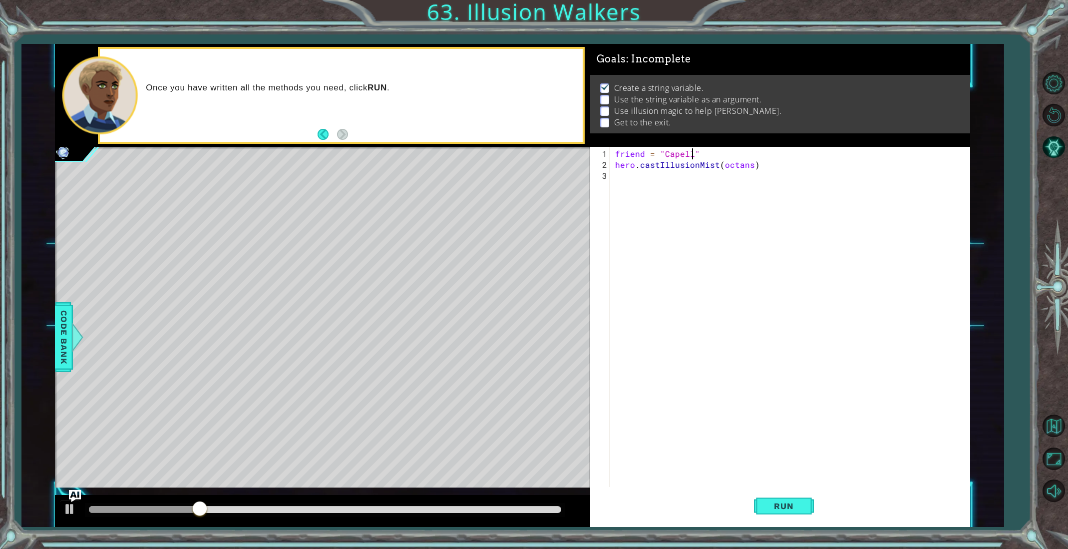
scroll to position [0, 5]
drag, startPoint x: 747, startPoint y: 166, endPoint x: 718, endPoint y: 168, distance: 29.1
click at [718, 168] on div "friend = "Capella" hero . castIllusionMist ( octans )" at bounding box center [792, 329] width 358 height 362
type textarea "hero.castIllusionMist(capella)"
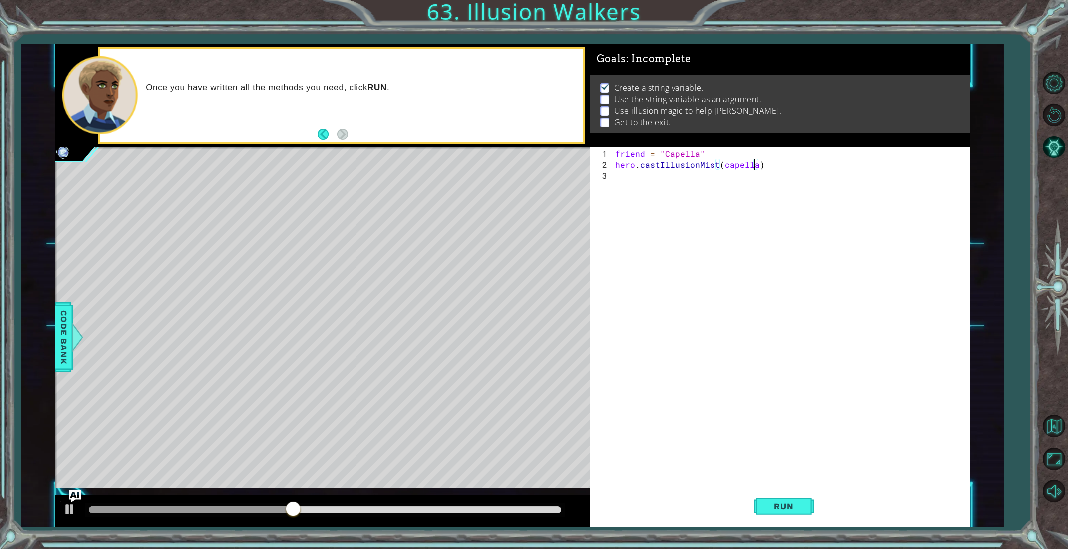
scroll to position [0, 0]
click at [762, 507] on button "Run" at bounding box center [784, 506] width 60 height 38
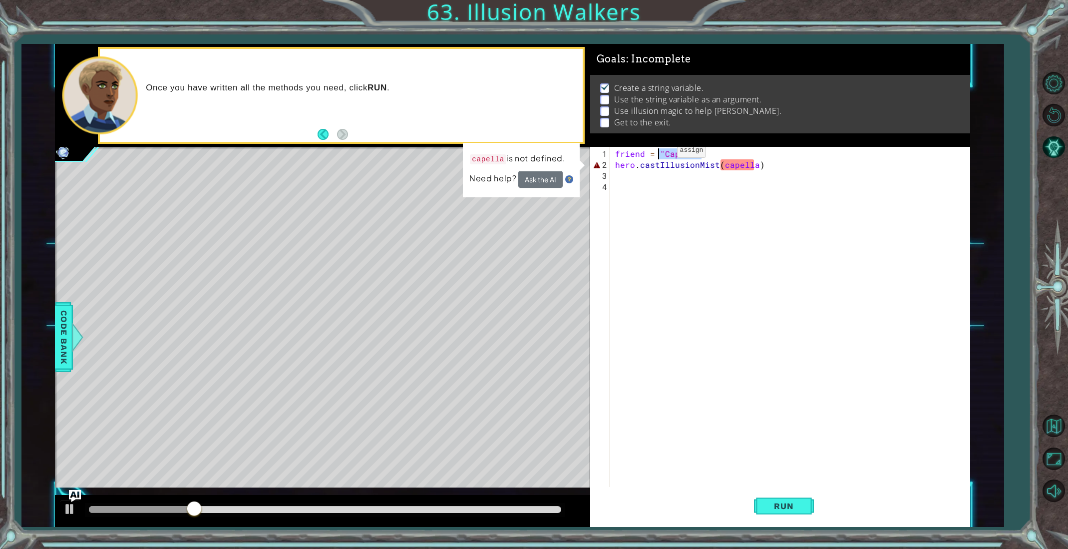
drag, startPoint x: 701, startPoint y: 152, endPoint x: 660, endPoint y: 154, distance: 41.5
click at [660, 154] on div "friend = "Capella" hero . castIllusionMist ( capella )" at bounding box center [792, 329] width 358 height 362
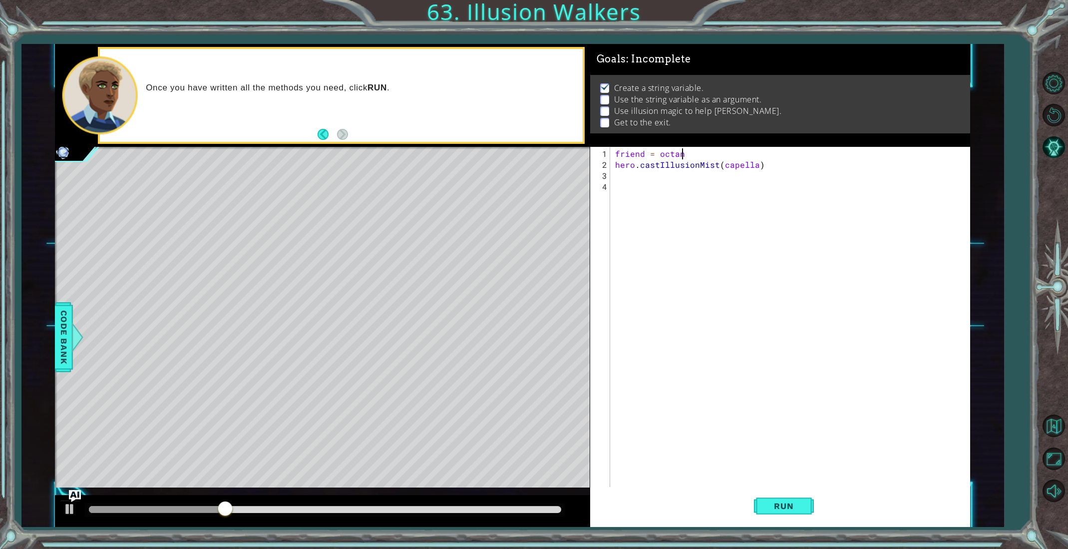
scroll to position [0, 4]
drag, startPoint x: 753, startPoint y: 164, endPoint x: 720, endPoint y: 168, distance: 32.6
click at [720, 168] on div "friend = octans hero . castIllusionMist ( capella )" at bounding box center [792, 329] width 358 height 362
click at [689, 154] on div "friend = octans hero . castIllusionMist ( "octans" )" at bounding box center [792, 329] width 358 height 362
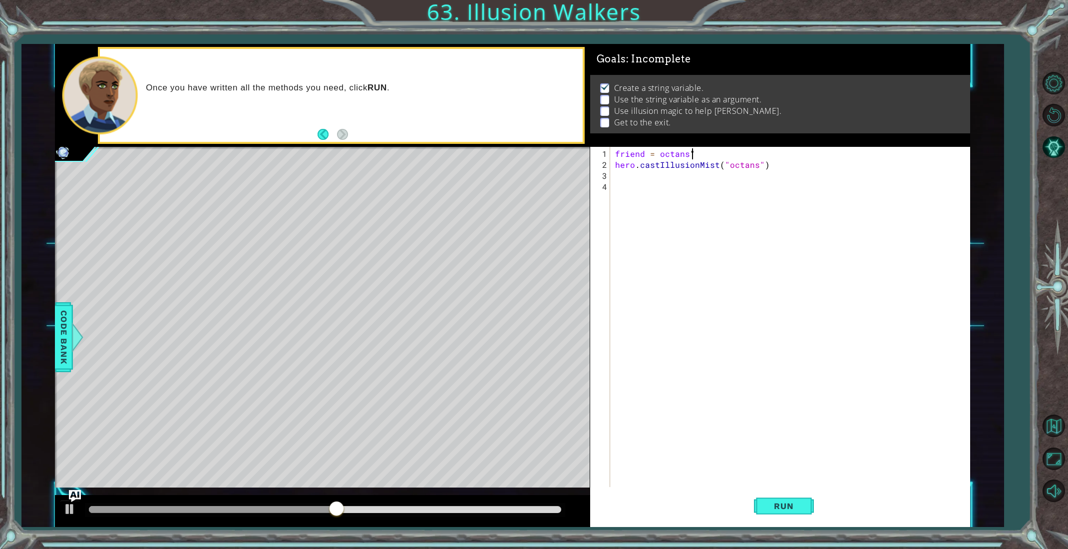
scroll to position [0, 4]
click at [659, 157] on div "friend = octans " hero . castIllusionMist ( "octans" )" at bounding box center [792, 329] width 358 height 362
type textarea "friend = "octans""
click at [676, 245] on div "friend = "octans" hero . castIllusionMist ( "octans" )" at bounding box center [792, 329] width 358 height 362
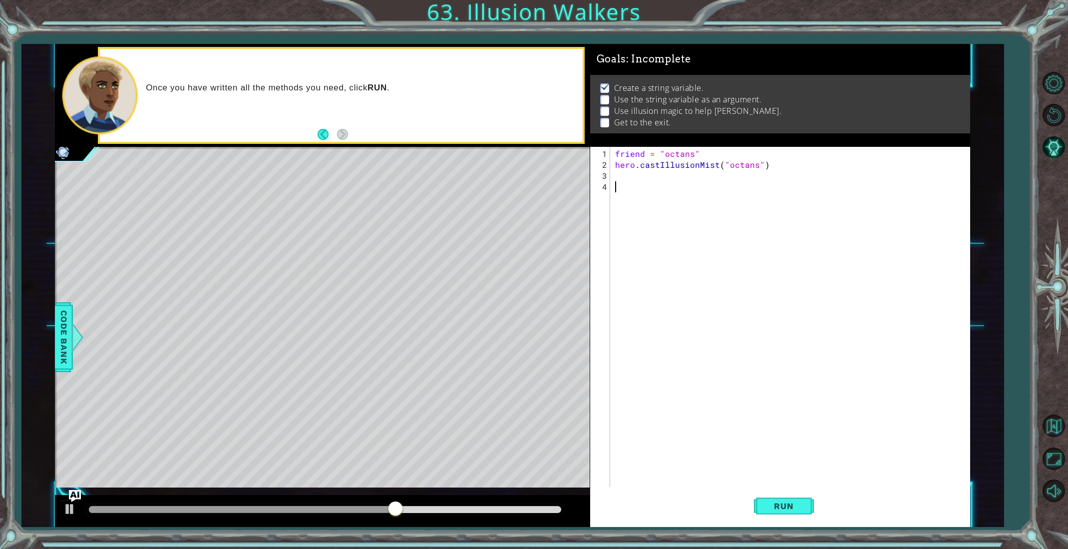
scroll to position [0, 0]
click at [777, 501] on span "Run" at bounding box center [783, 506] width 39 height 10
